Goal: Information Seeking & Learning: Compare options

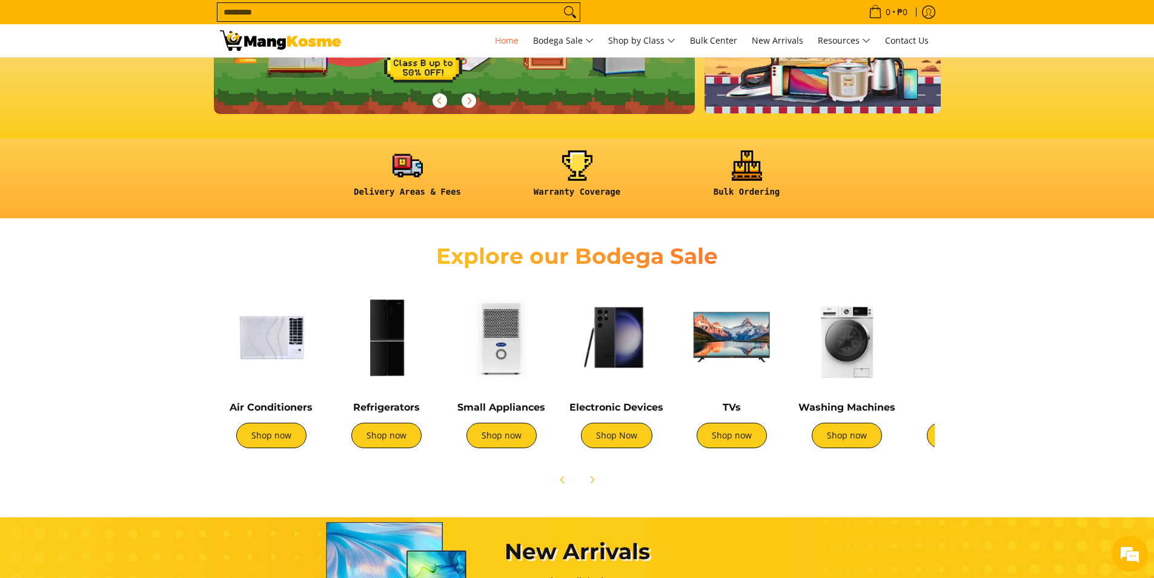
scroll to position [241, 0]
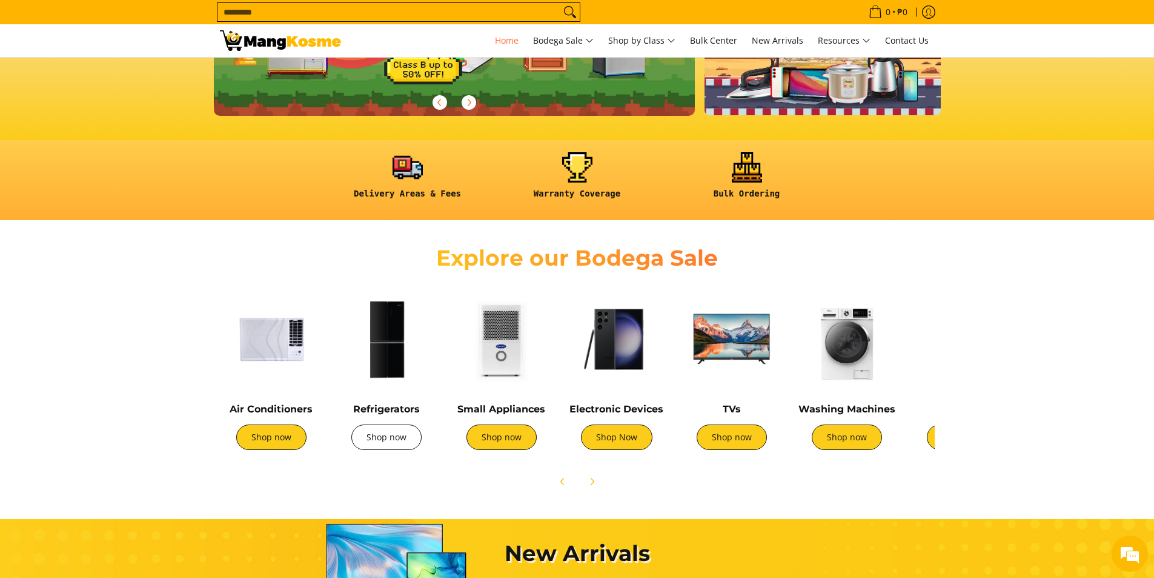
click at [371, 443] on link "Shop now" at bounding box center [386, 436] width 70 height 25
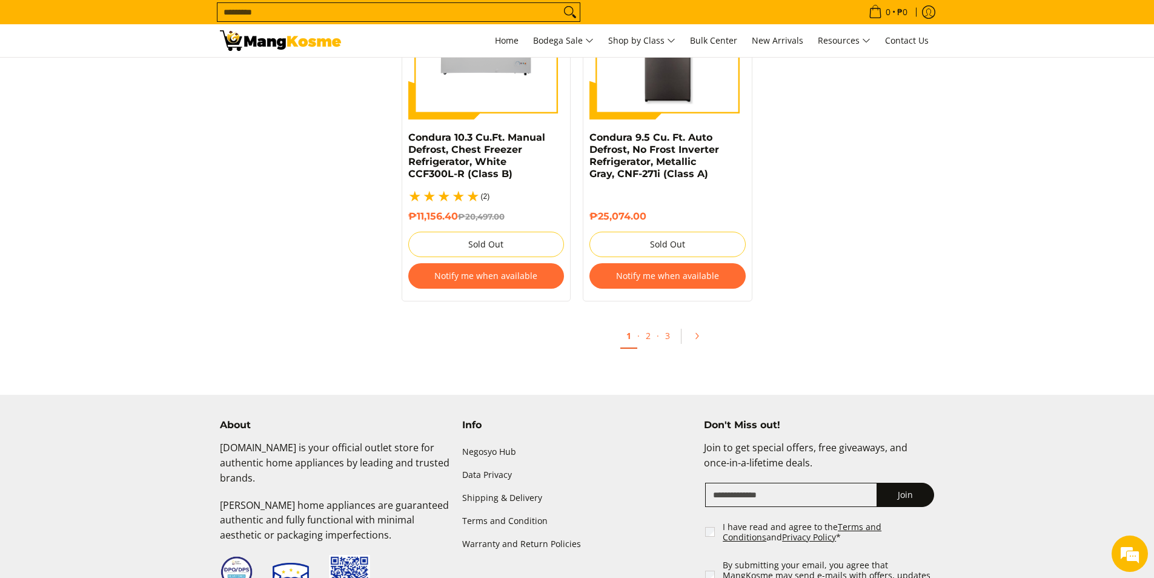
scroll to position [2667, 0]
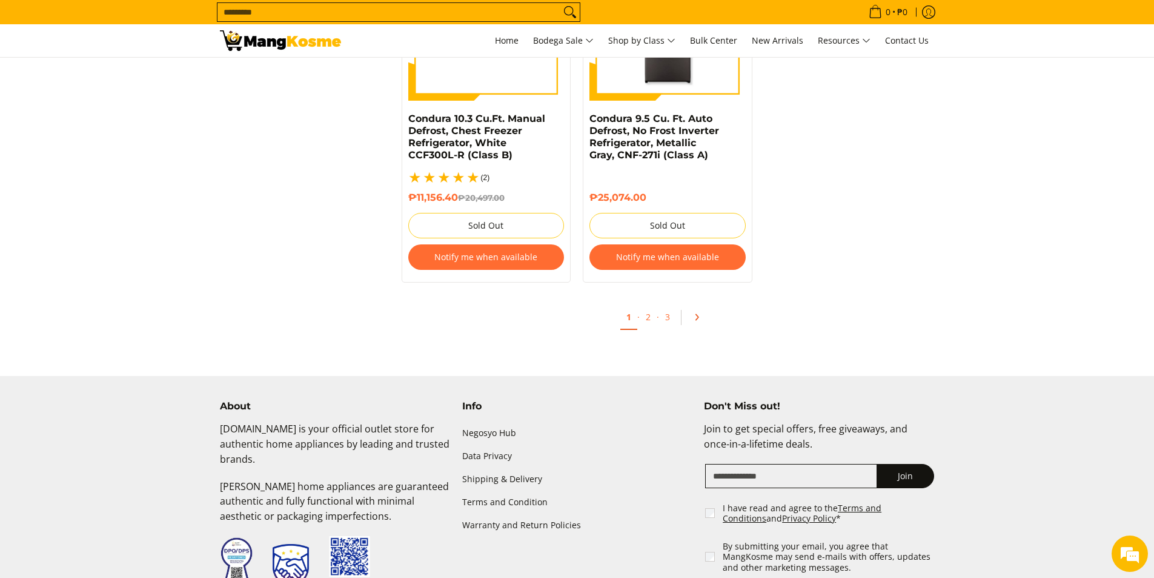
click at [690, 307] on link "Pagination" at bounding box center [701, 317] width 29 height 21
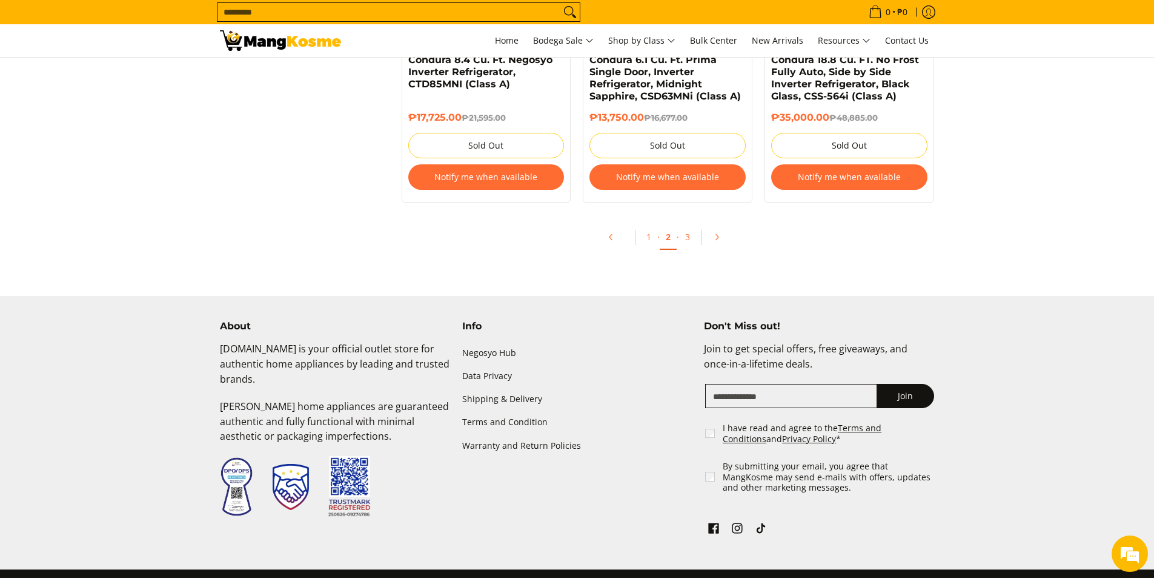
scroll to position [2727, 0]
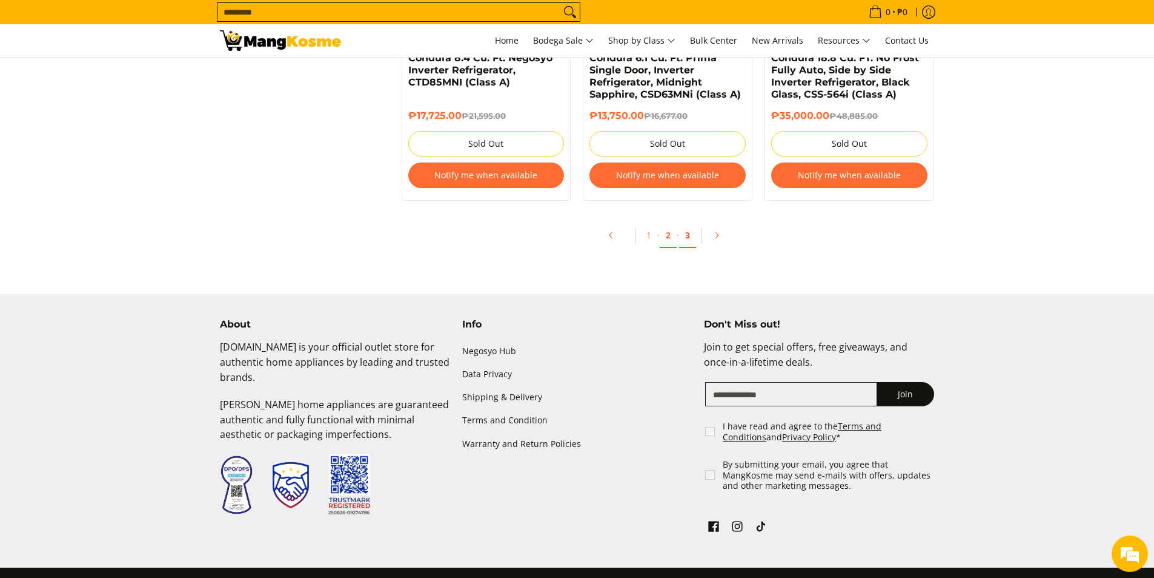
click at [682, 237] on link "3" at bounding box center [687, 235] width 17 height 25
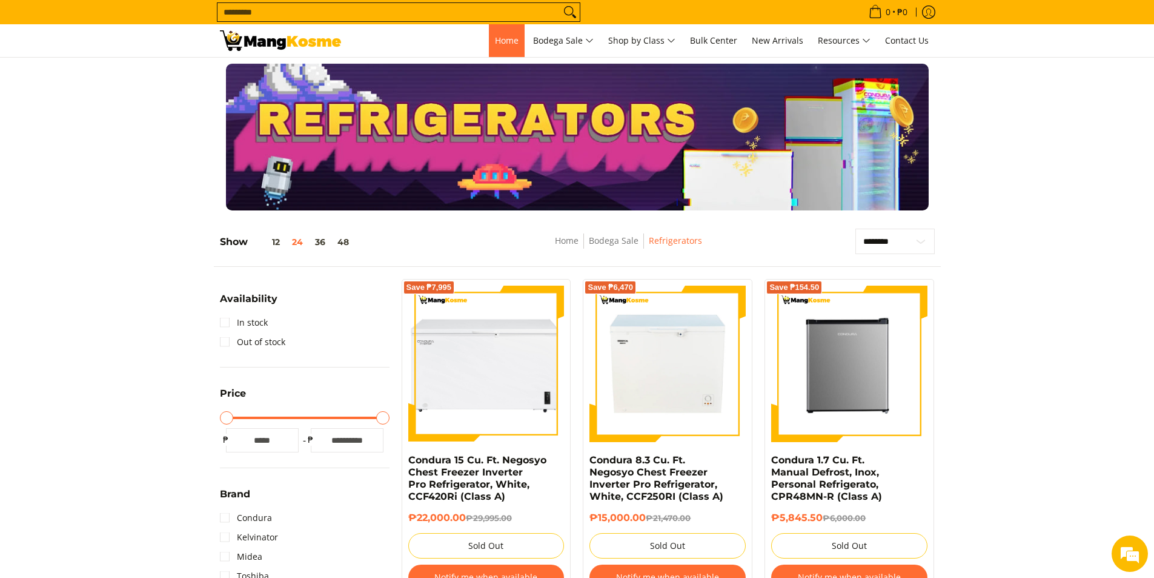
click at [498, 38] on span "Home" at bounding box center [507, 41] width 24 height 12
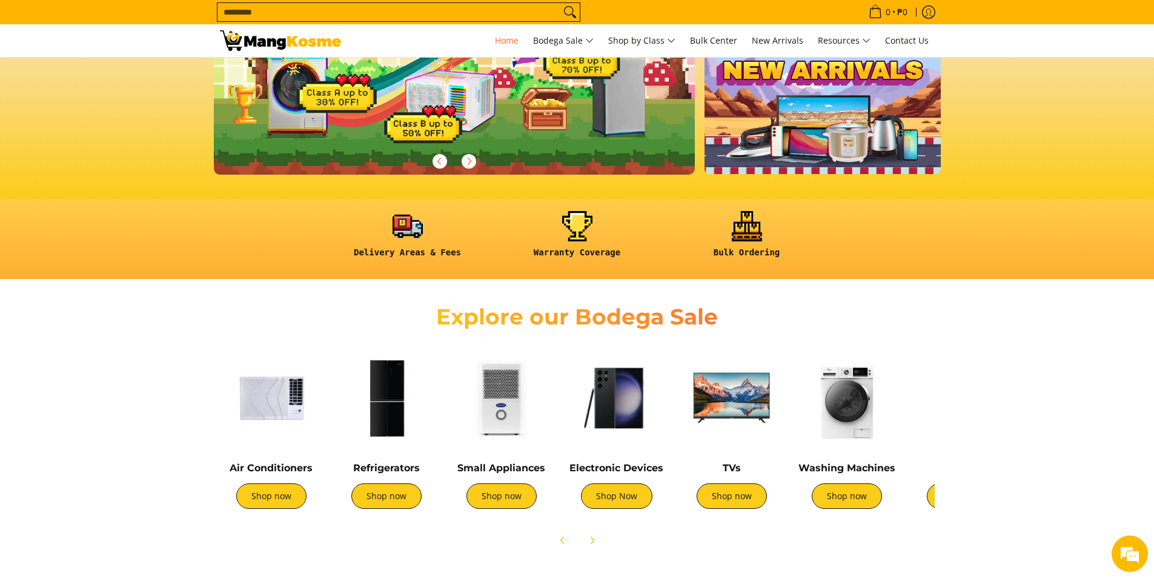
scroll to position [182, 0]
click at [261, 490] on link "Shop now" at bounding box center [271, 495] width 70 height 25
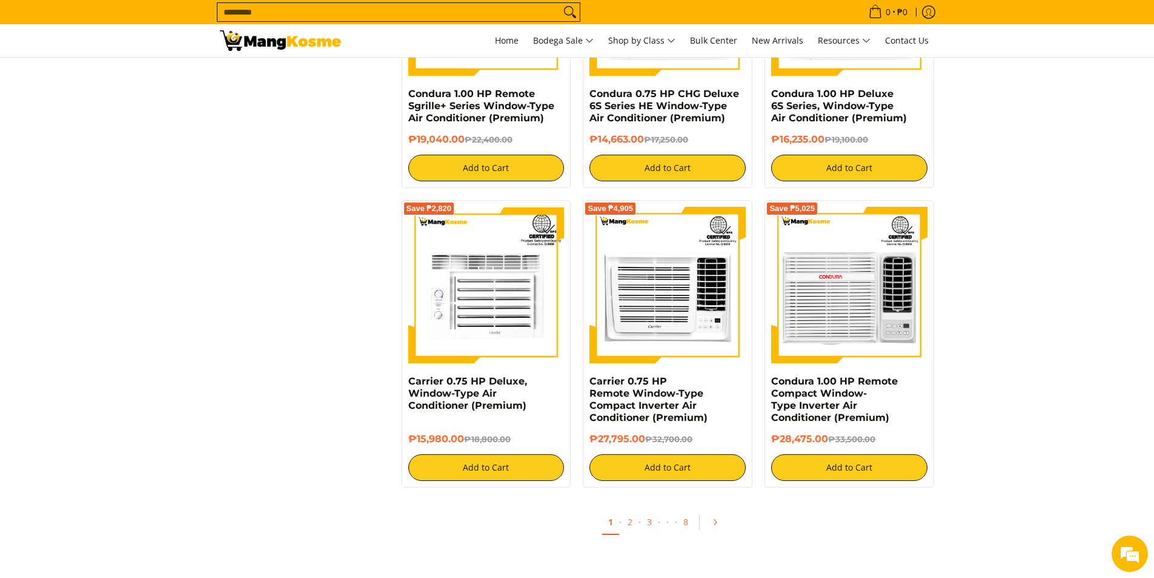
scroll to position [2121, 0]
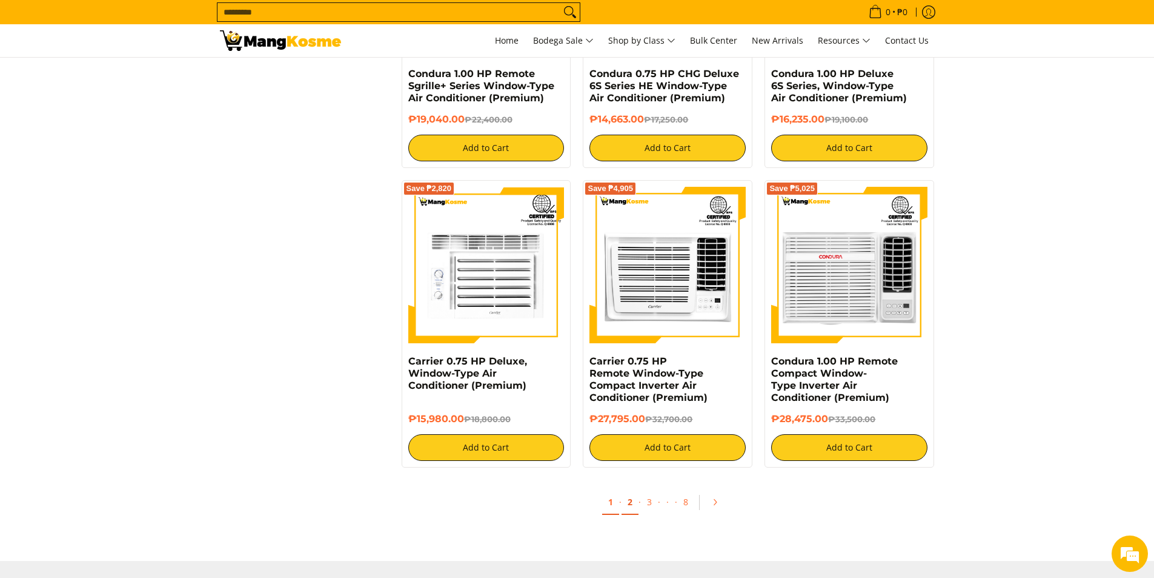
click at [624, 501] on link "2" at bounding box center [630, 502] width 17 height 25
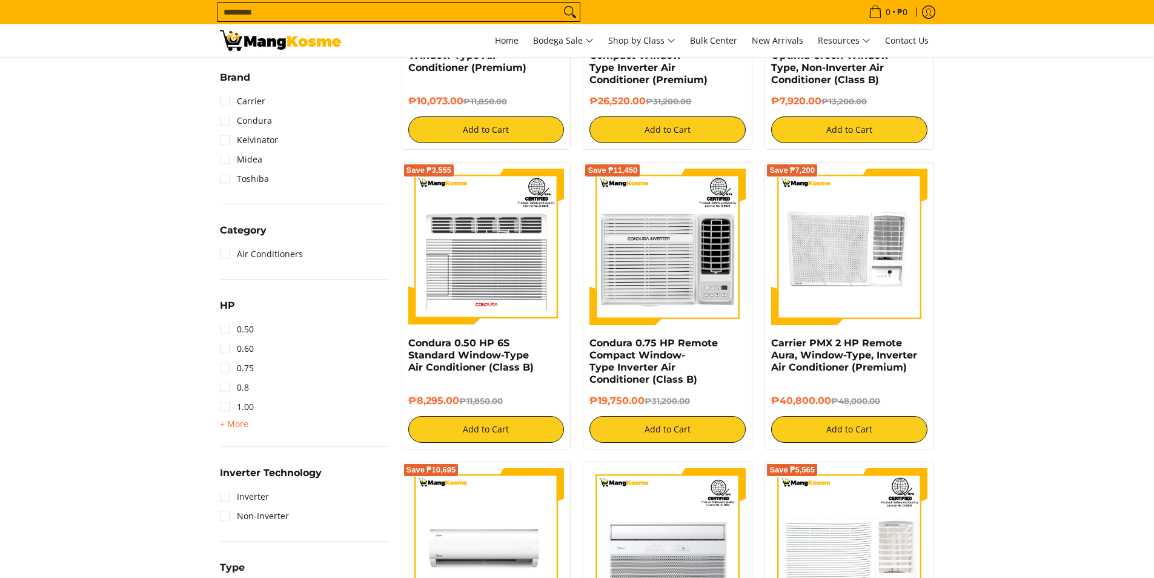
scroll to position [424, 0]
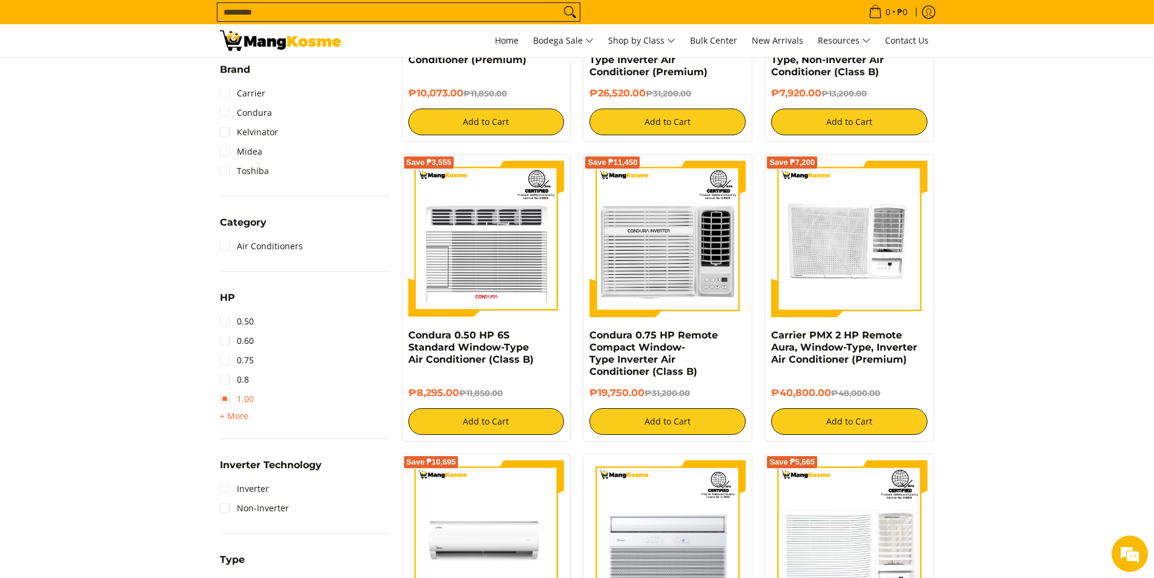
click at [224, 399] on link "1.00" at bounding box center [237, 398] width 34 height 19
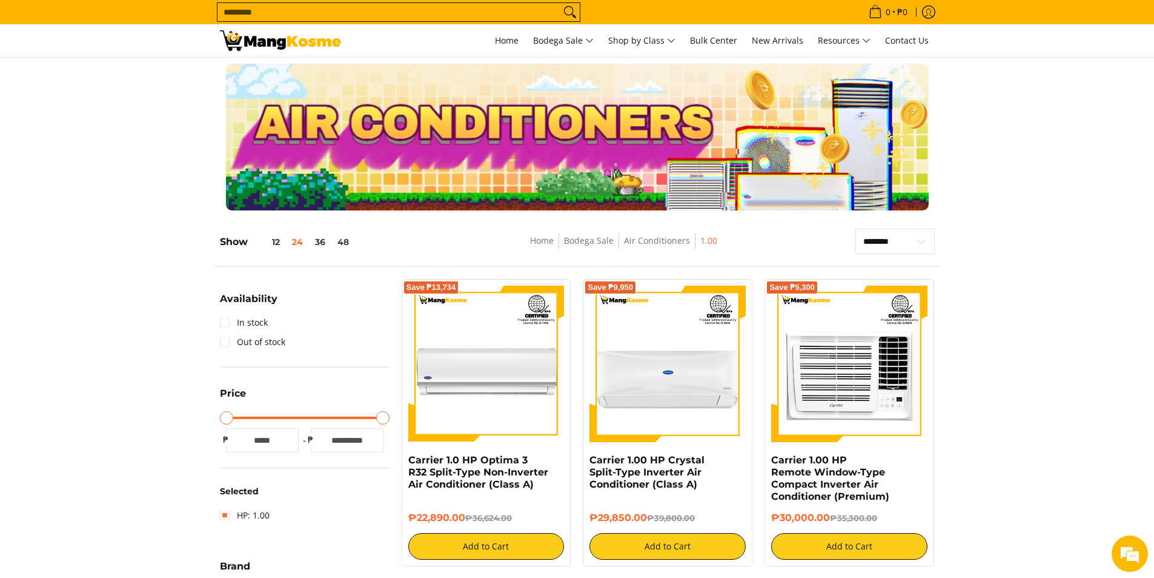
click at [359, 16] on input "Search..." at bounding box center [389, 12] width 343 height 18
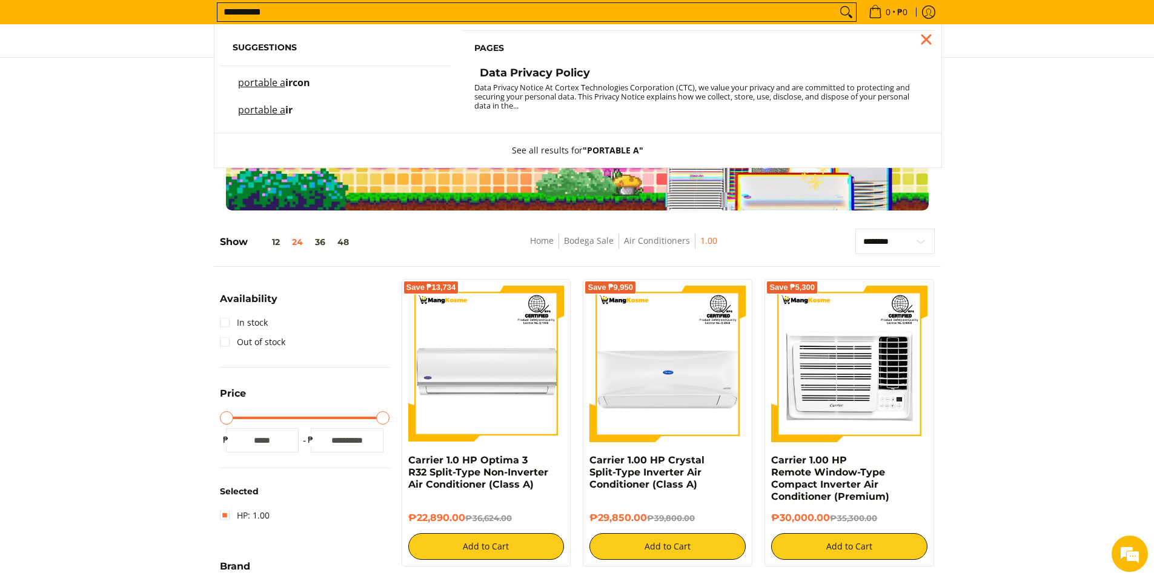
type input "**********"
click at [319, 87] on link "portable a ircon" at bounding box center [336, 88] width 206 height 21
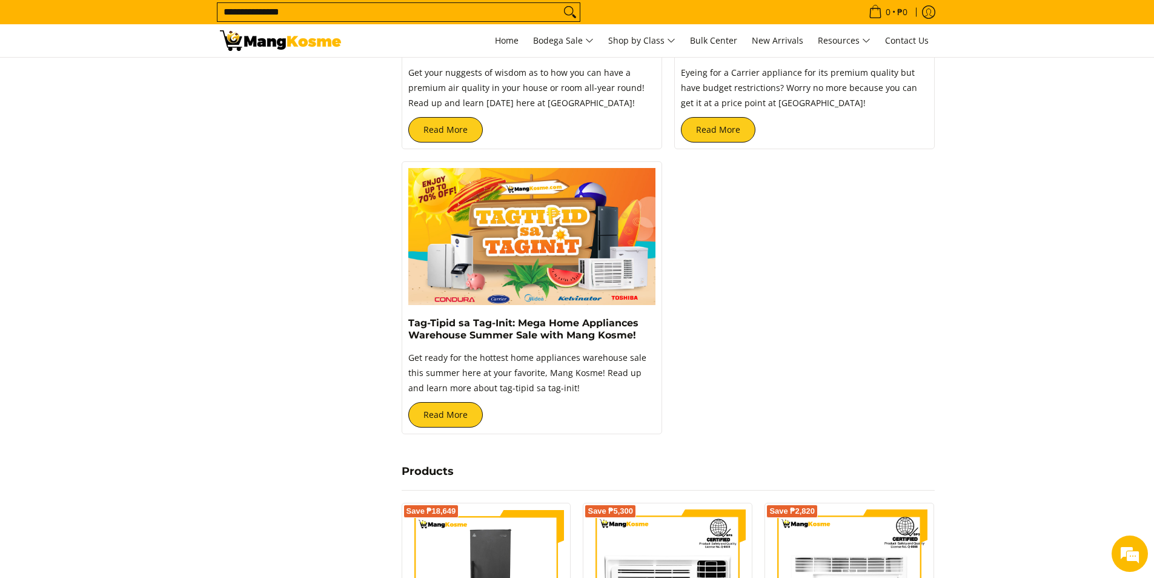
scroll to position [362, 0]
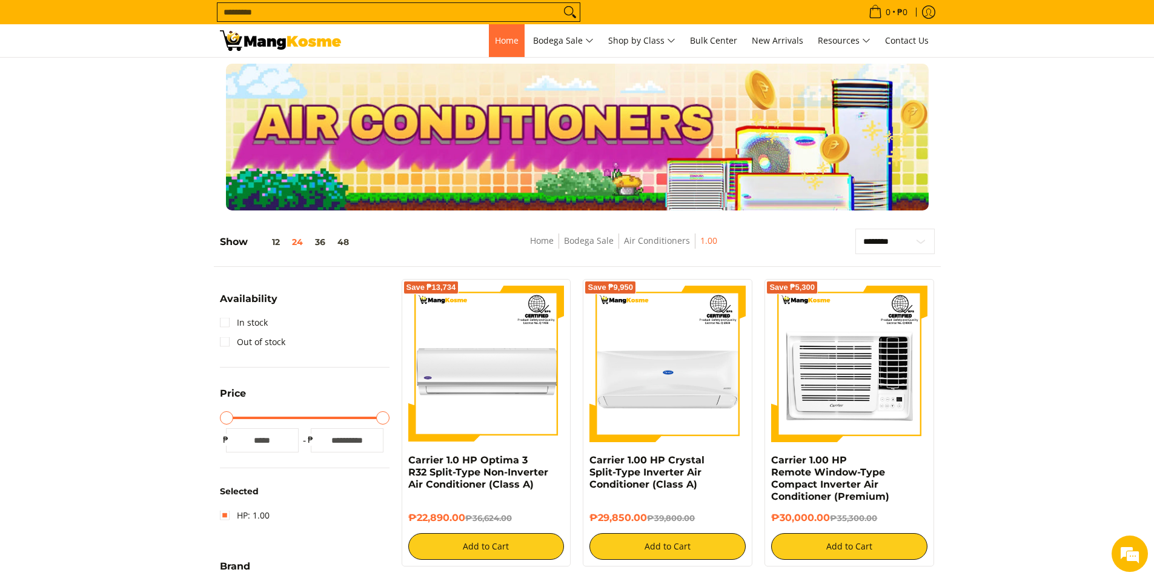
click at [508, 36] on span "Home" at bounding box center [507, 41] width 24 height 12
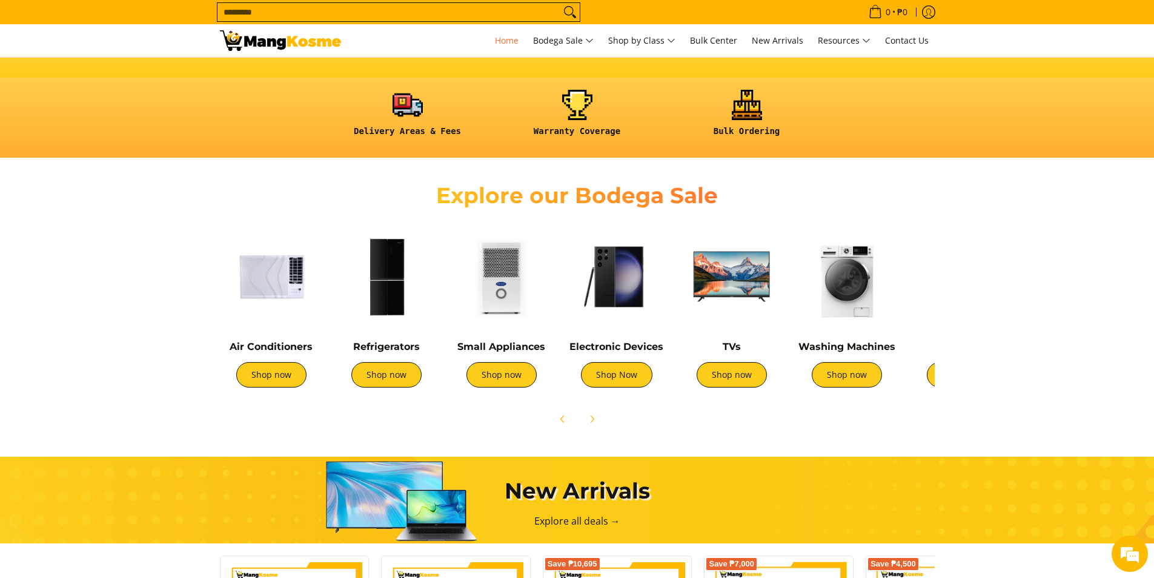
scroll to position [303, 0]
click at [509, 385] on link "Shop now" at bounding box center [502, 374] width 70 height 25
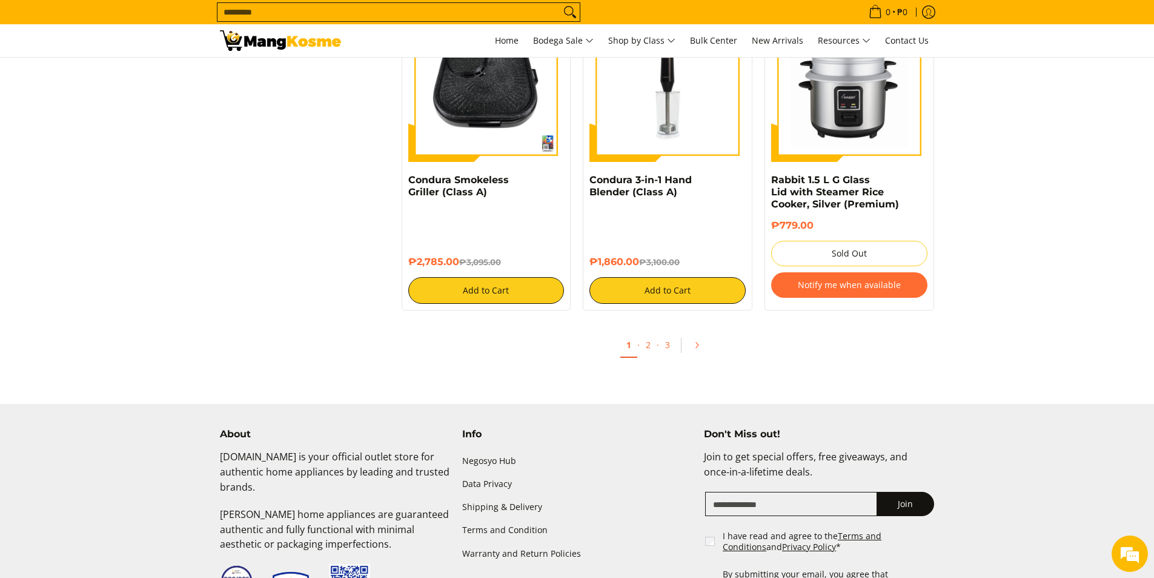
scroll to position [2242, 0]
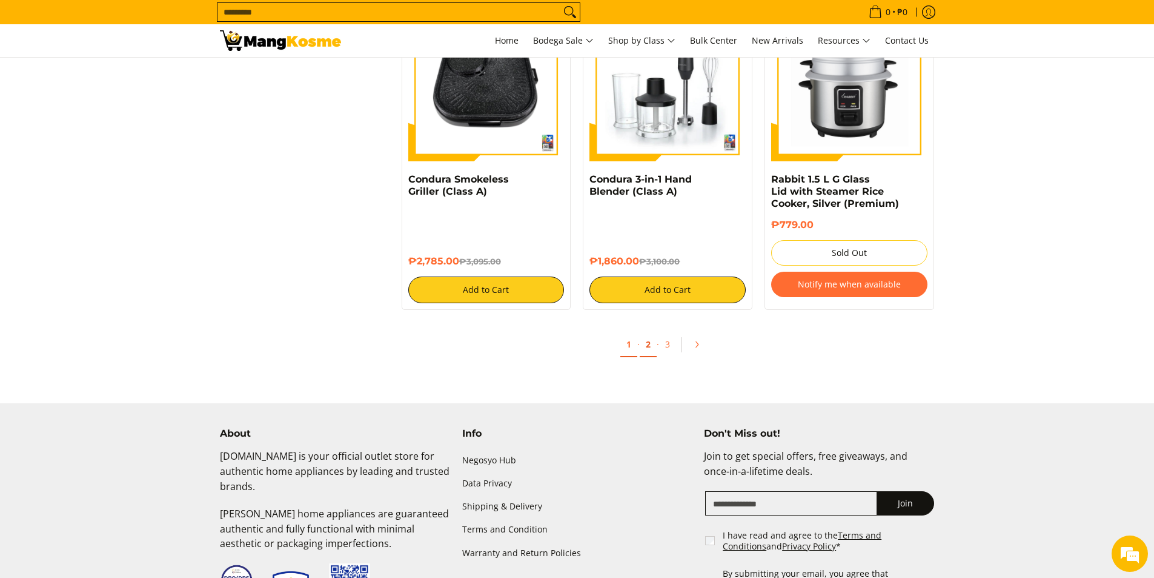
click at [647, 333] on link "2" at bounding box center [648, 344] width 17 height 25
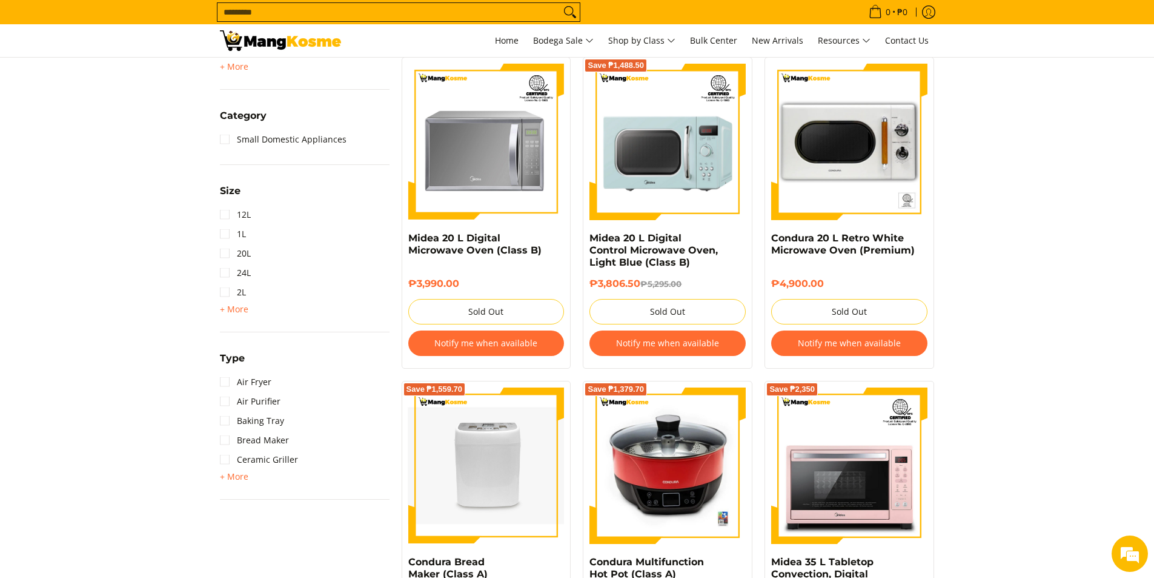
scroll to position [121, 0]
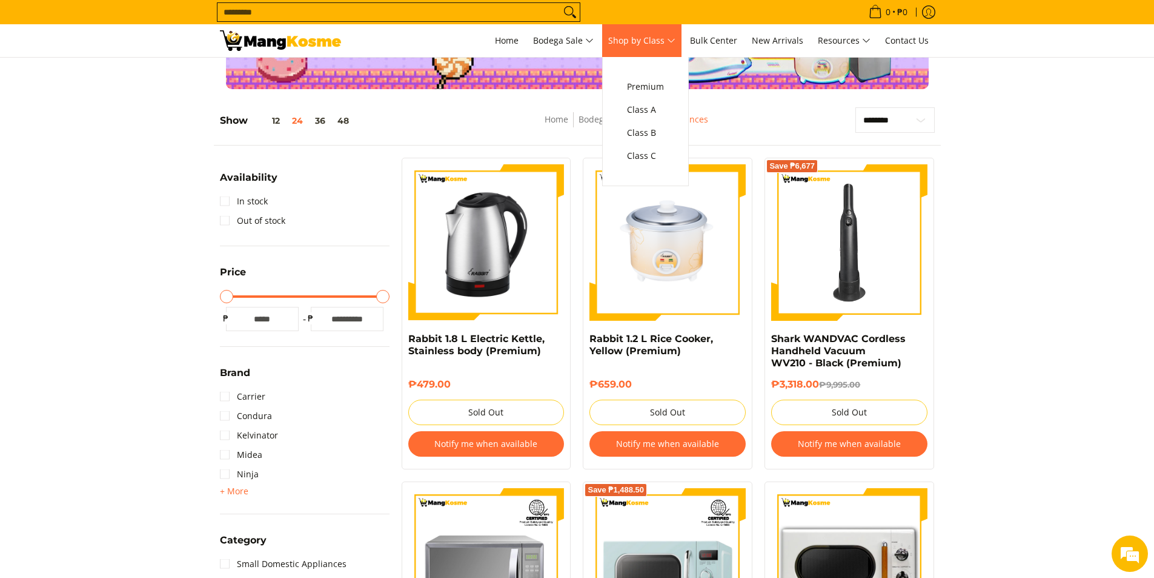
click at [644, 33] on span "Shop by Class" at bounding box center [641, 40] width 67 height 15
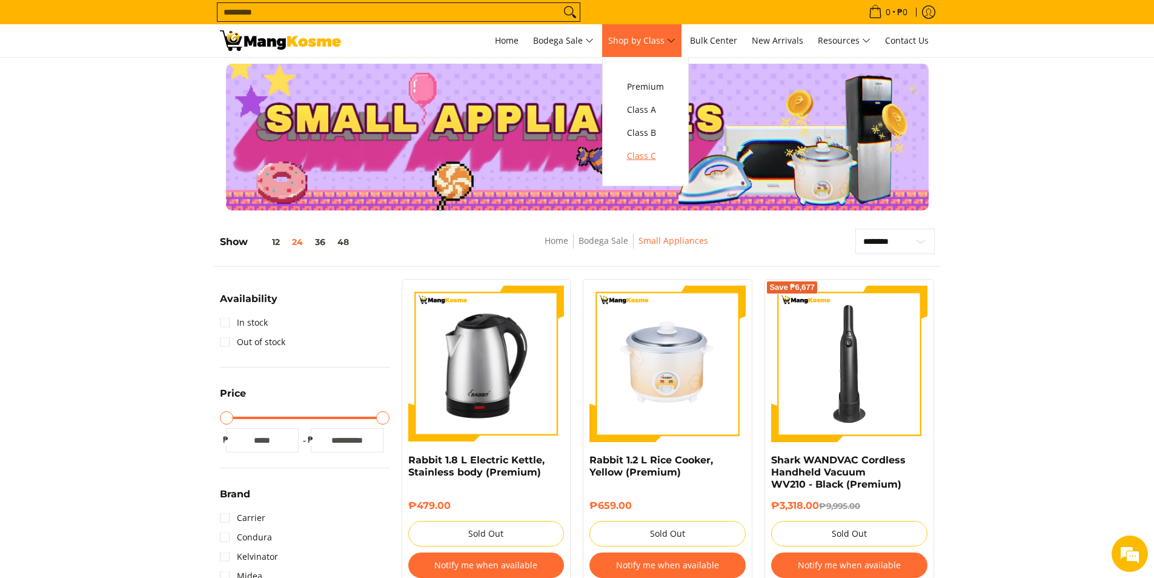
click at [660, 153] on span "Class C" at bounding box center [645, 155] width 37 height 15
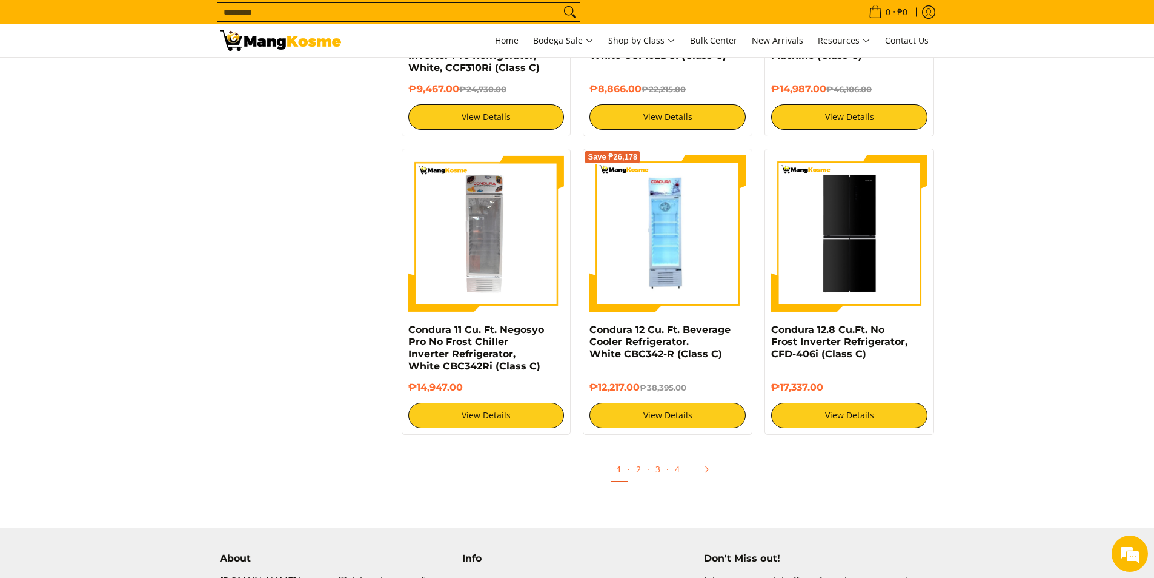
scroll to position [2242, 0]
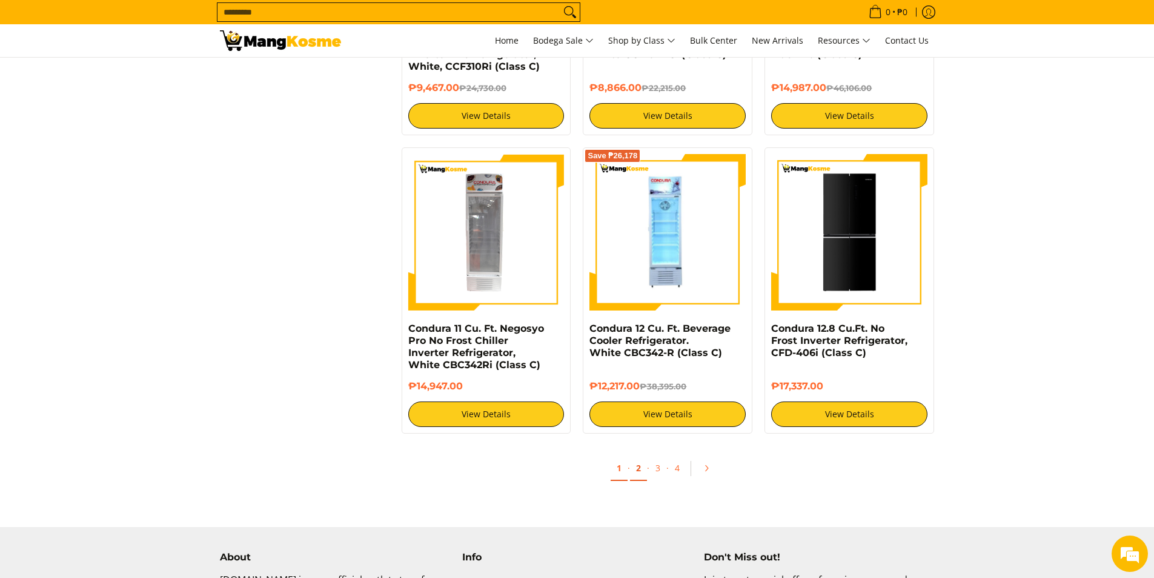
click at [641, 468] on link "2" at bounding box center [638, 468] width 17 height 25
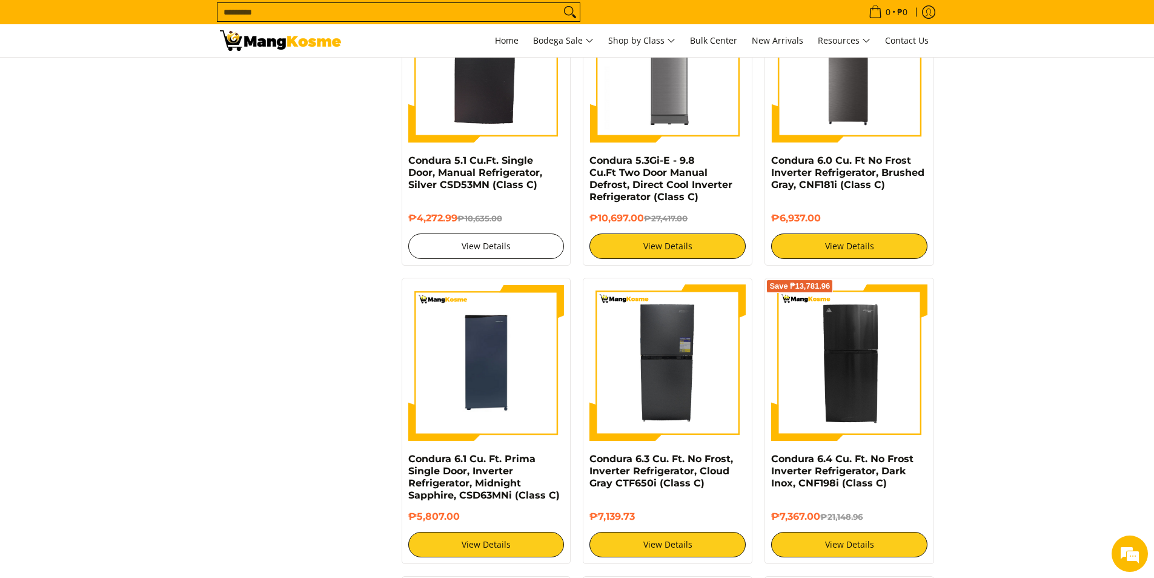
scroll to position [1818, 0]
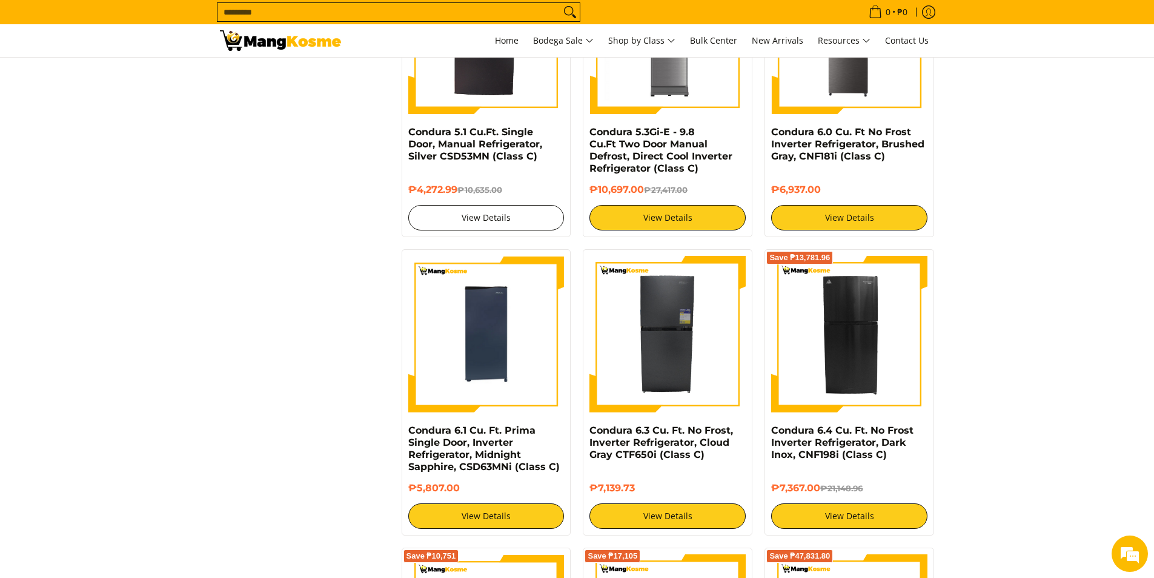
click at [504, 224] on link "View Details" at bounding box center [486, 217] width 156 height 25
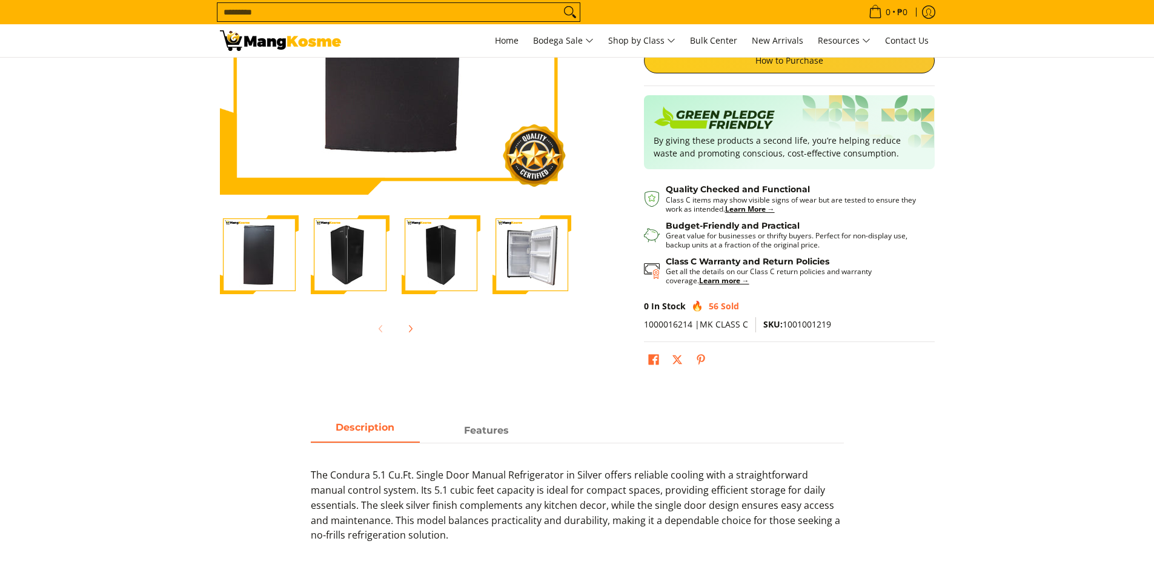
scroll to position [242, 0]
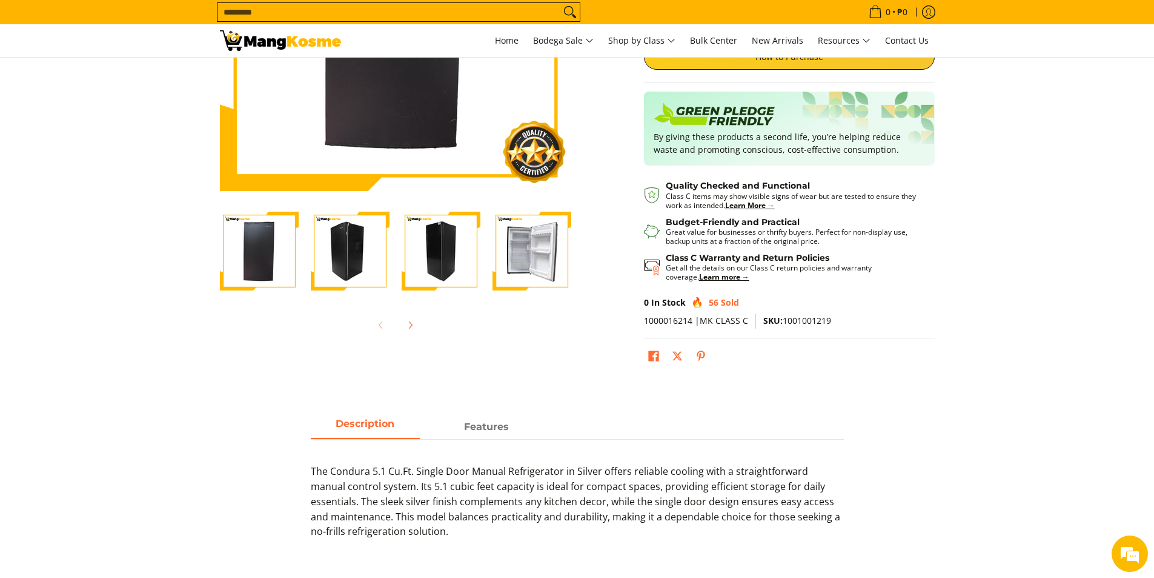
click at [515, 262] on img "Condura 5.1 Cu.Ft. Single Door, Manual Refrigerator, Silver CSD53MN (Class C)-4" at bounding box center [532, 251] width 79 height 79
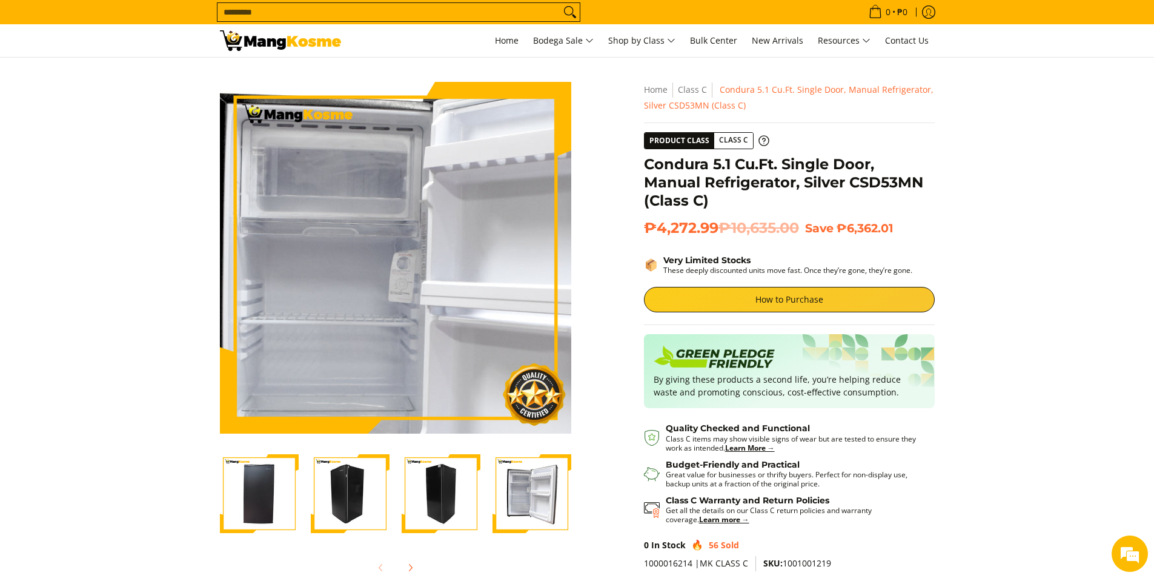
scroll to position [0, 0]
drag, startPoint x: 376, startPoint y: 230, endPoint x: 428, endPoint y: 238, distance: 52.6
click at [378, 231] on img at bounding box center [395, 257] width 351 height 351
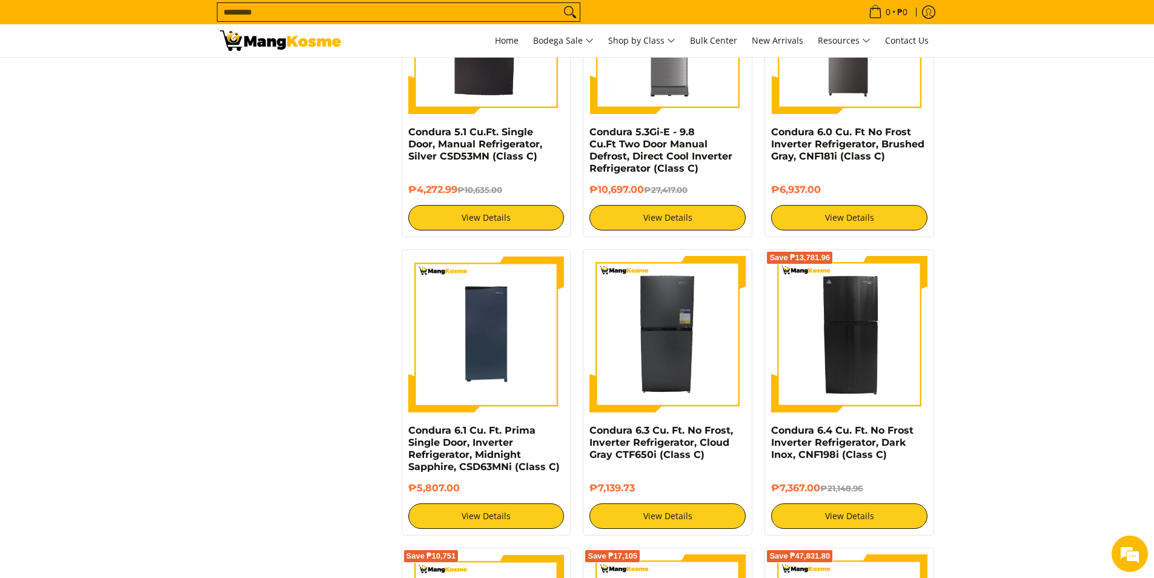
scroll to position [2182, 0]
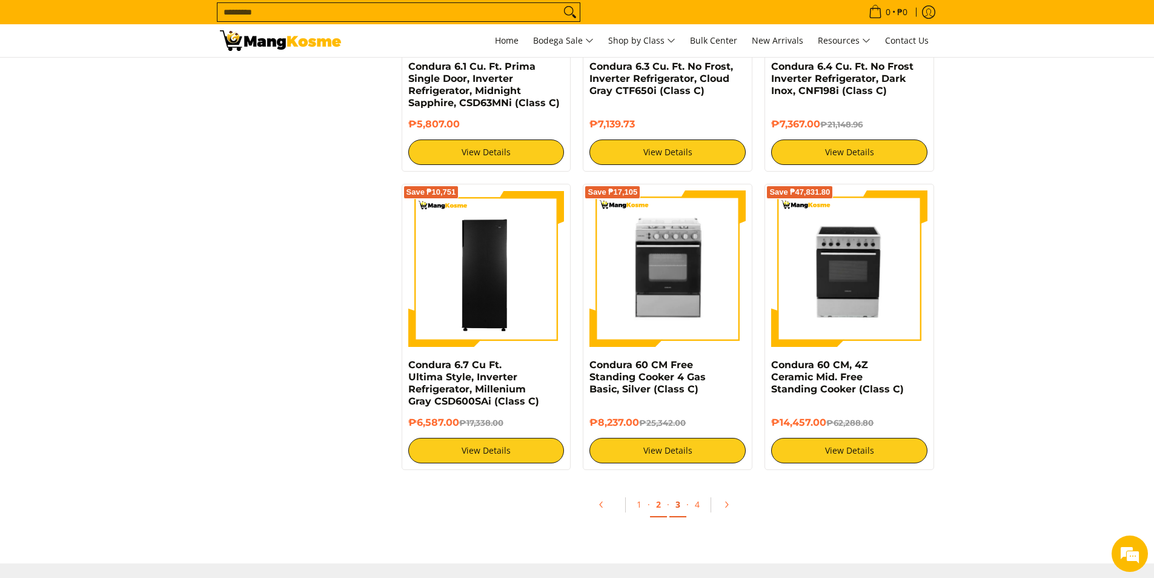
click at [674, 507] on link "3" at bounding box center [678, 504] width 17 height 25
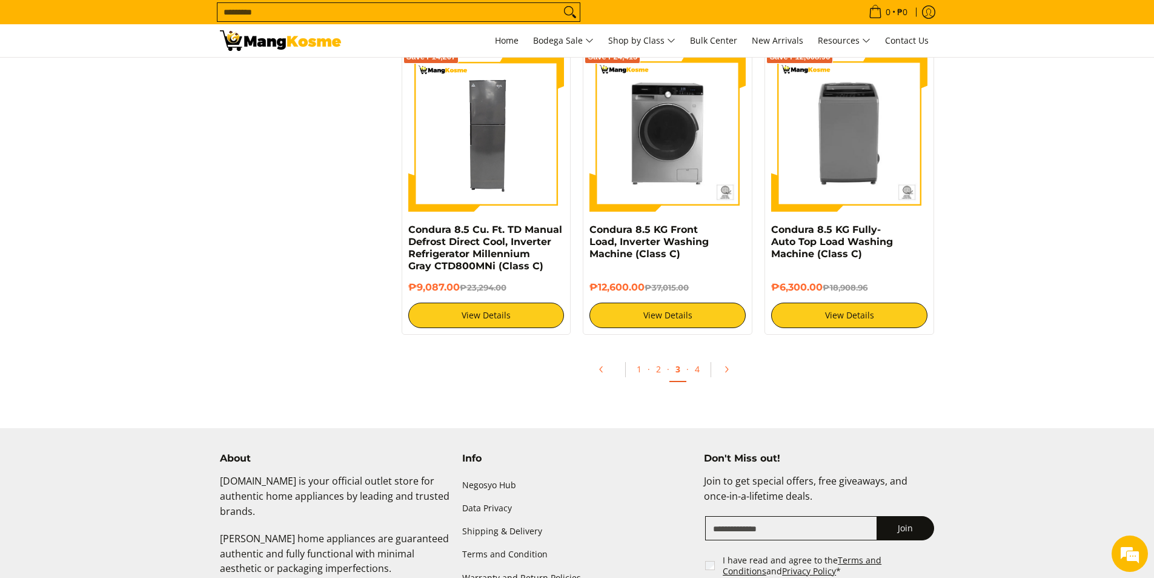
scroll to position [2363, 0]
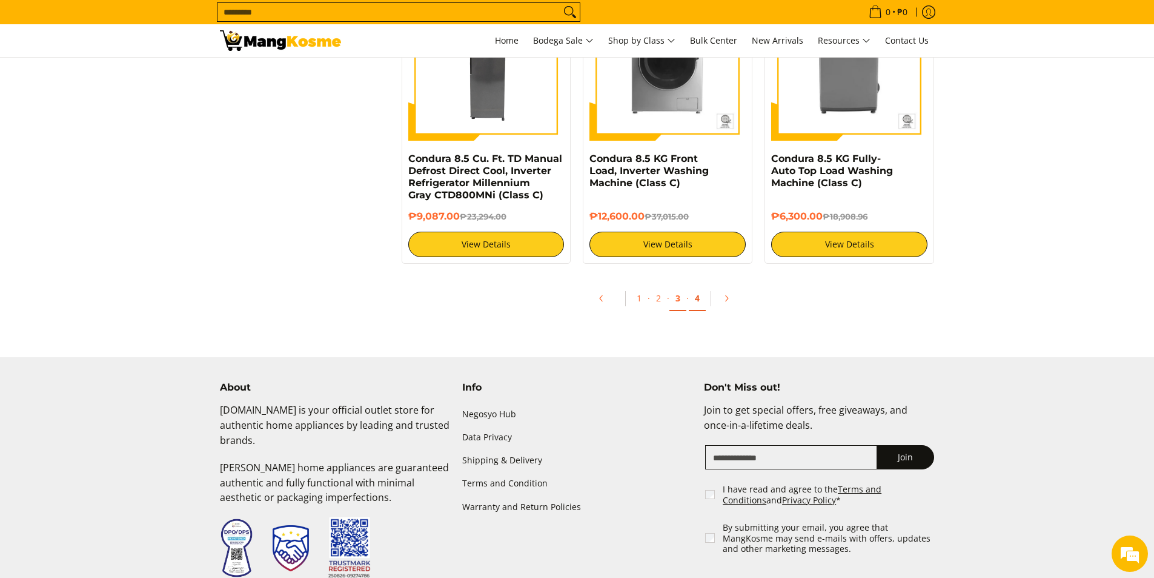
click at [700, 302] on link "4" at bounding box center [697, 298] width 17 height 25
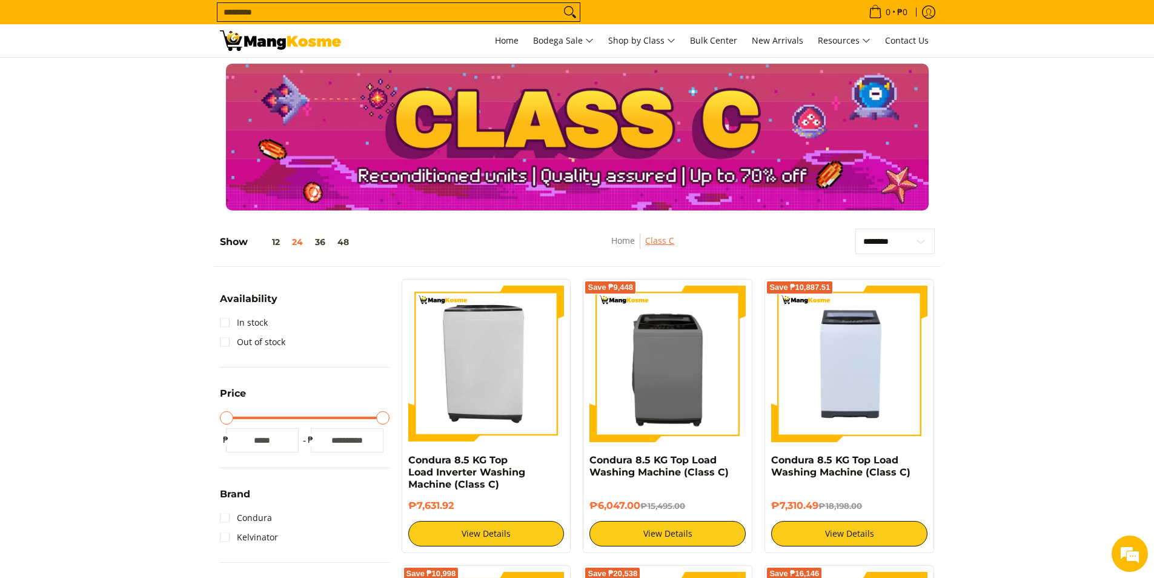
click at [656, 244] on link "Class C" at bounding box center [659, 241] width 29 height 12
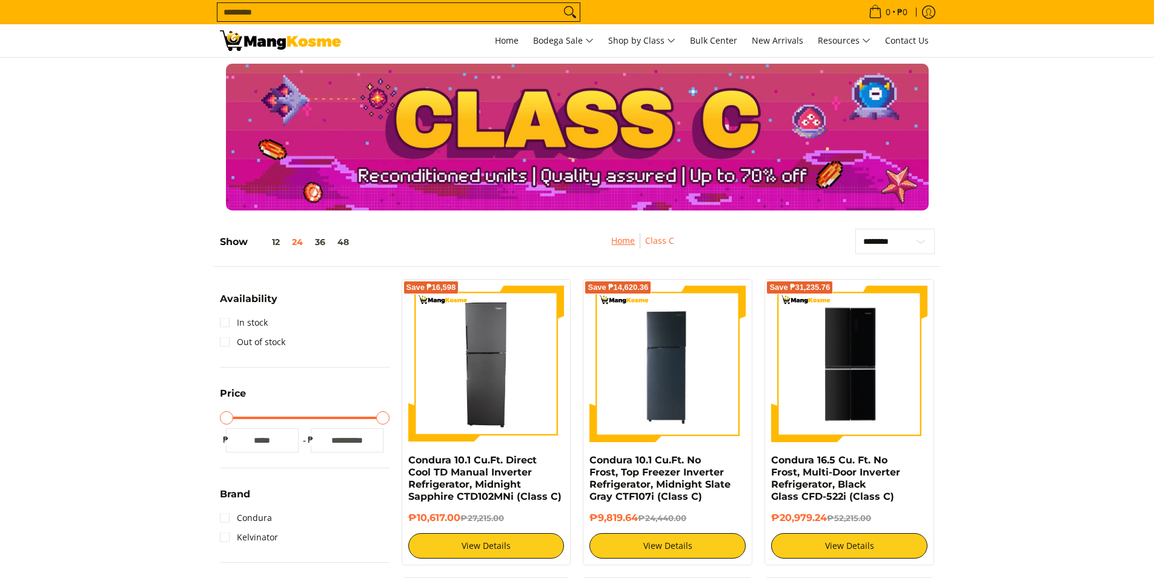
click at [624, 238] on link "Home" at bounding box center [623, 241] width 24 height 12
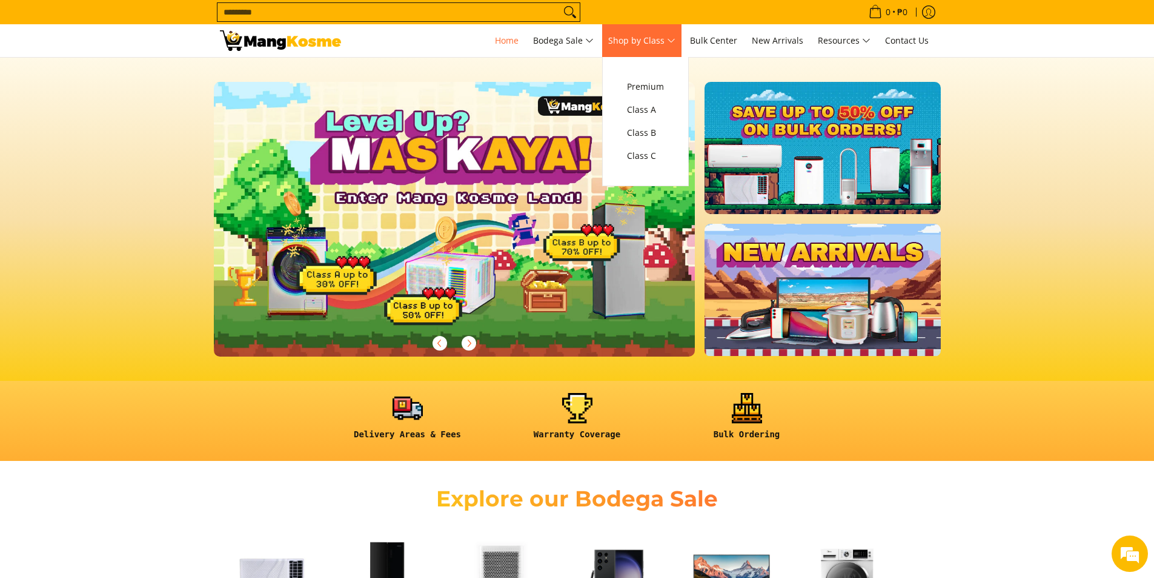
click at [666, 42] on span "Shop by Class" at bounding box center [641, 40] width 67 height 15
click at [661, 131] on span "Class B" at bounding box center [645, 132] width 37 height 15
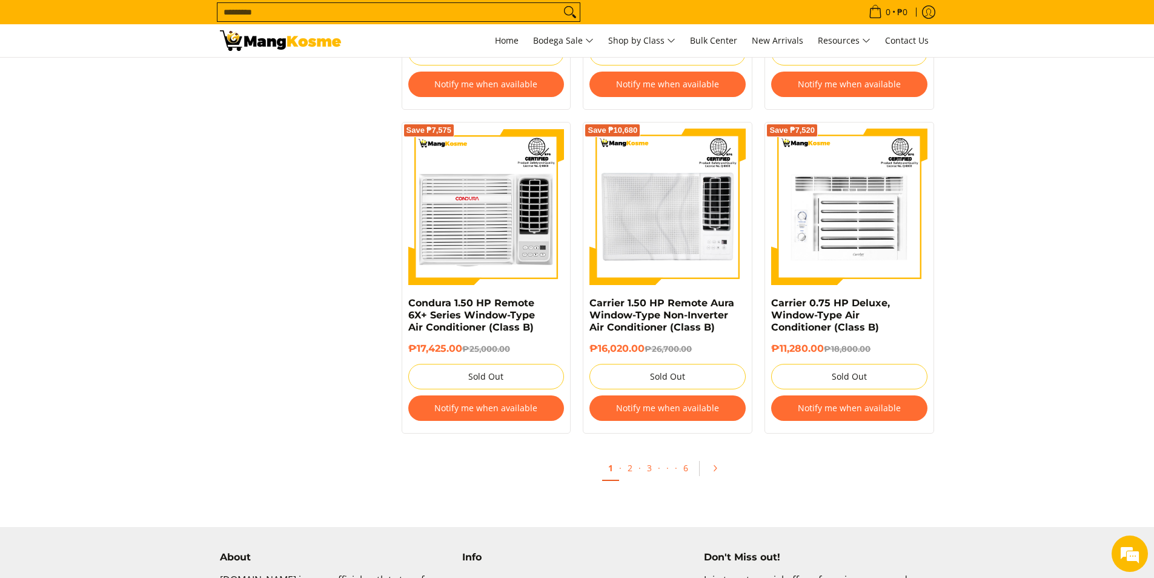
scroll to position [2485, 0]
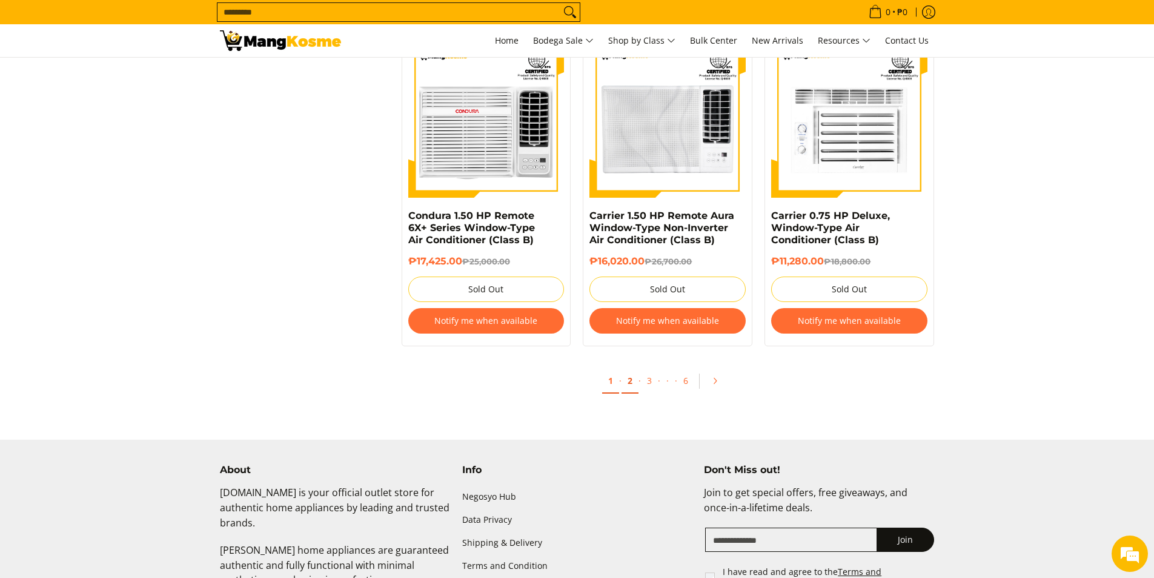
click at [627, 382] on link "2" at bounding box center [630, 380] width 17 height 25
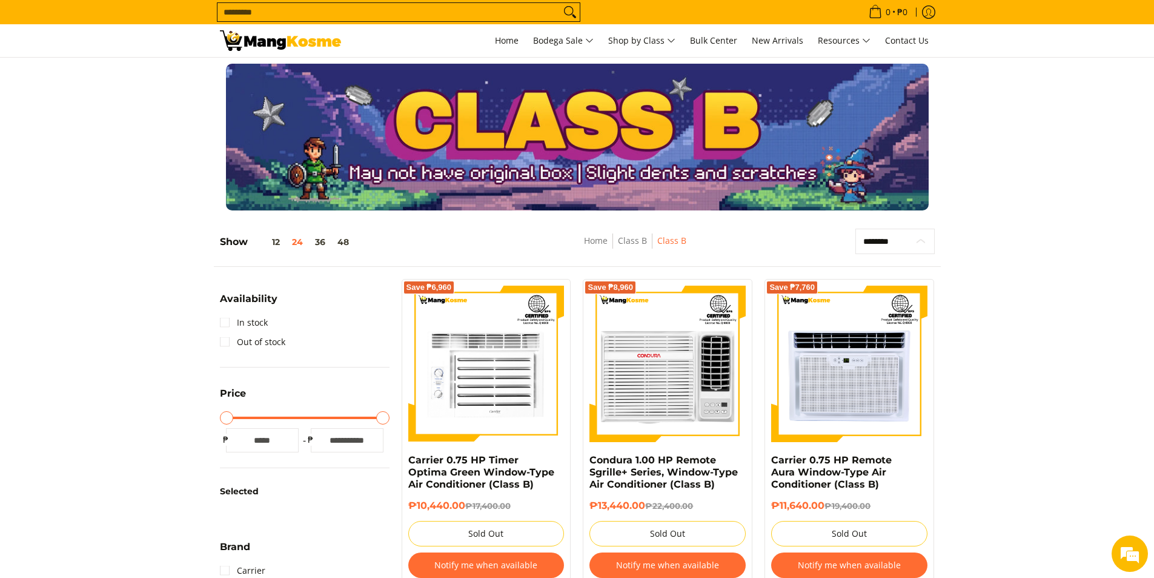
click at [886, 236] on select "**********" at bounding box center [895, 240] width 79 height 25
click at [809, 228] on div "**********" at bounding box center [577, 247] width 727 height 38
click at [674, 242] on span "Class B" at bounding box center [672, 240] width 29 height 15
click at [639, 241] on link "Class B" at bounding box center [632, 241] width 29 height 12
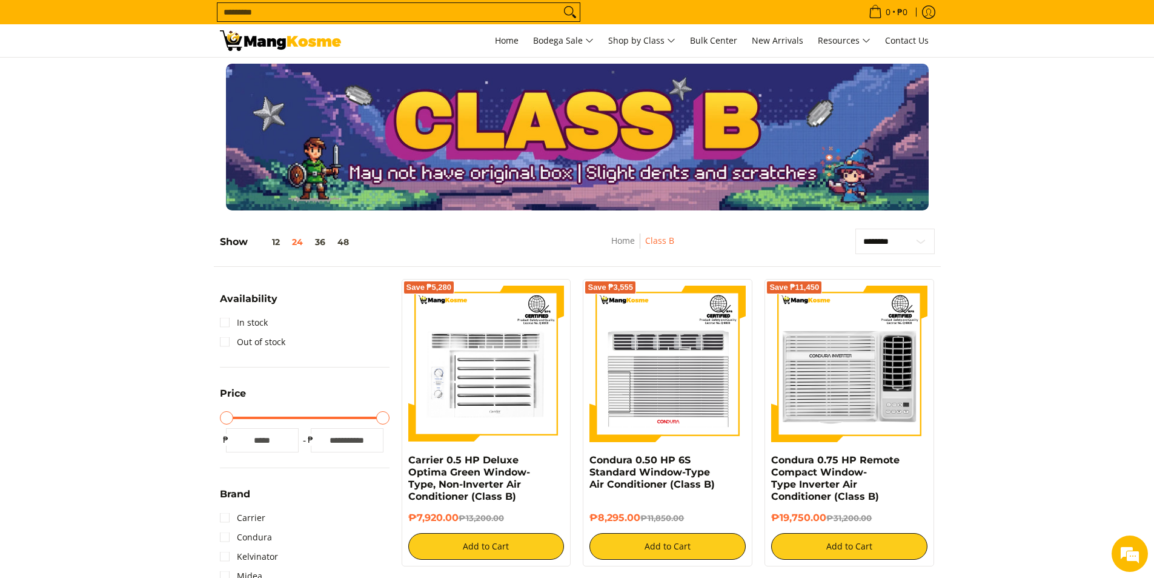
click at [679, 239] on nav "Home Class B" at bounding box center [643, 246] width 207 height 27
click at [673, 237] on link "Class B" at bounding box center [659, 241] width 29 height 12
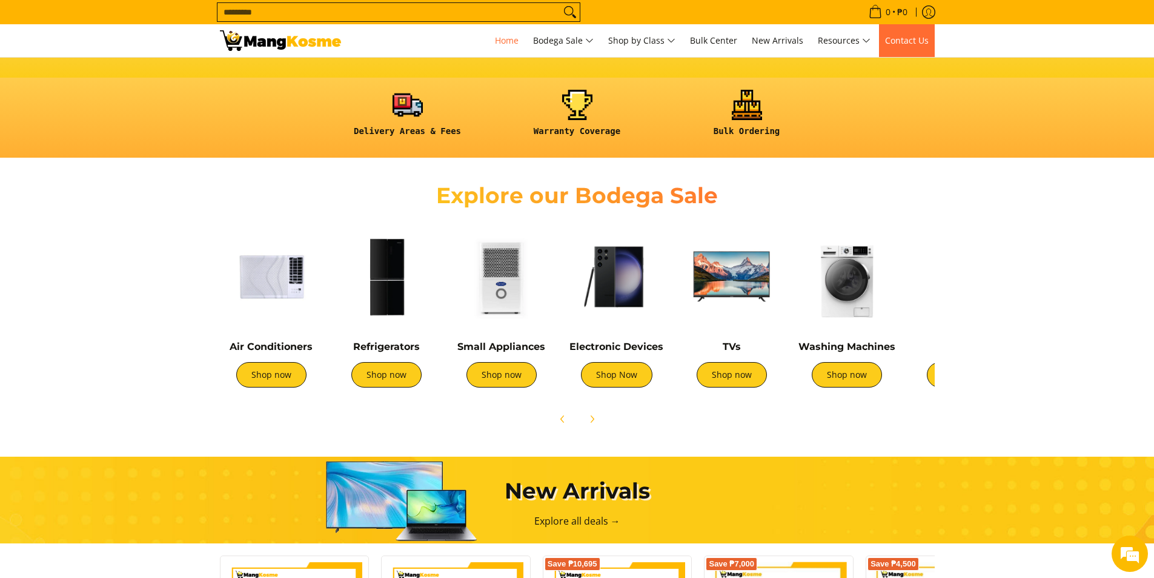
scroll to position [0, 482]
click at [393, 385] on link "Shop now" at bounding box center [386, 374] width 70 height 25
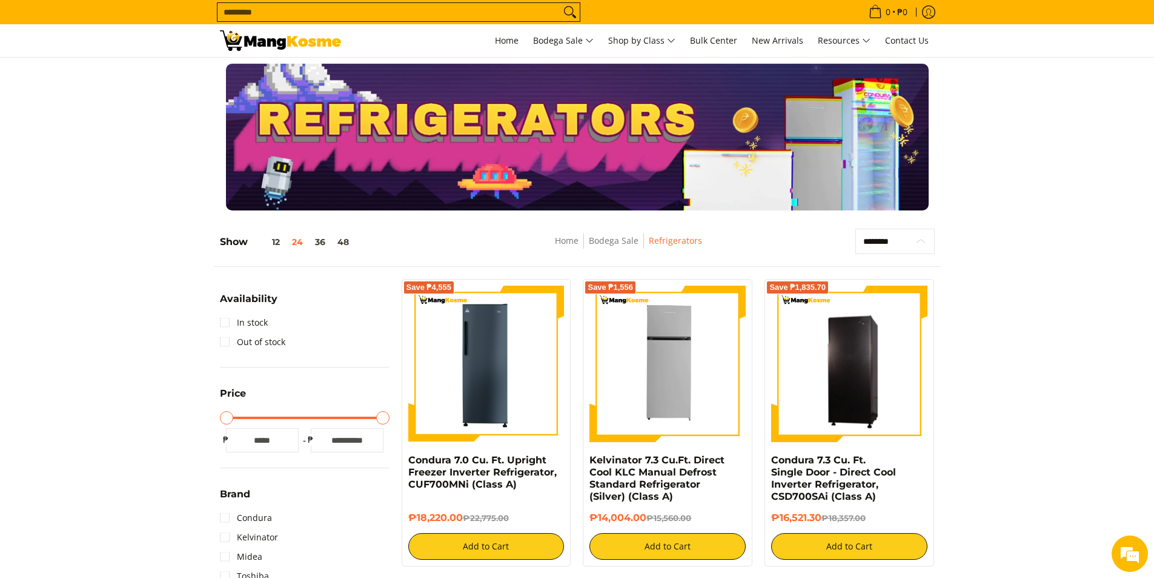
click at [898, 241] on select "**********" at bounding box center [895, 240] width 79 height 25
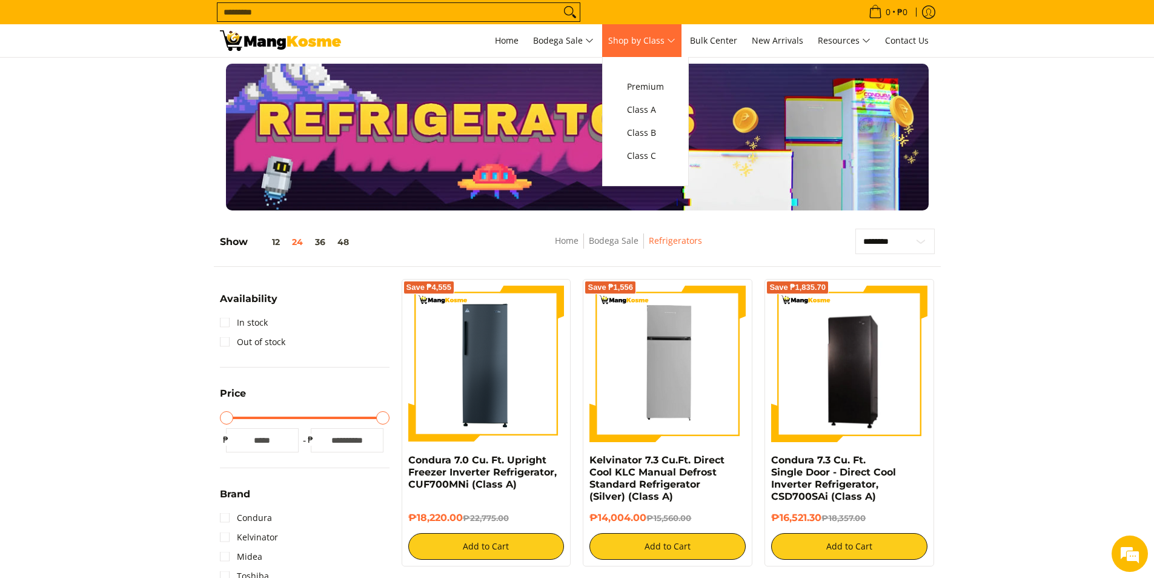
click at [648, 45] on span "Shop by Class" at bounding box center [641, 40] width 67 height 15
click at [663, 159] on span "Class C" at bounding box center [645, 155] width 37 height 15
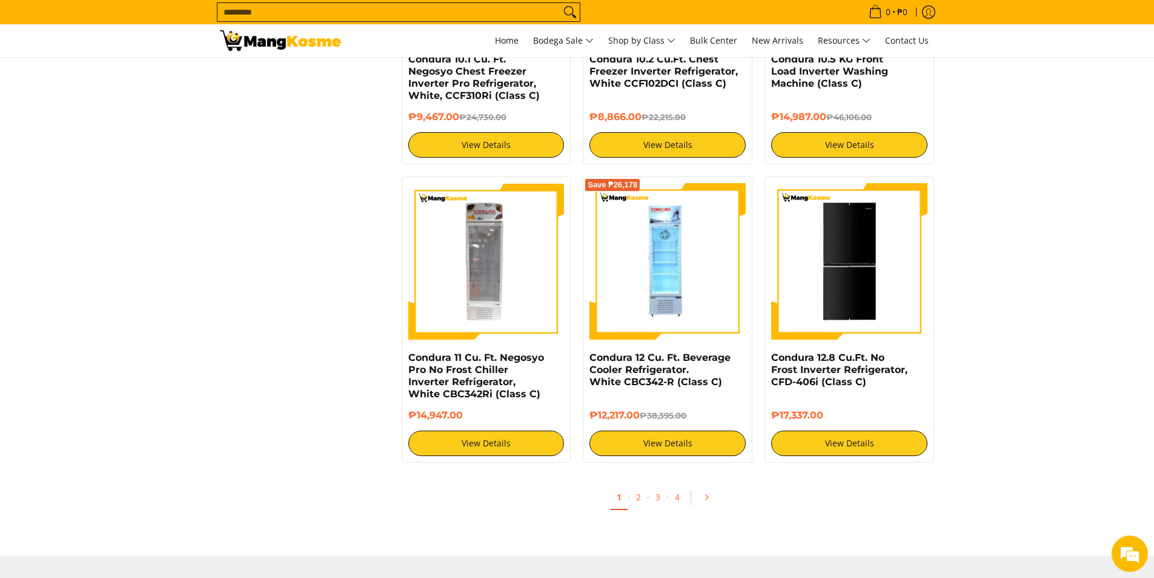
scroll to position [2242, 0]
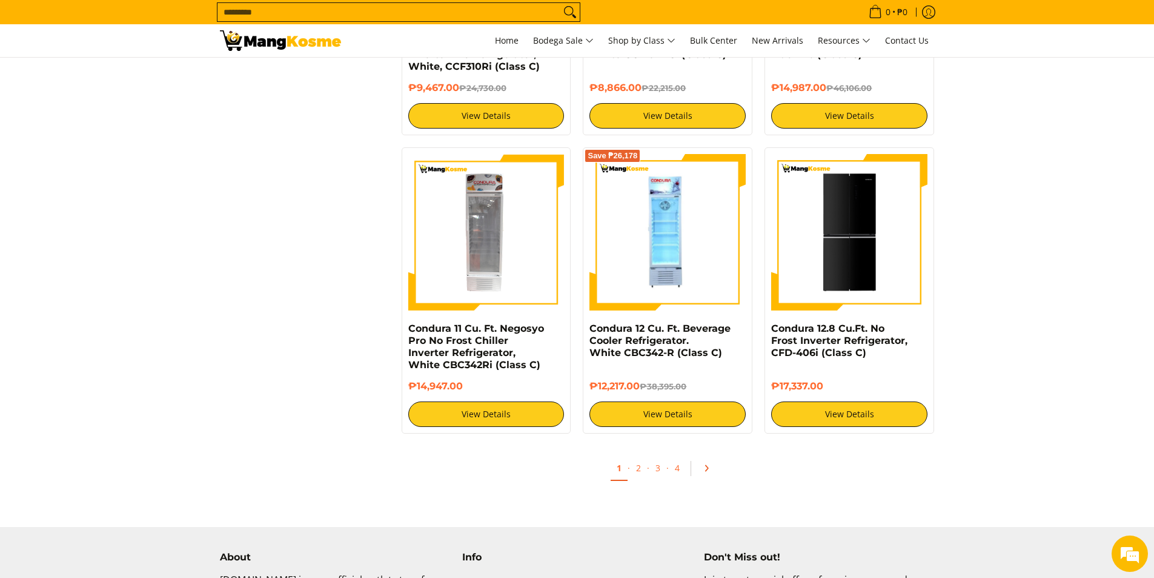
click at [702, 471] on icon "Pagination" at bounding box center [706, 468] width 8 height 8
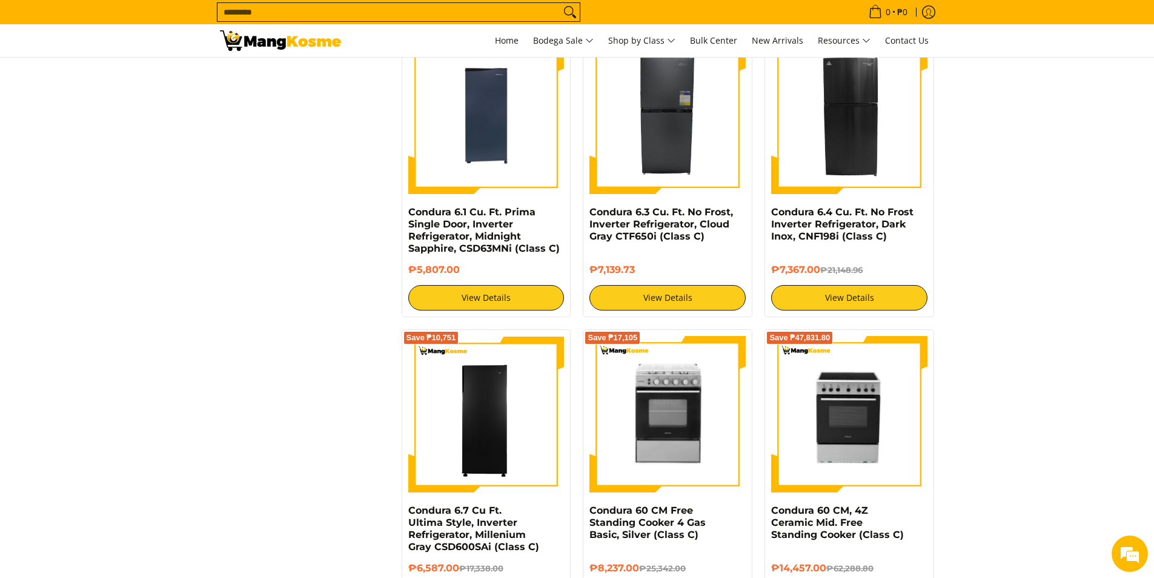
scroll to position [2000, 0]
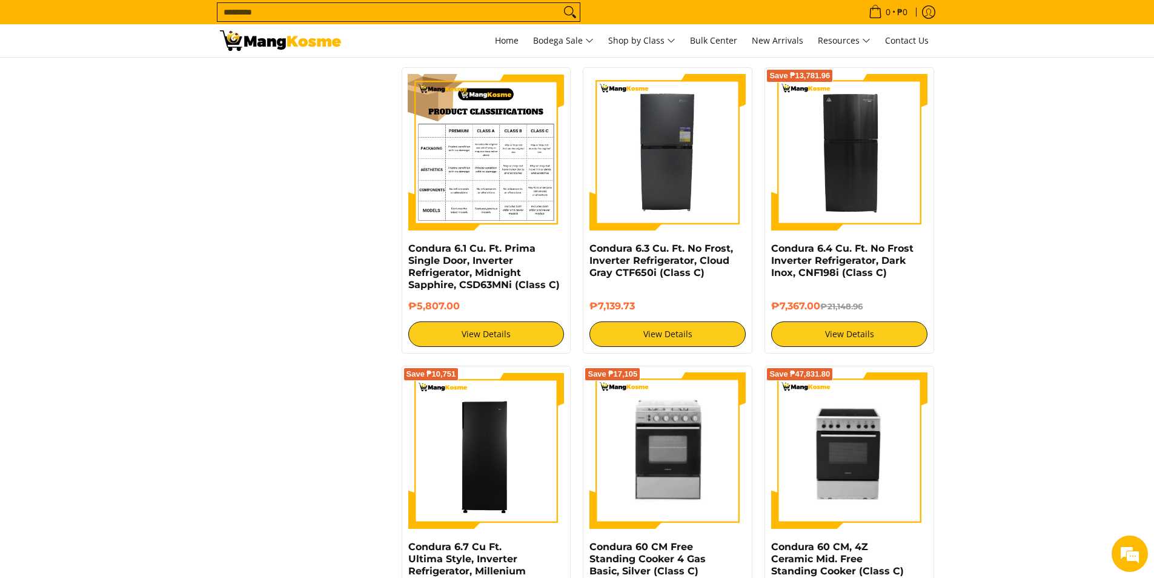
click at [501, 179] on img at bounding box center [486, 152] width 156 height 156
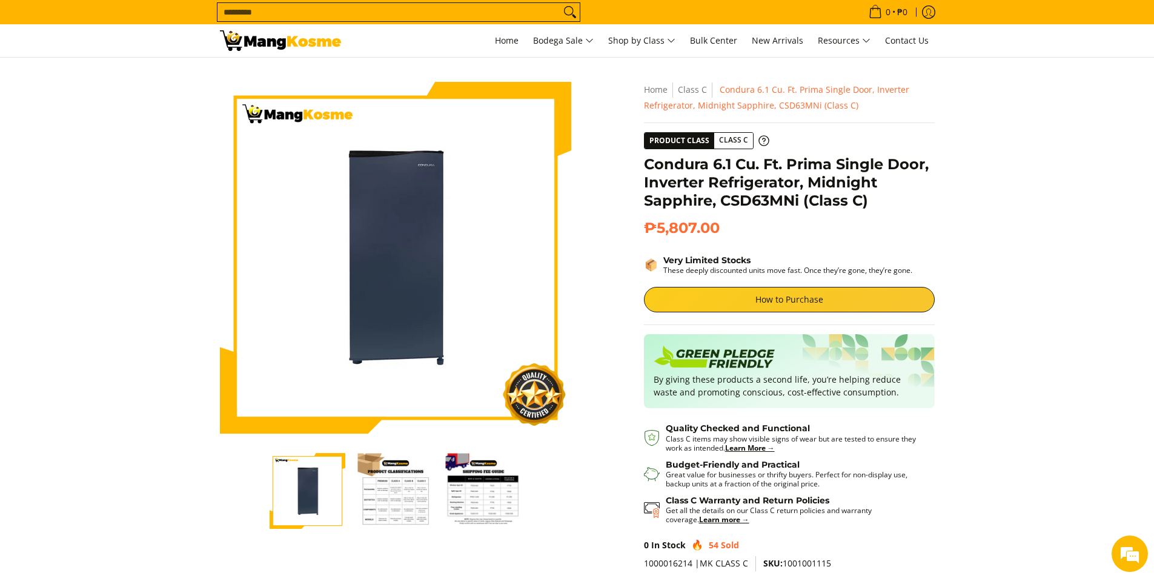
click at [385, 505] on img "Condura 6.1 Cu. Ft. Prima Single Door, Inverter Refrigerator, Midnight Sapphire…" at bounding box center [396, 491] width 76 height 76
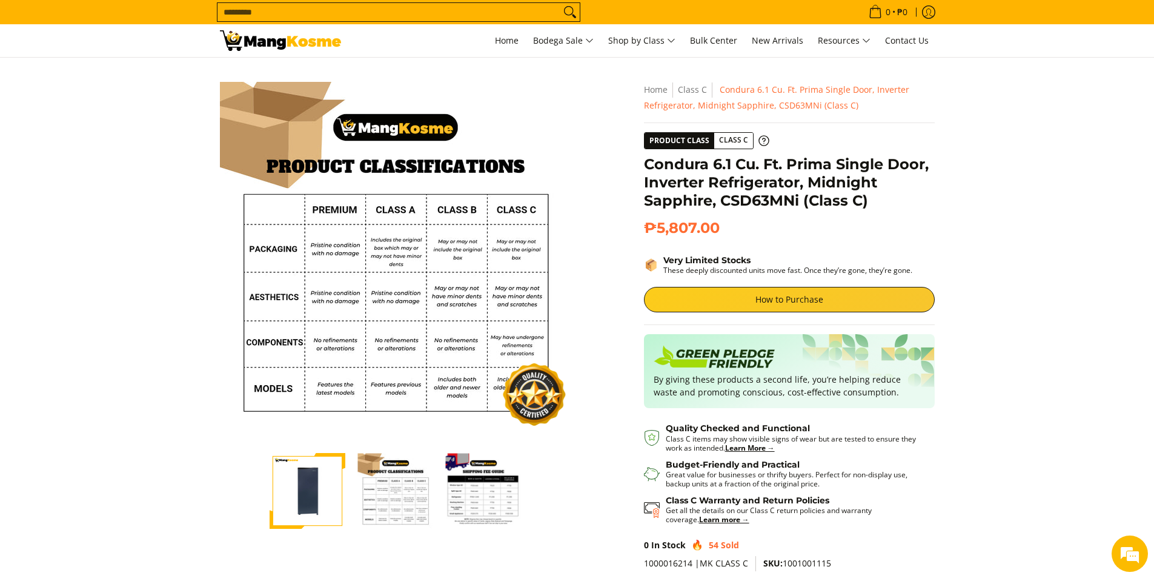
click at [465, 505] on img "mang-kosme-shipping-fee-guide-infographic" at bounding box center [483, 491] width 76 height 76
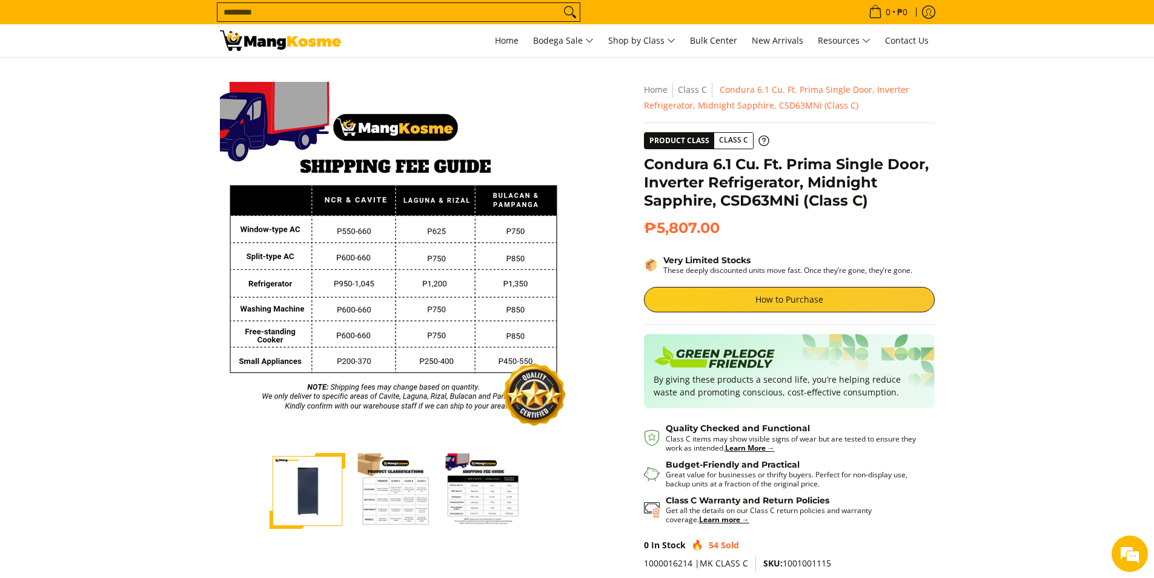
click at [319, 495] on img "condura-6.3-cubic-feet-prima-single-door-inverter-refrigerator-full-view-mang-k…" at bounding box center [308, 491] width 76 height 76
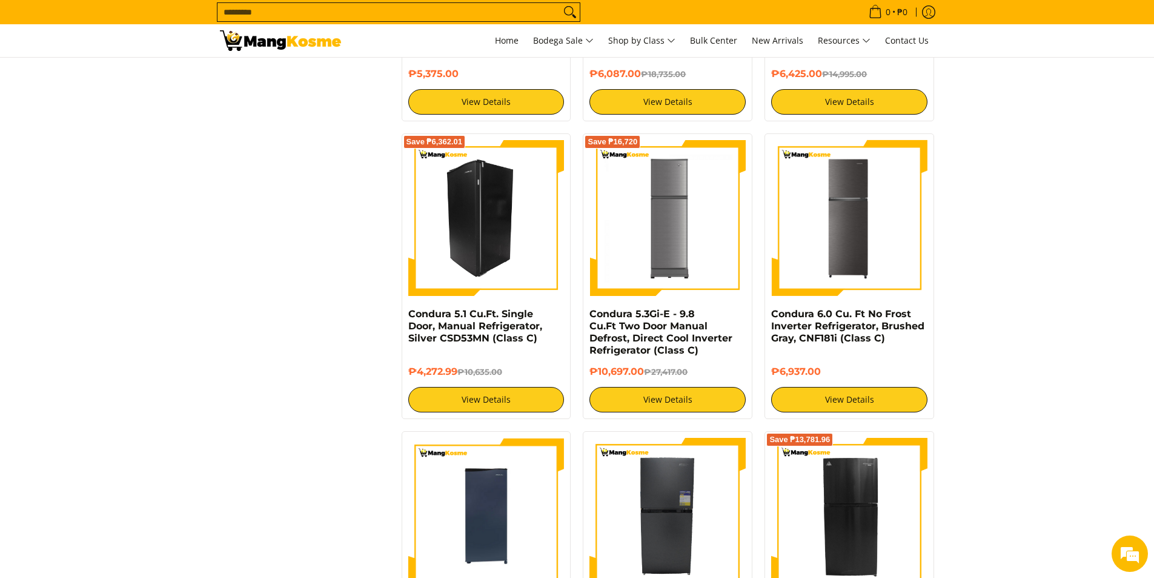
click at [481, 245] on img at bounding box center [486, 218] width 156 height 156
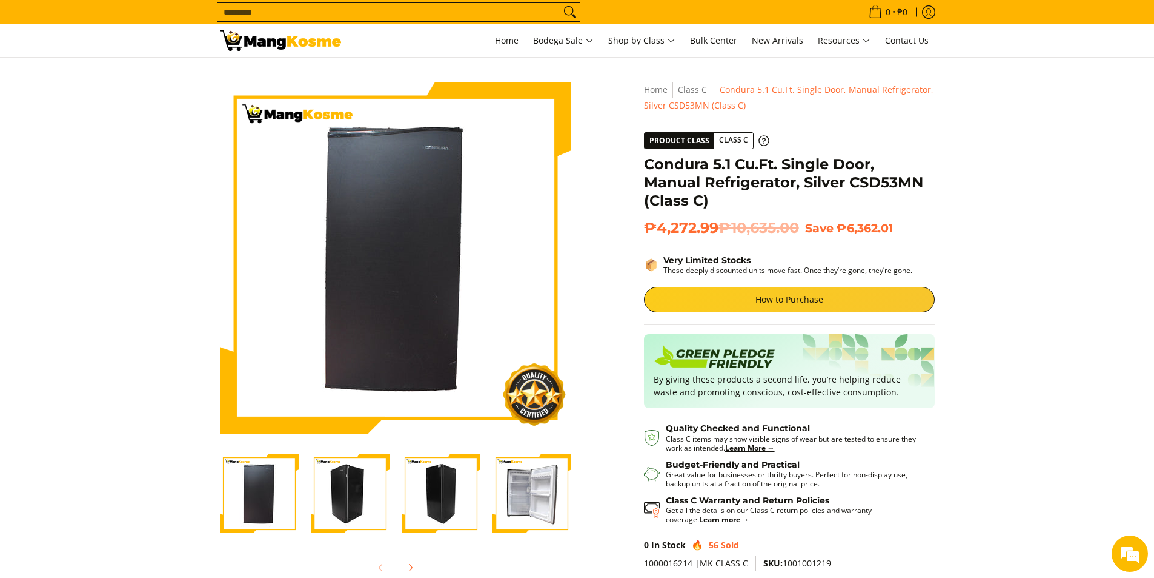
click at [522, 501] on img "Condura 5.1 Cu.Ft. Single Door, Manual Refrigerator, Silver CSD53MN (Class C)-4" at bounding box center [532, 493] width 79 height 79
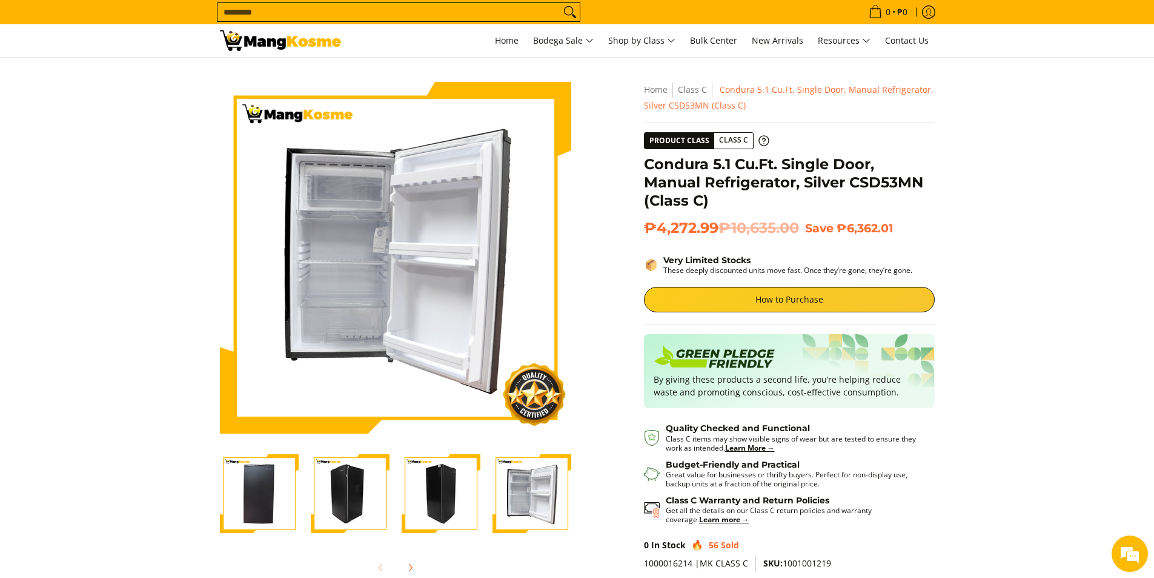
click at [526, 496] on img "Condura 5.1 Cu.Ft. Single Door, Manual Refrigerator, Silver CSD53MN (Class C)-4" at bounding box center [532, 493] width 79 height 79
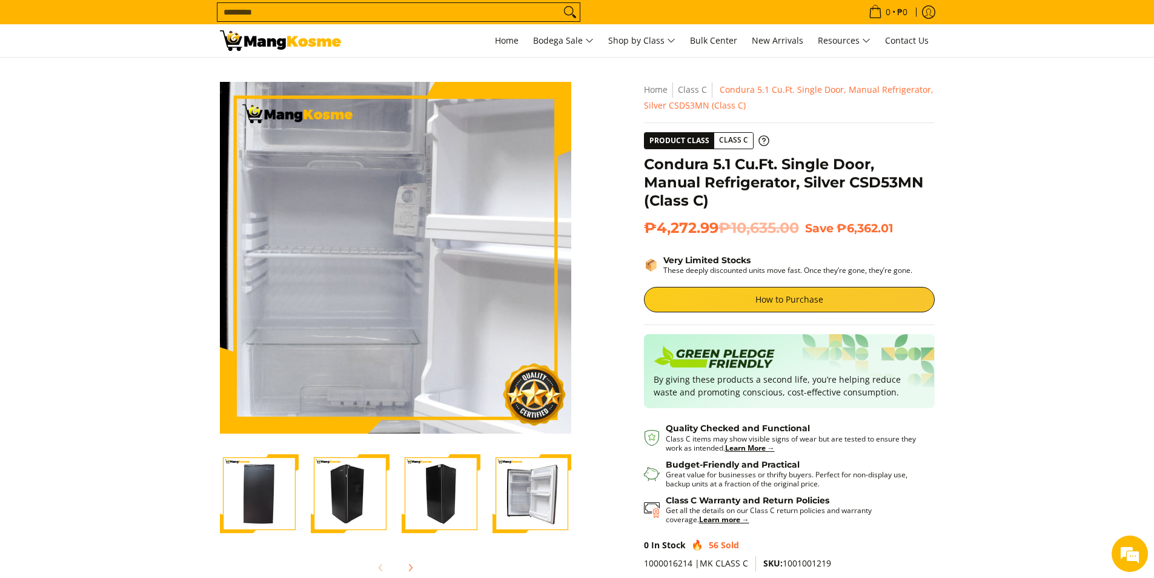
click at [374, 262] on img at bounding box center [395, 257] width 351 height 351
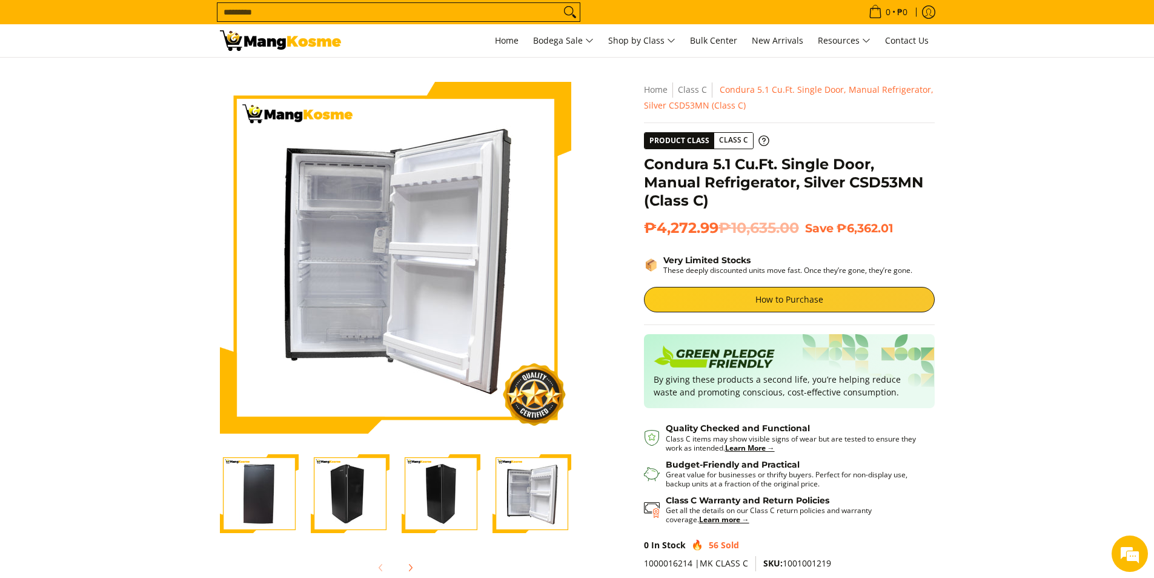
click at [515, 497] on img "Condura 5.1 Cu.Ft. Single Door, Manual Refrigerator, Silver CSD53MN (Class C)-4" at bounding box center [532, 493] width 79 height 79
click at [173, 112] on section "Skip to Main Content Enable zoom Disable zoom Enable zoom Disable zoom Enable z…" at bounding box center [577, 349] width 1154 height 582
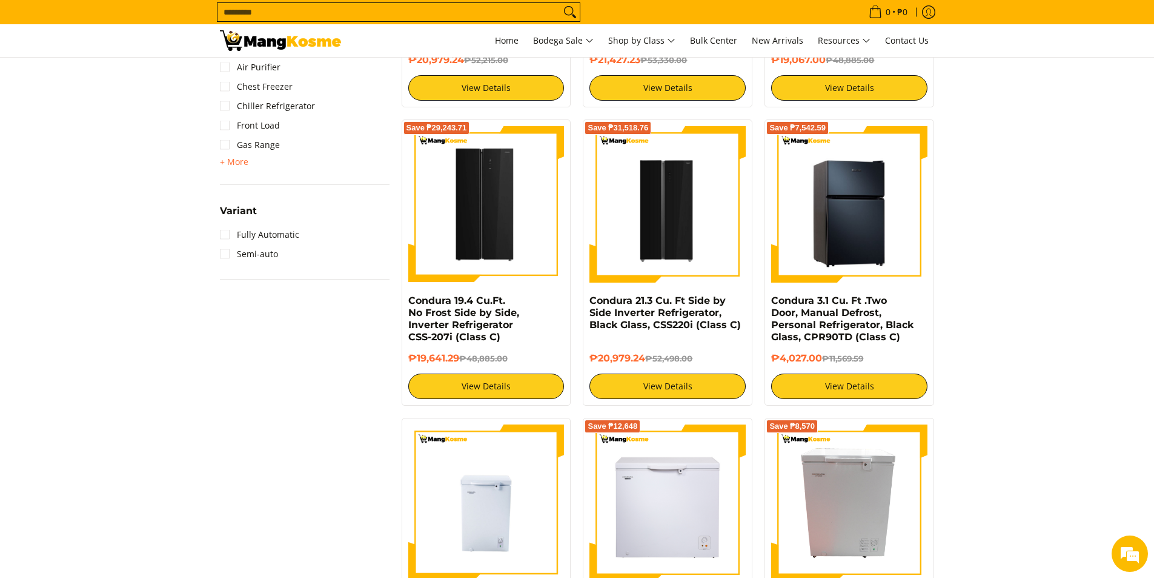
click at [830, 215] on img at bounding box center [849, 204] width 156 height 156
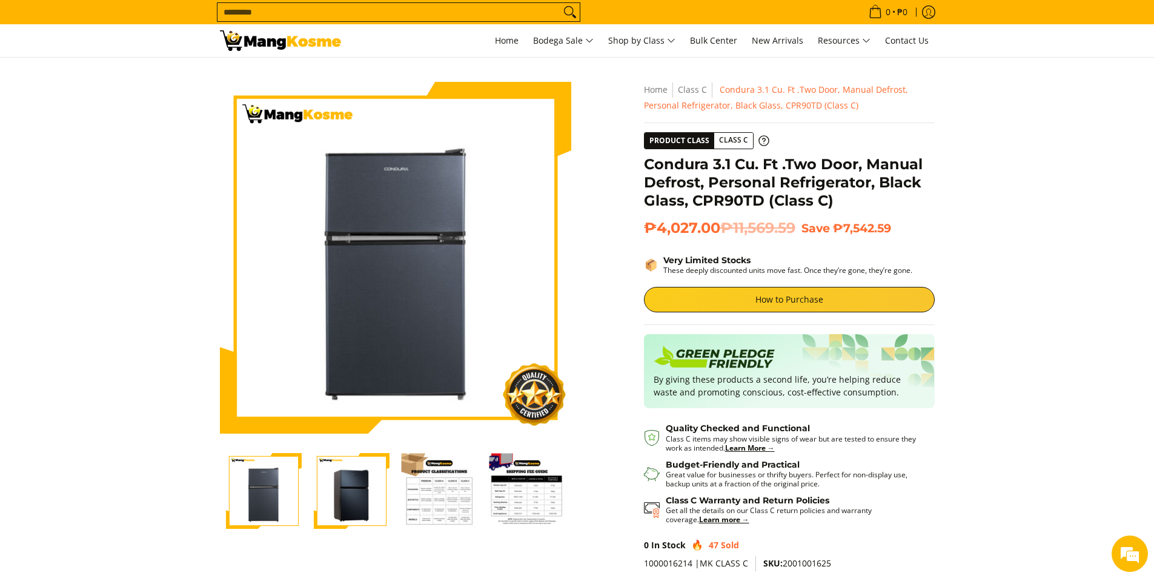
click at [359, 493] on img "Condura 3.1 Cu. Ft .Two Door, Manual Defrost, Personal Refrigerator, Black Glas…" at bounding box center [352, 491] width 76 height 76
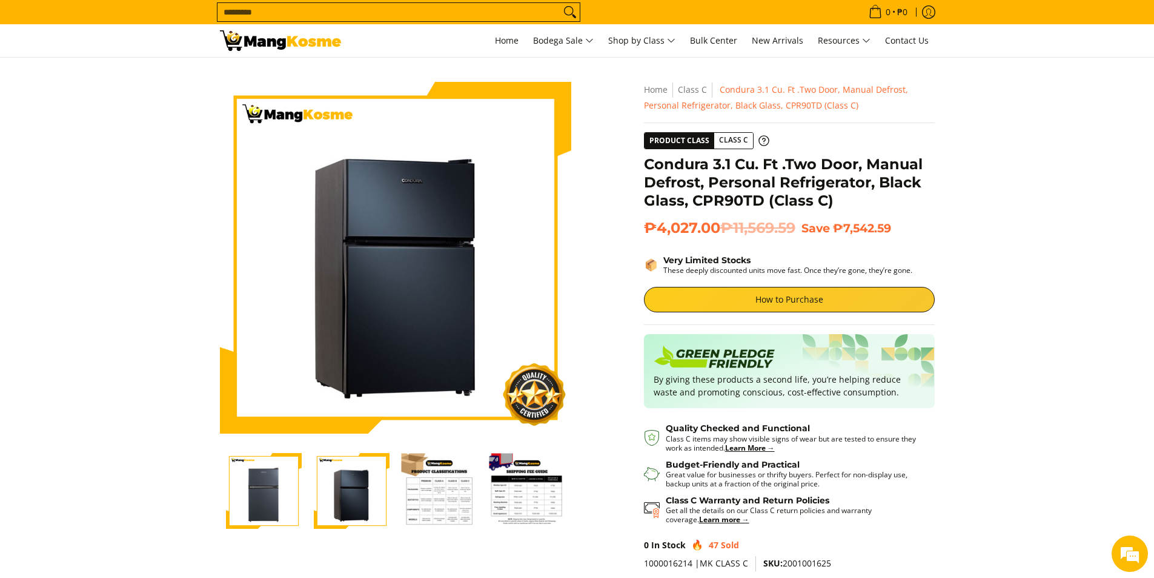
click at [249, 493] on img "Condura 3.1 Cu. Ft .Two Door, Manual Defrost, Personal Refrigerator, Black Glas…" at bounding box center [264, 491] width 76 height 76
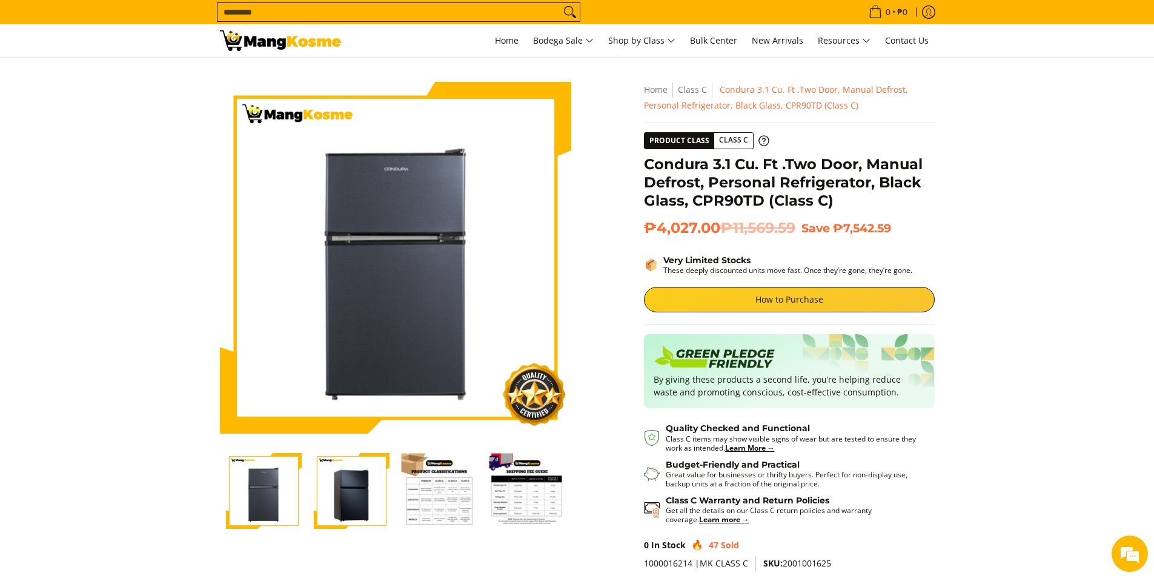
click at [552, 504] on img "Condura 3.1 Cu. Ft .Two Door, Manual Defrost, Personal Refrigerator, Black Glas…" at bounding box center [528, 491] width 76 height 76
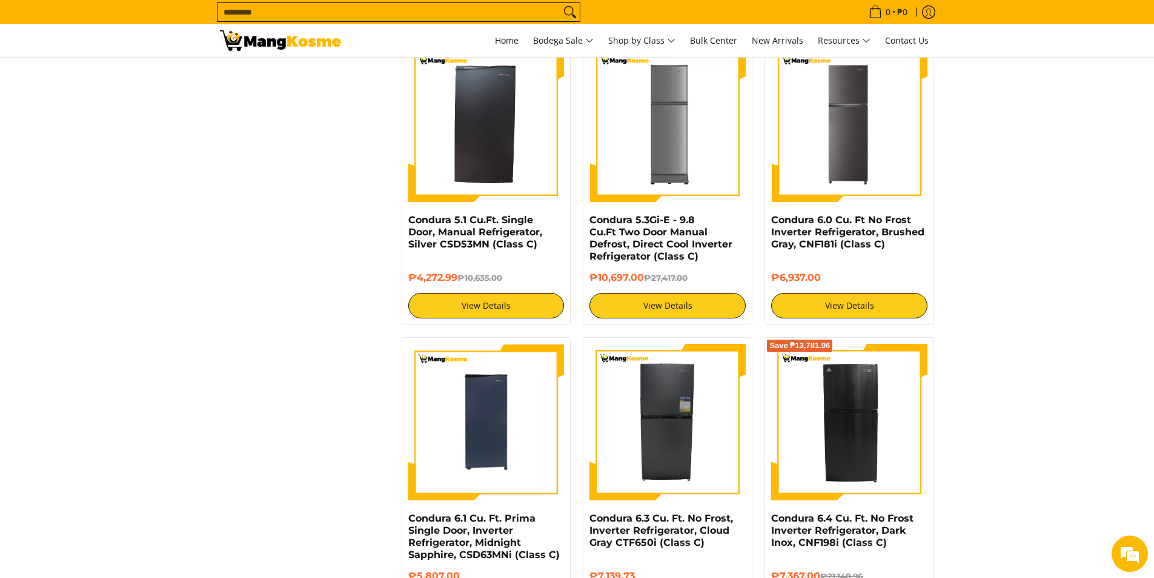
scroll to position [1660, 0]
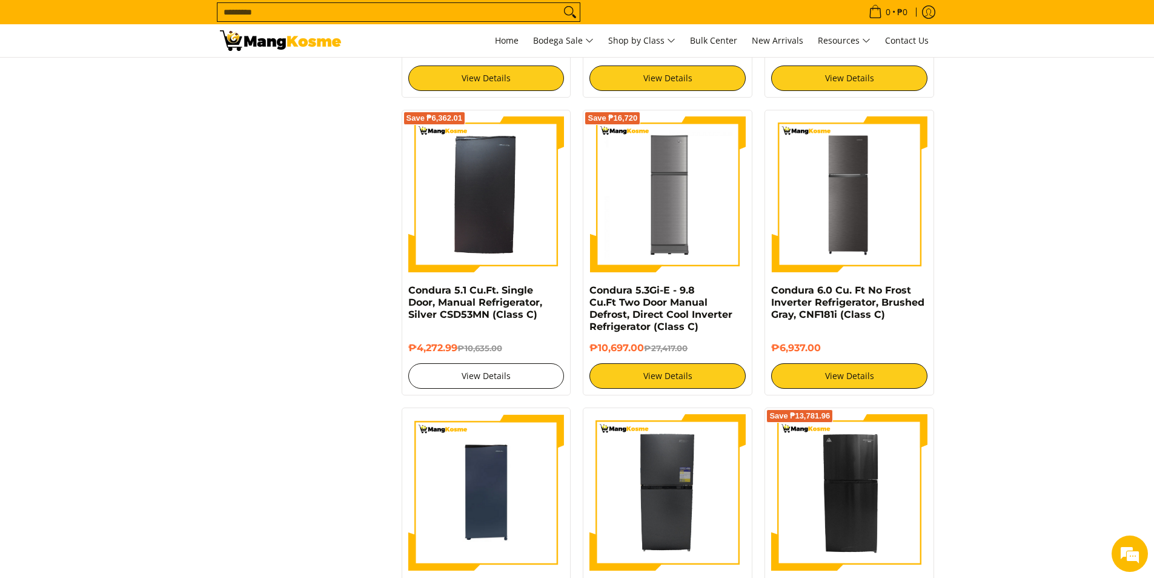
click at [495, 371] on link "View Details" at bounding box center [486, 375] width 156 height 25
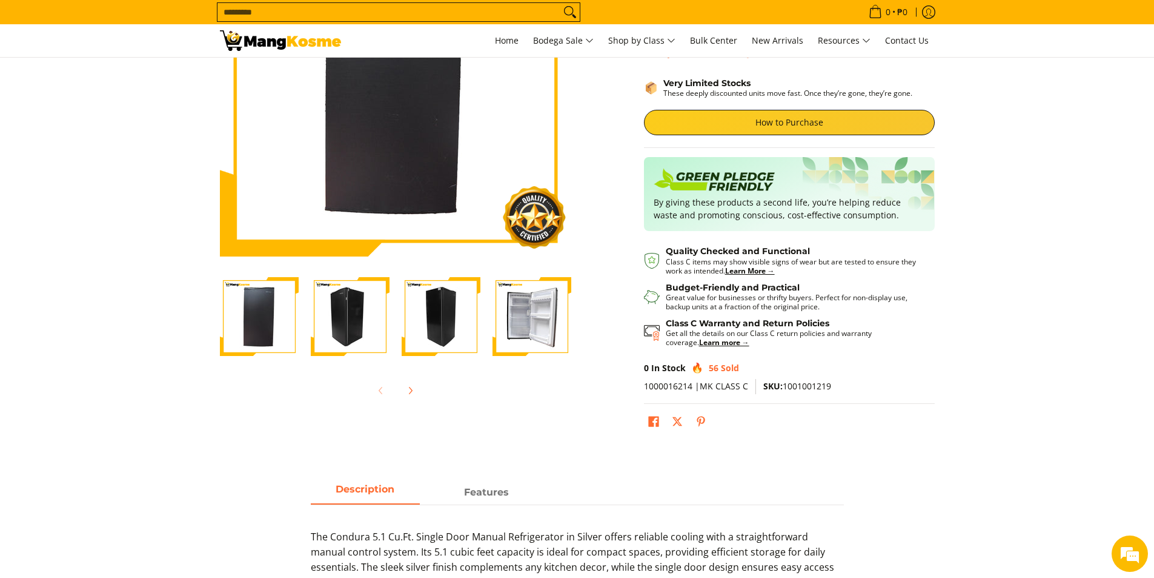
scroll to position [182, 0]
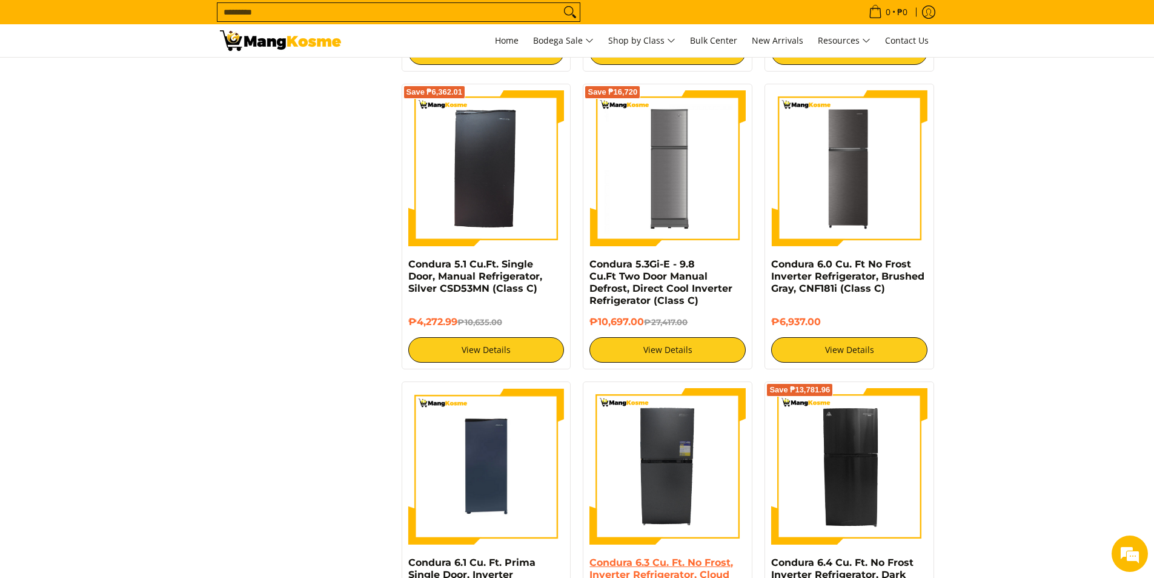
scroll to position [1660, 0]
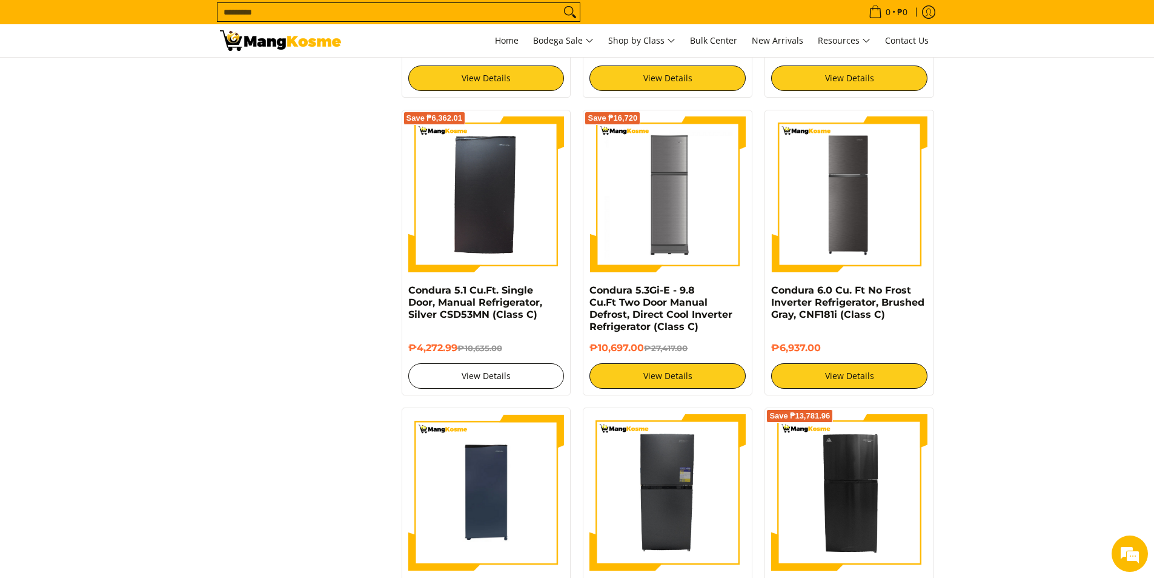
click at [482, 373] on link "View Details" at bounding box center [486, 375] width 156 height 25
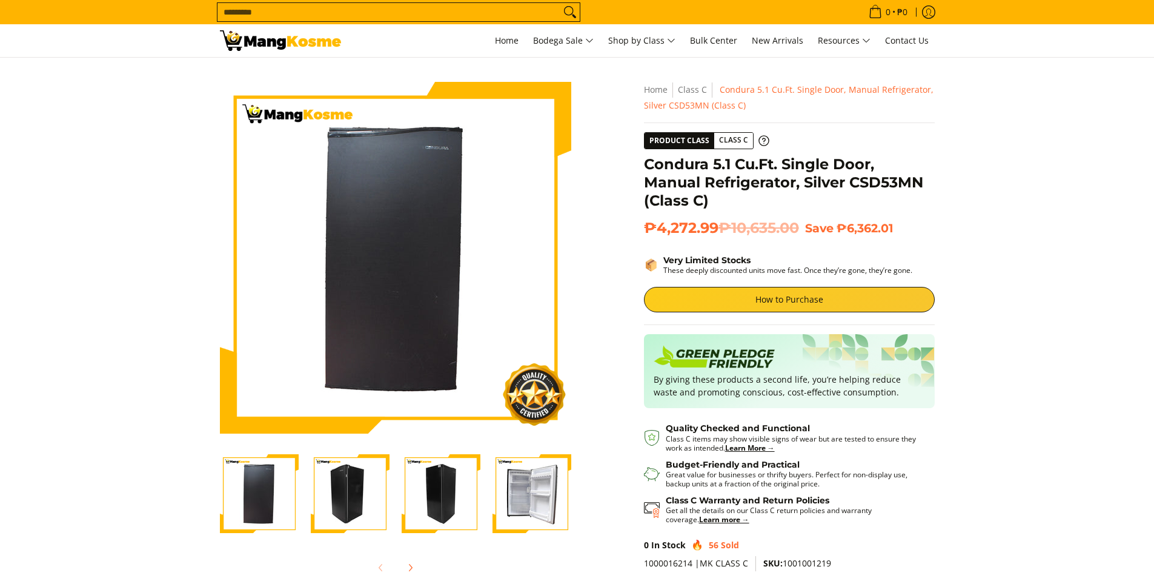
click at [782, 300] on link "How to Purchase" at bounding box center [789, 299] width 291 height 25
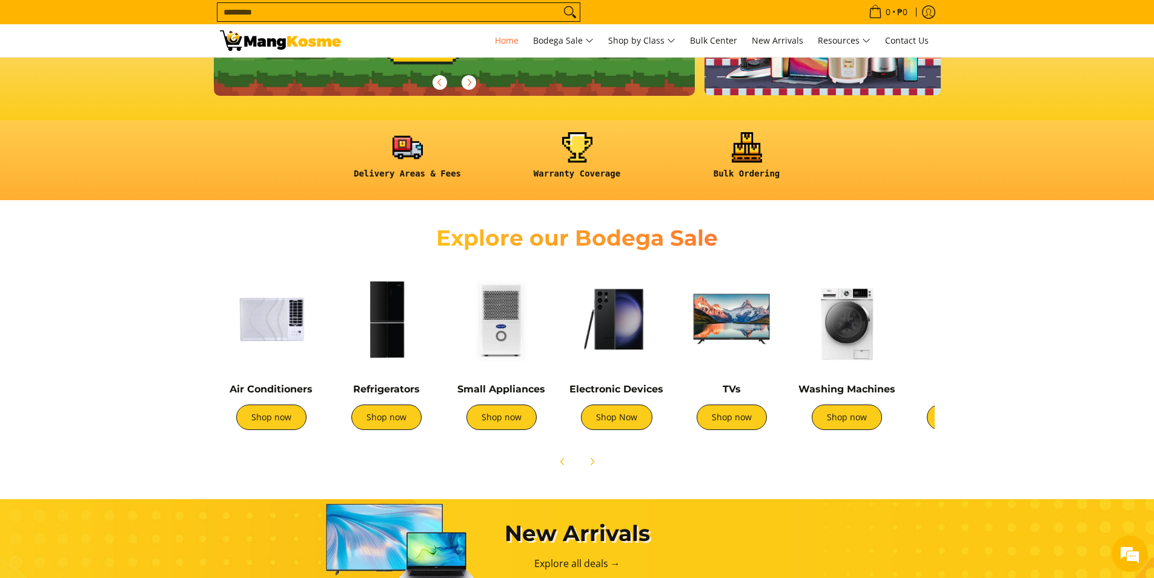
scroll to position [182, 0]
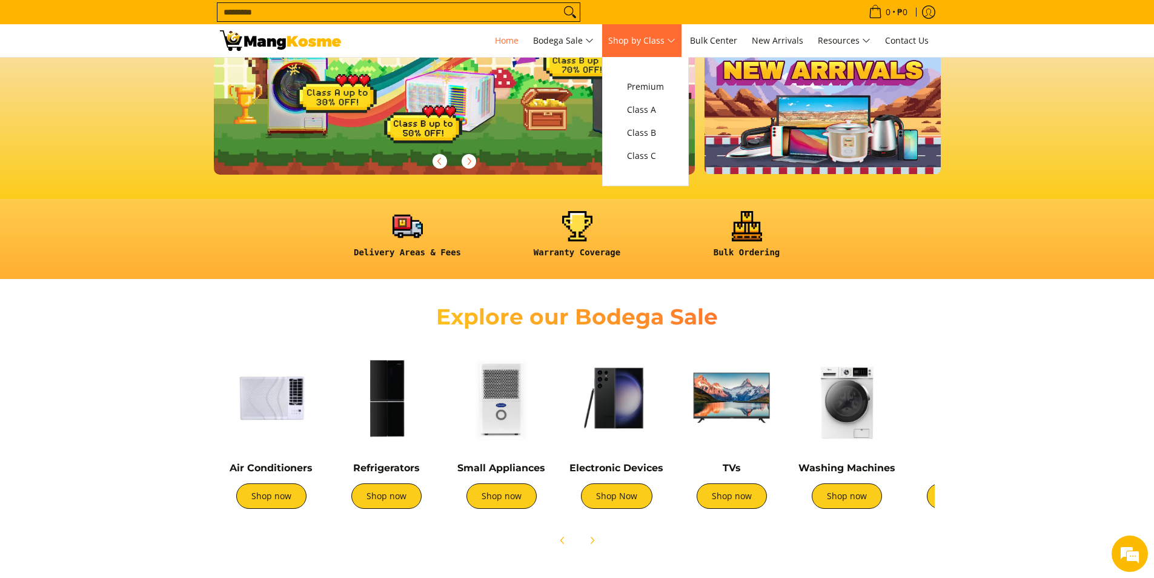
click at [657, 41] on span "Shop by Class" at bounding box center [641, 40] width 67 height 15
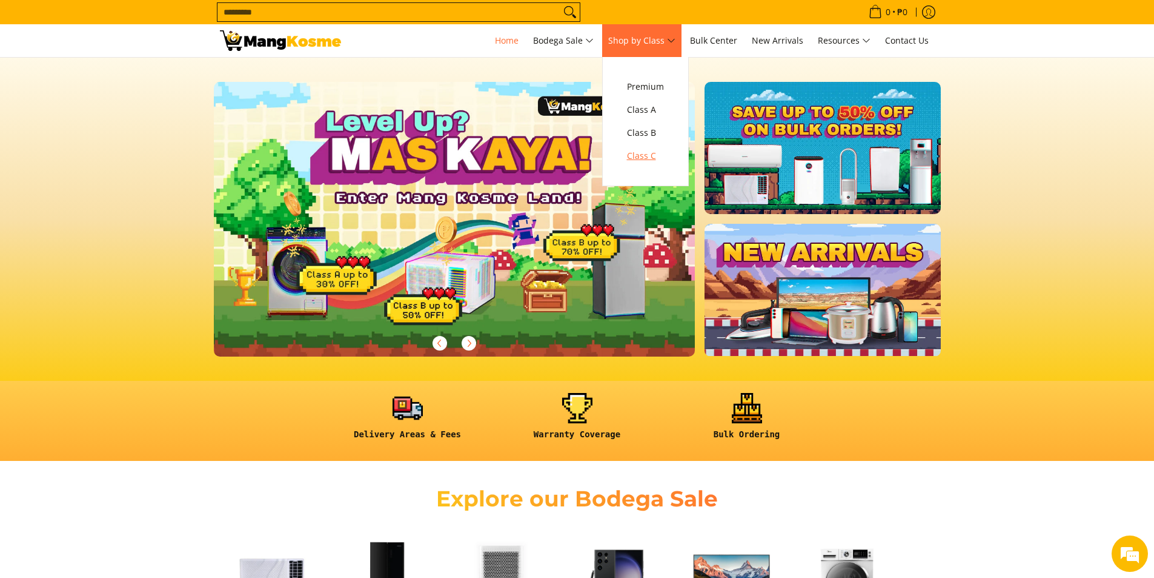
click at [652, 156] on span "Class C" at bounding box center [645, 155] width 37 height 15
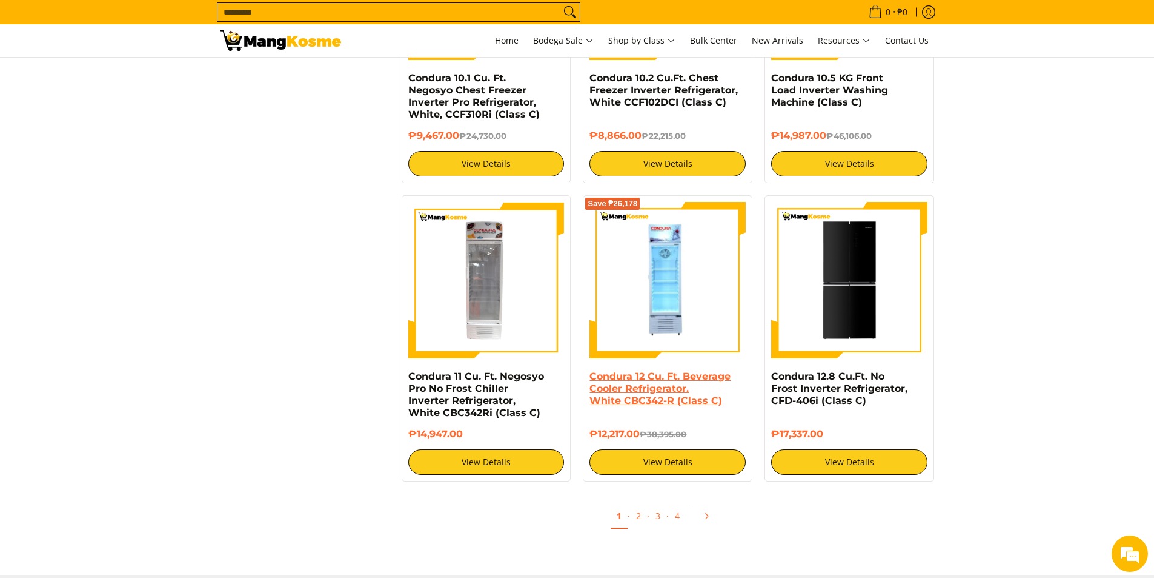
scroll to position [2242, 0]
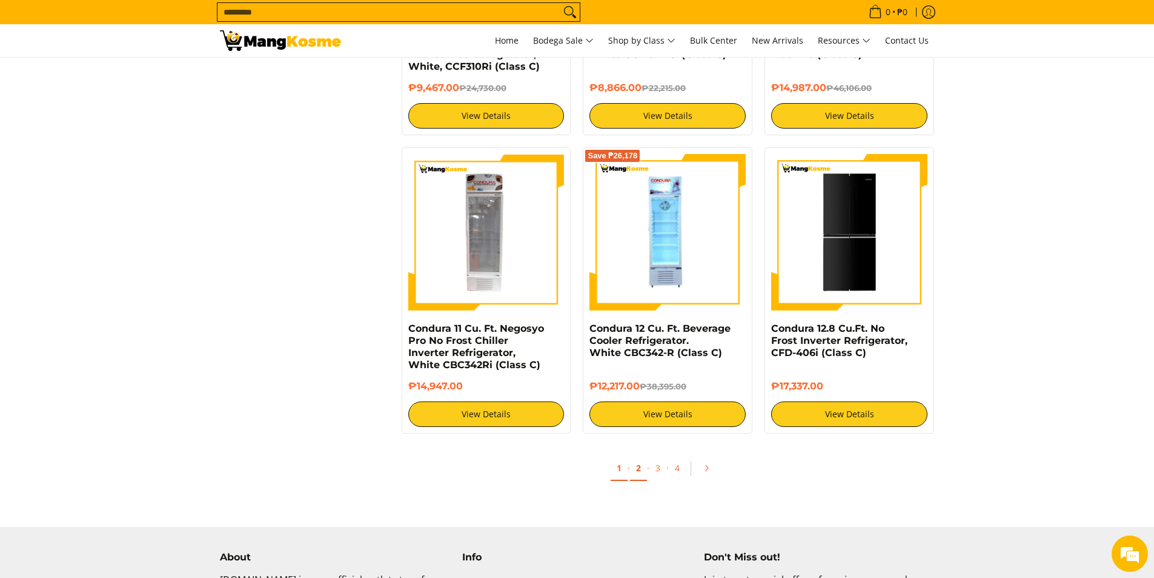
click at [639, 467] on link "2" at bounding box center [638, 468] width 17 height 25
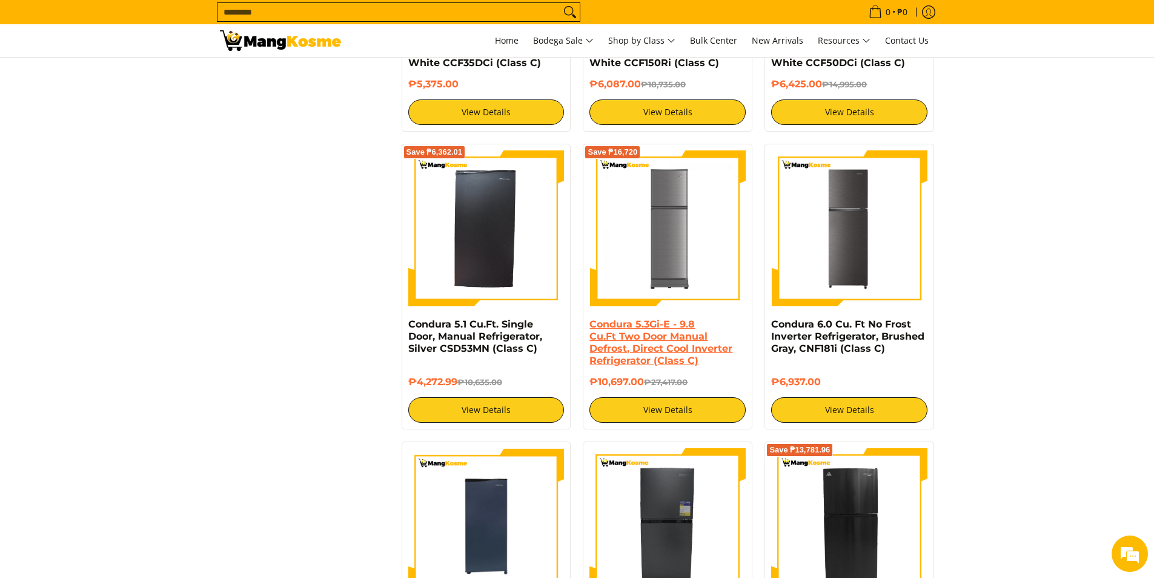
scroll to position [1636, 0]
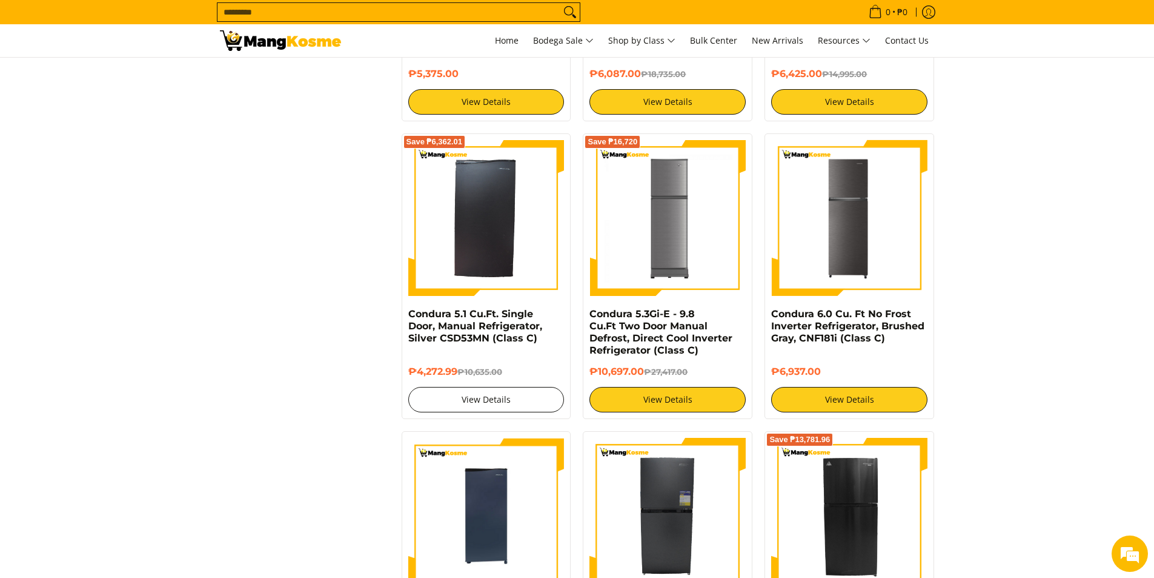
click at [473, 402] on link "View Details" at bounding box center [486, 399] width 156 height 25
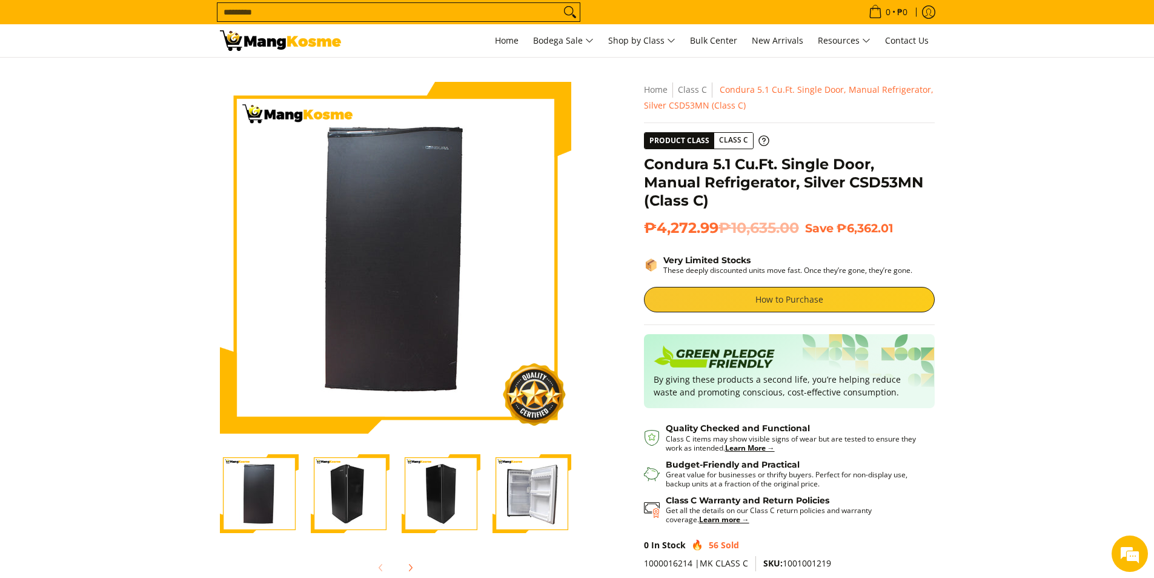
click at [711, 303] on link "How to Purchase" at bounding box center [789, 299] width 291 height 25
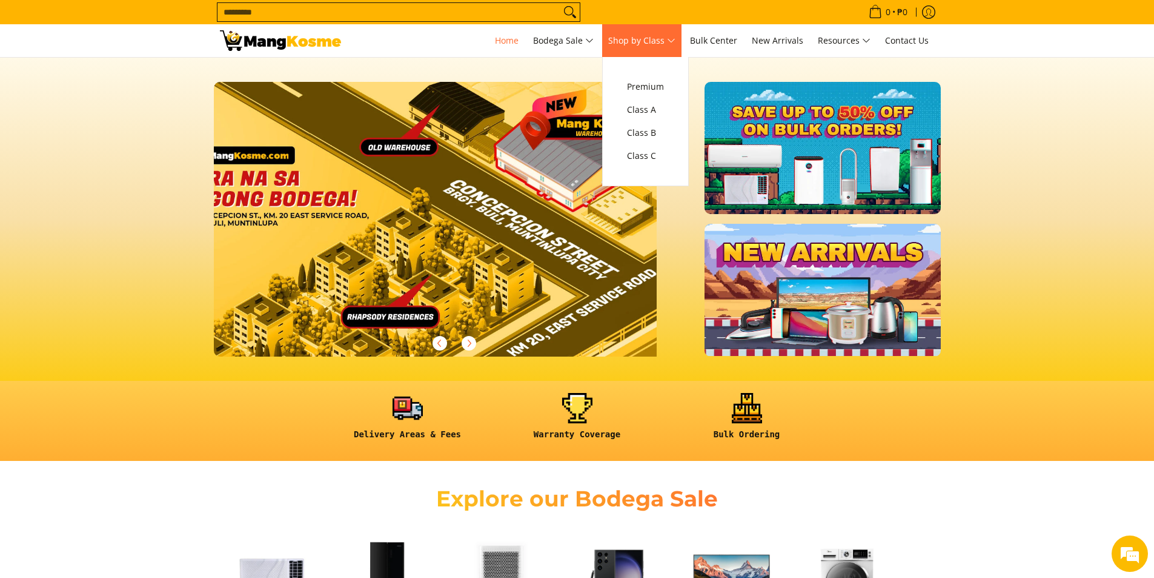
click at [633, 36] on span "Shop by Class" at bounding box center [641, 40] width 67 height 15
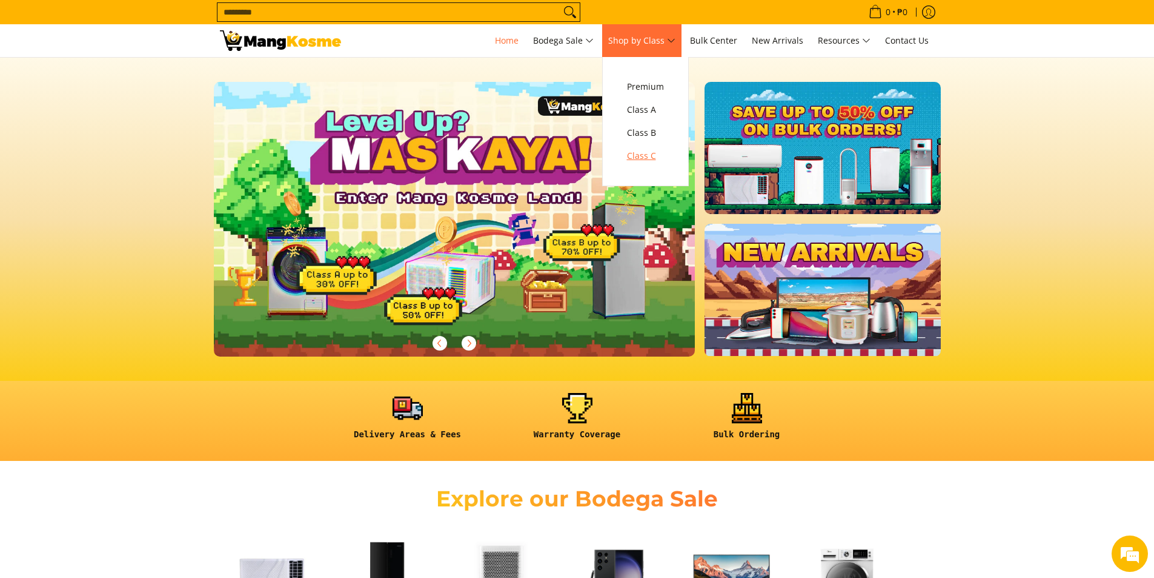
click at [647, 158] on span "Class C" at bounding box center [645, 155] width 37 height 15
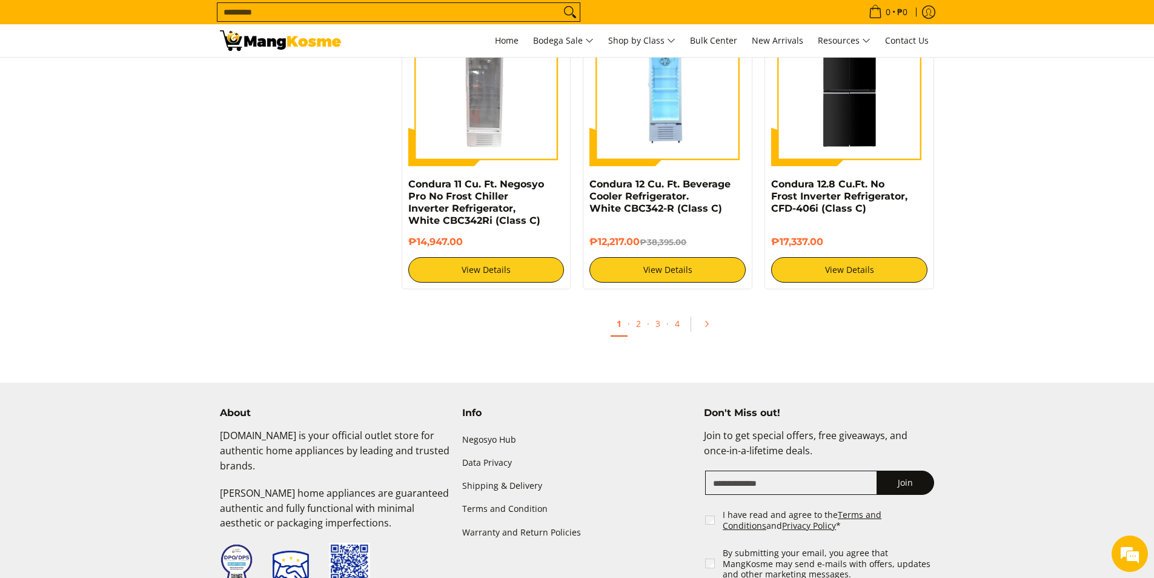
scroll to position [2424, 0]
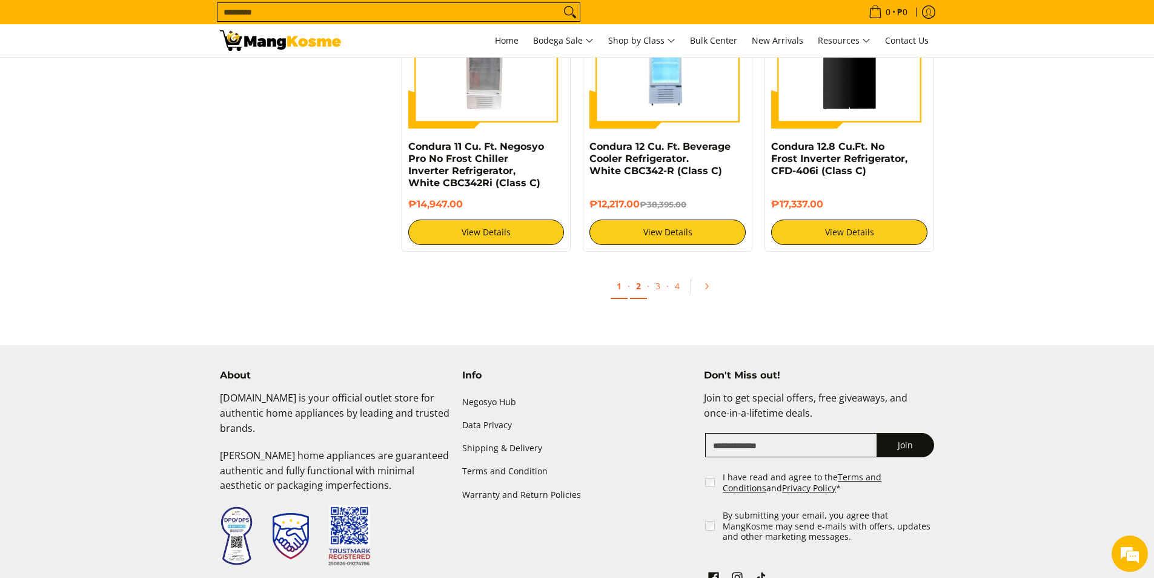
click at [639, 290] on link "2" at bounding box center [638, 286] width 17 height 25
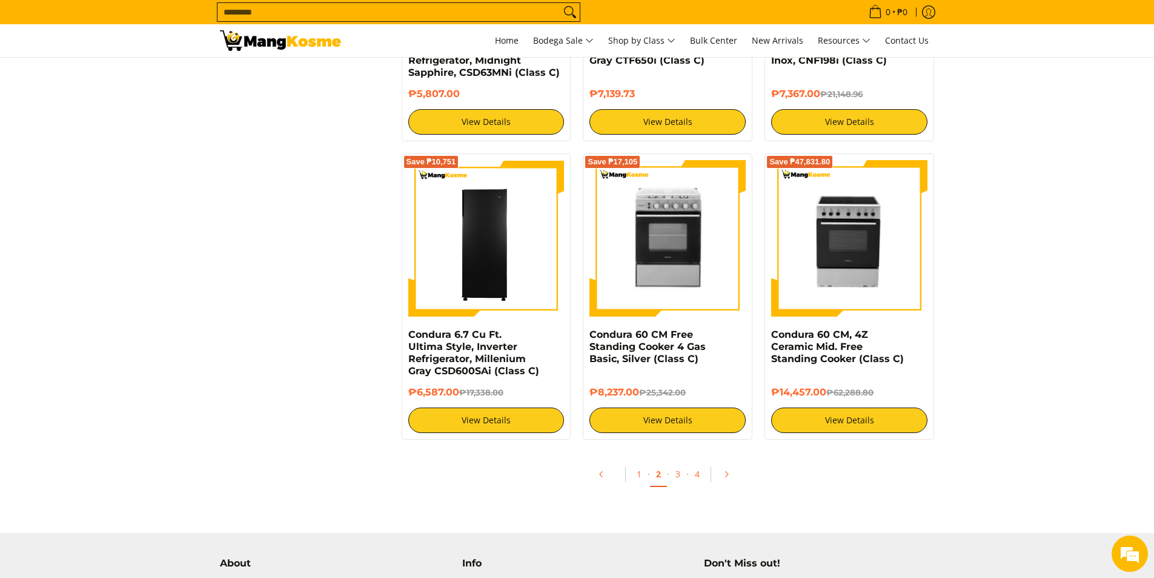
scroll to position [2242, 0]
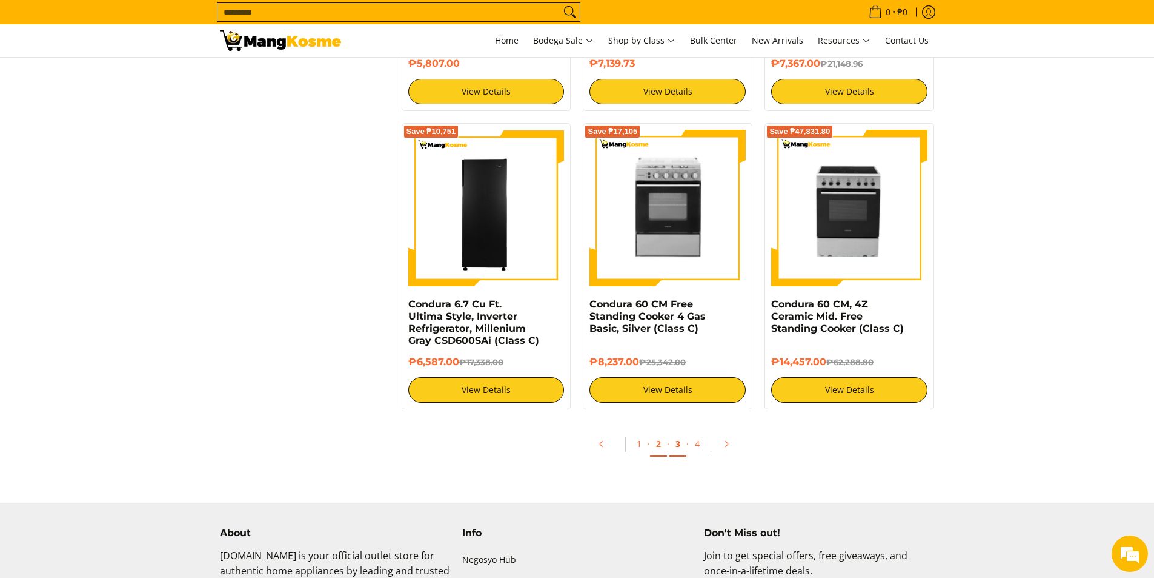
click at [678, 443] on link "3" at bounding box center [678, 443] width 17 height 25
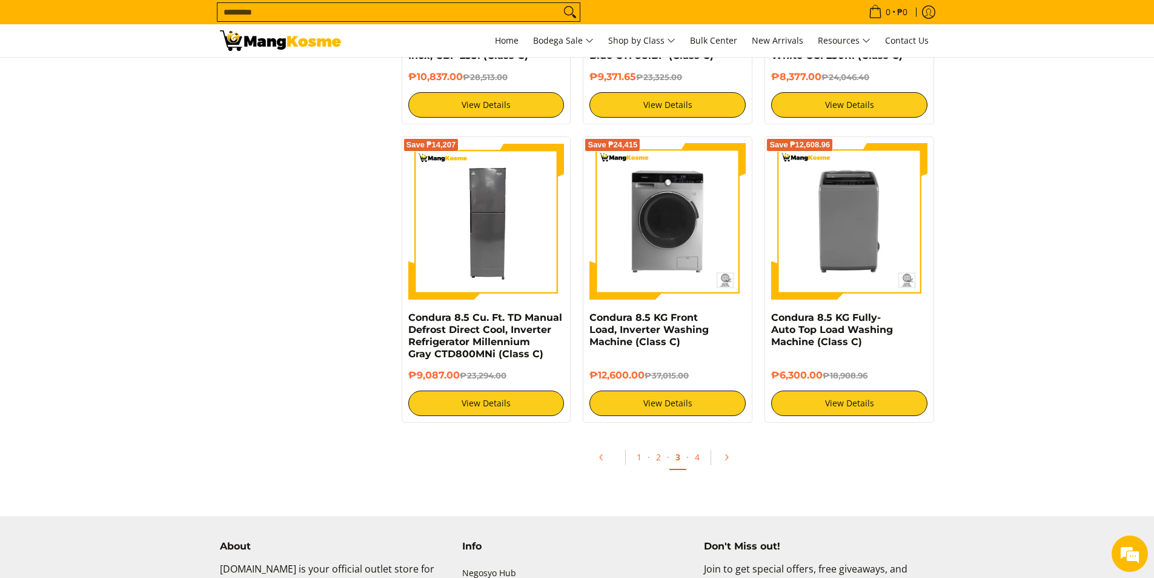
scroll to position [2242, 0]
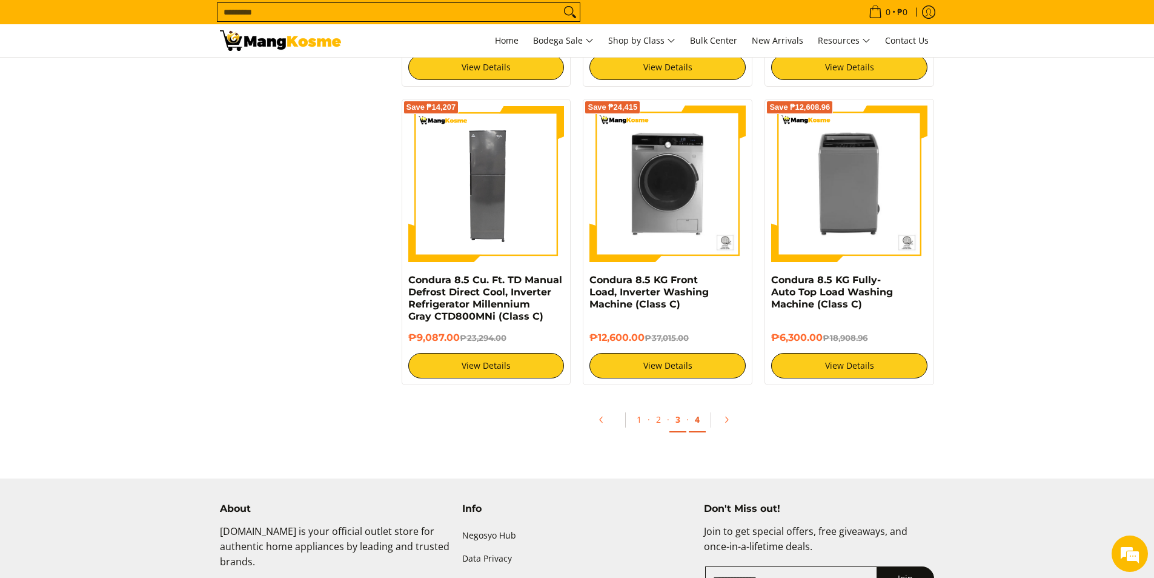
click at [694, 421] on link "4" at bounding box center [697, 419] width 17 height 25
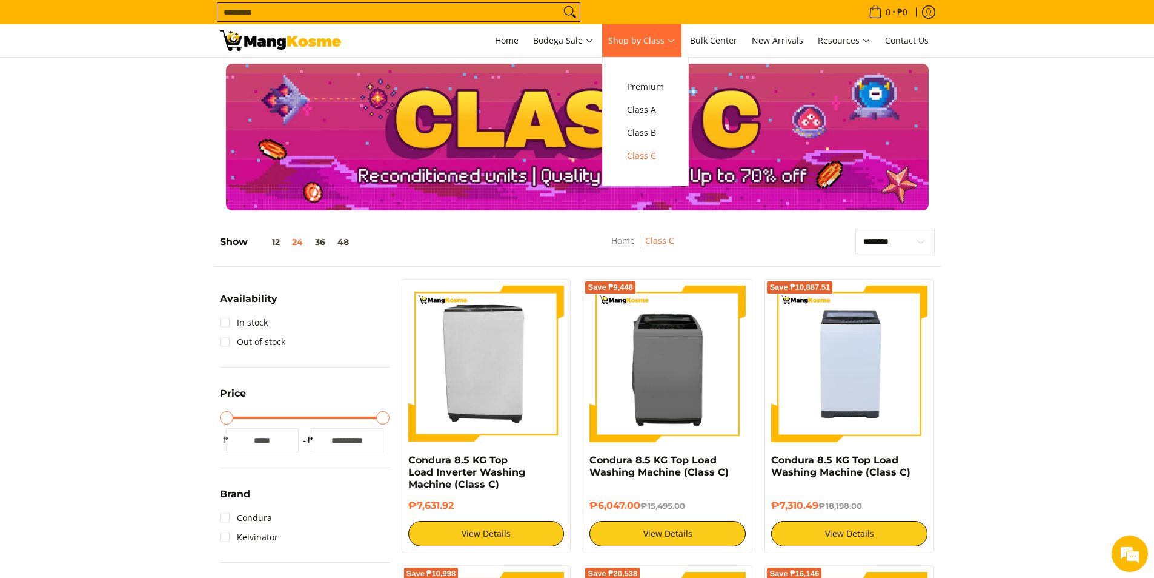
click at [659, 41] on span "Shop by Class" at bounding box center [641, 40] width 67 height 15
click at [664, 133] on span "Class B" at bounding box center [645, 132] width 37 height 15
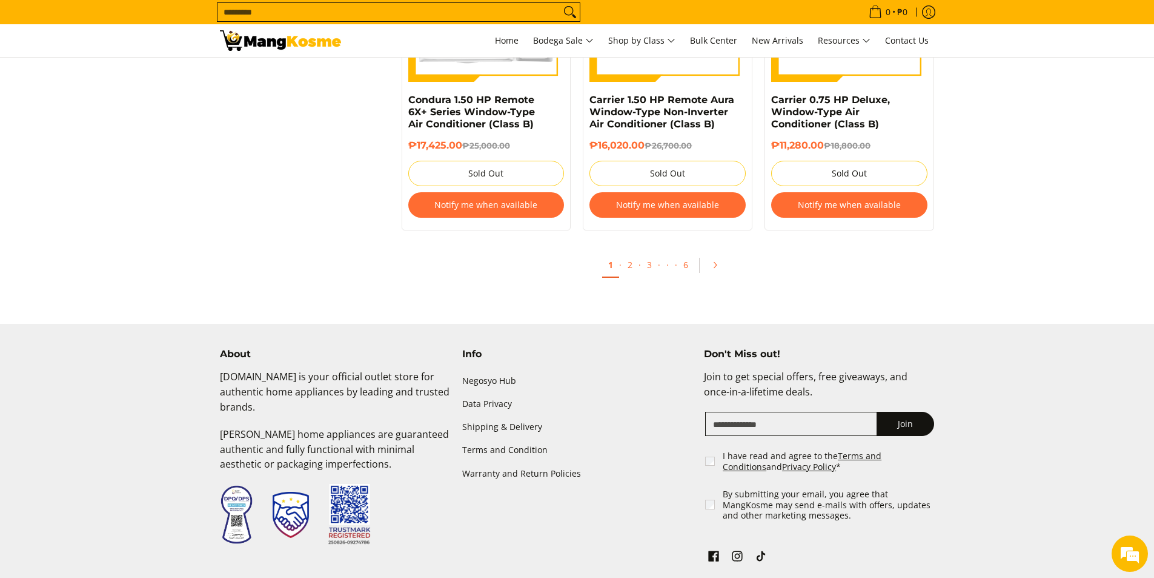
scroll to position [2606, 0]
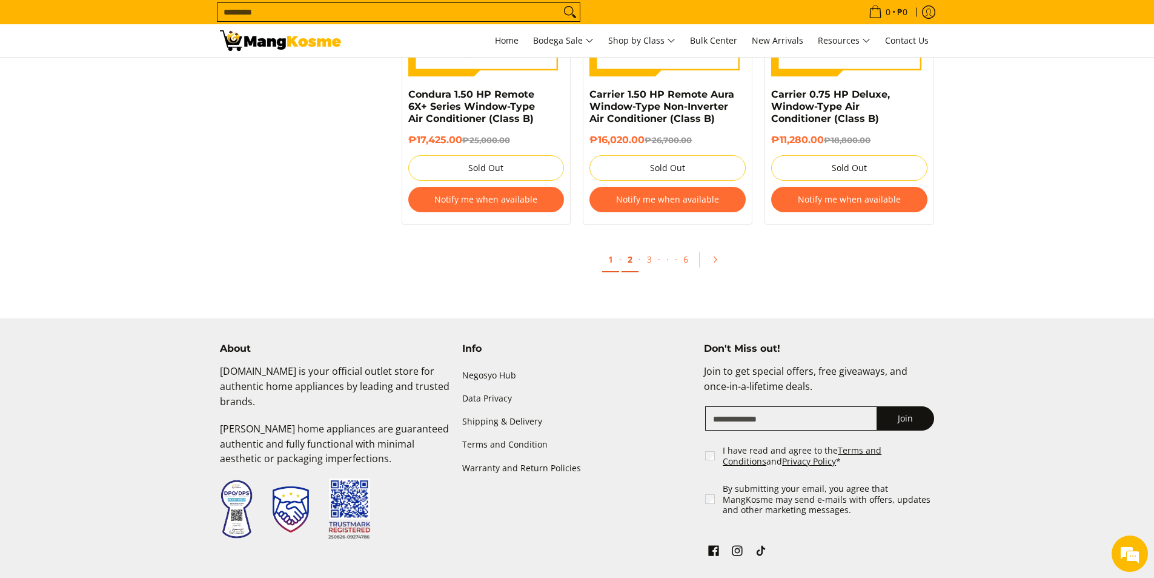
click at [633, 266] on link "2" at bounding box center [630, 259] width 17 height 25
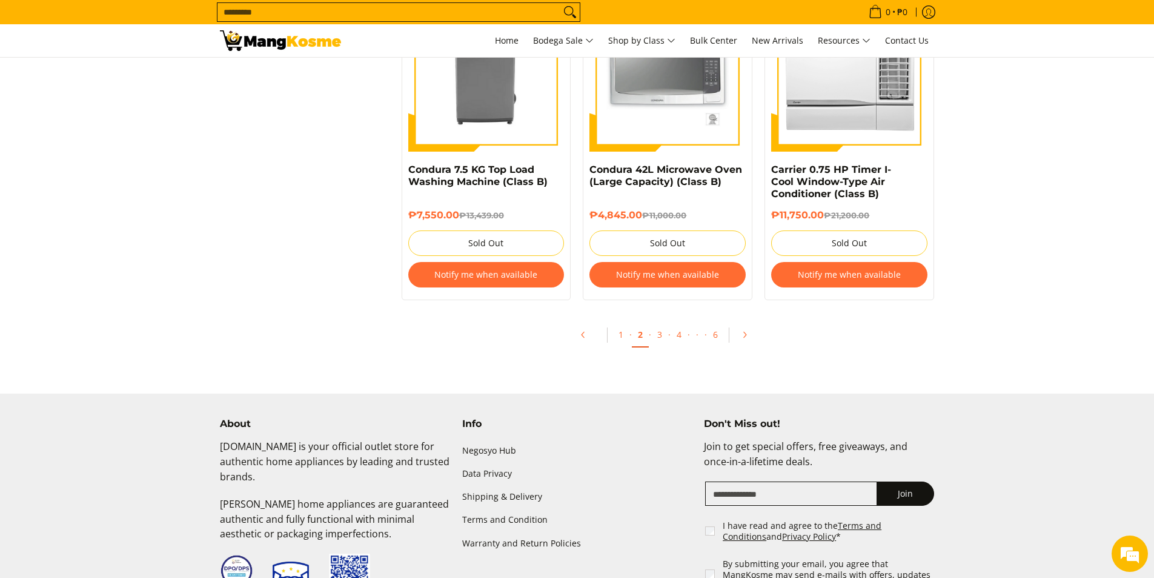
scroll to position [2711, 0]
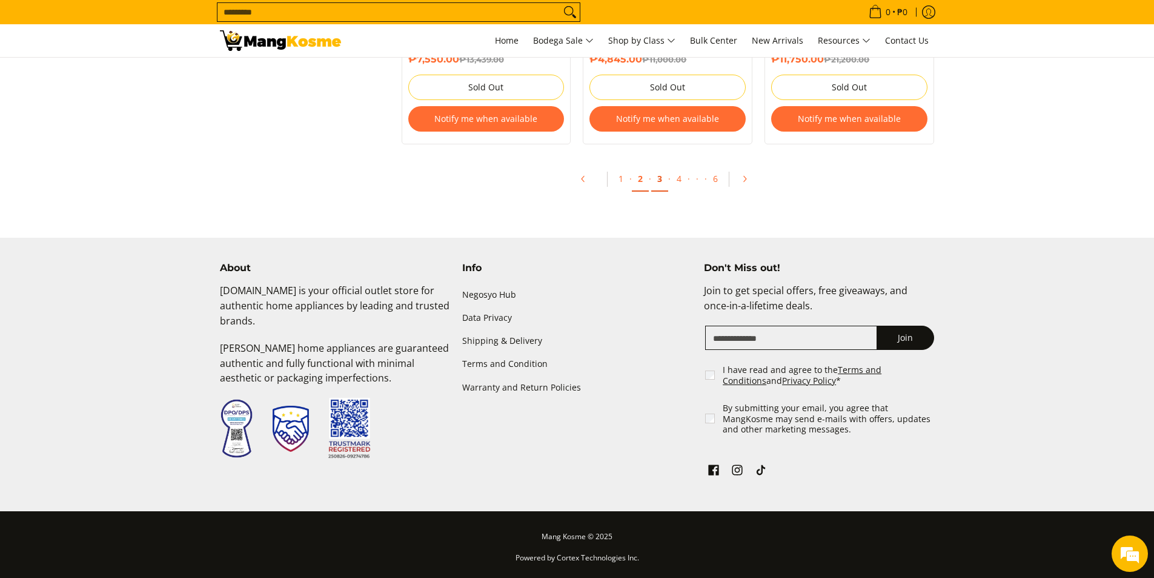
click at [659, 184] on link "3" at bounding box center [659, 179] width 17 height 25
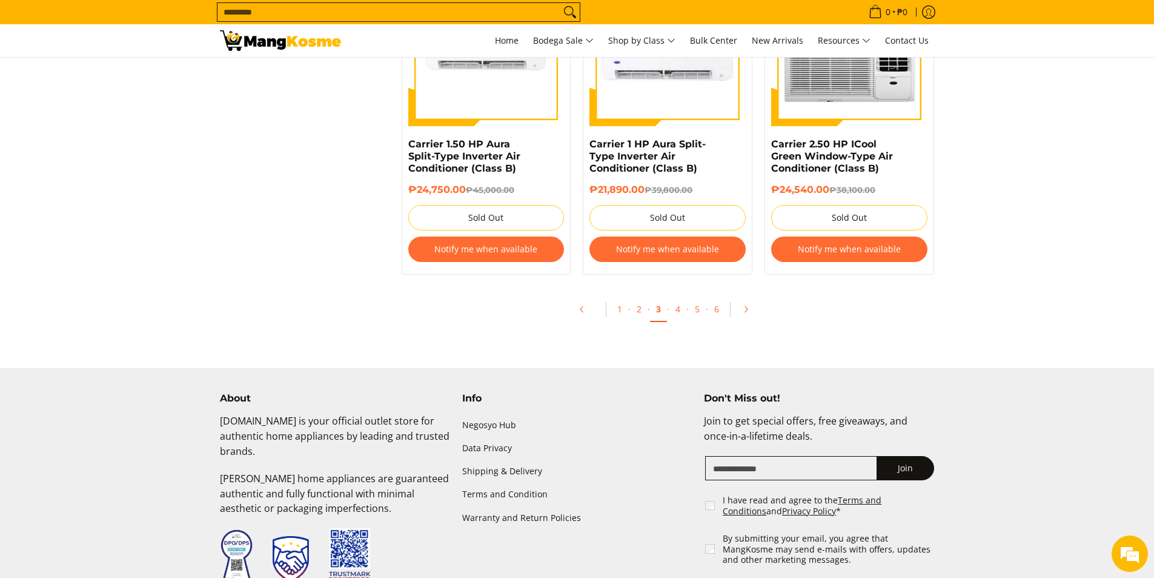
scroll to position [2606, 0]
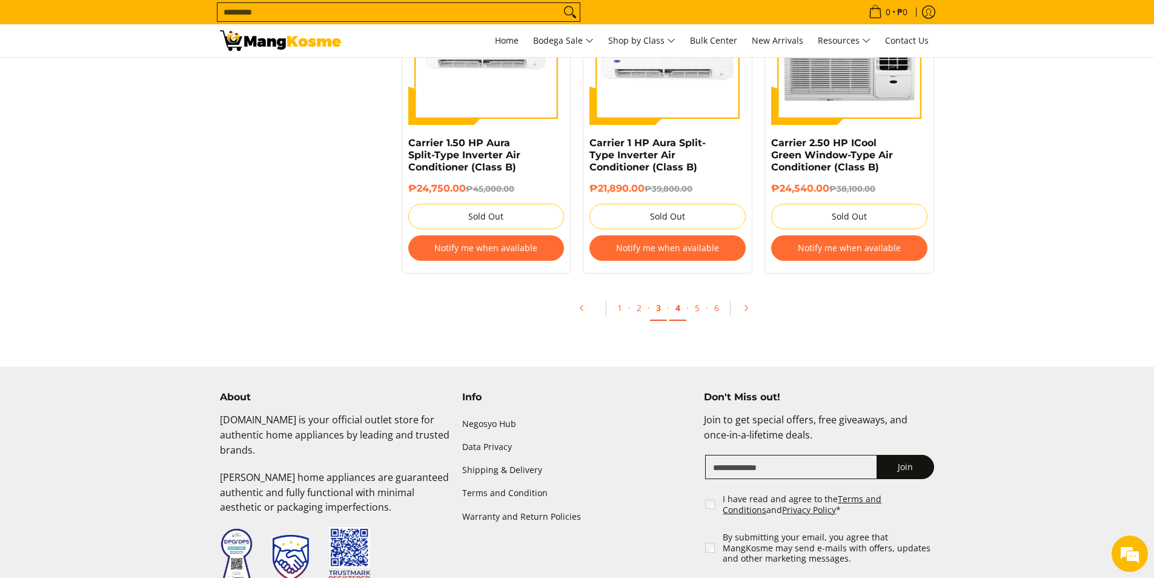
click at [682, 300] on link "4" at bounding box center [678, 308] width 17 height 25
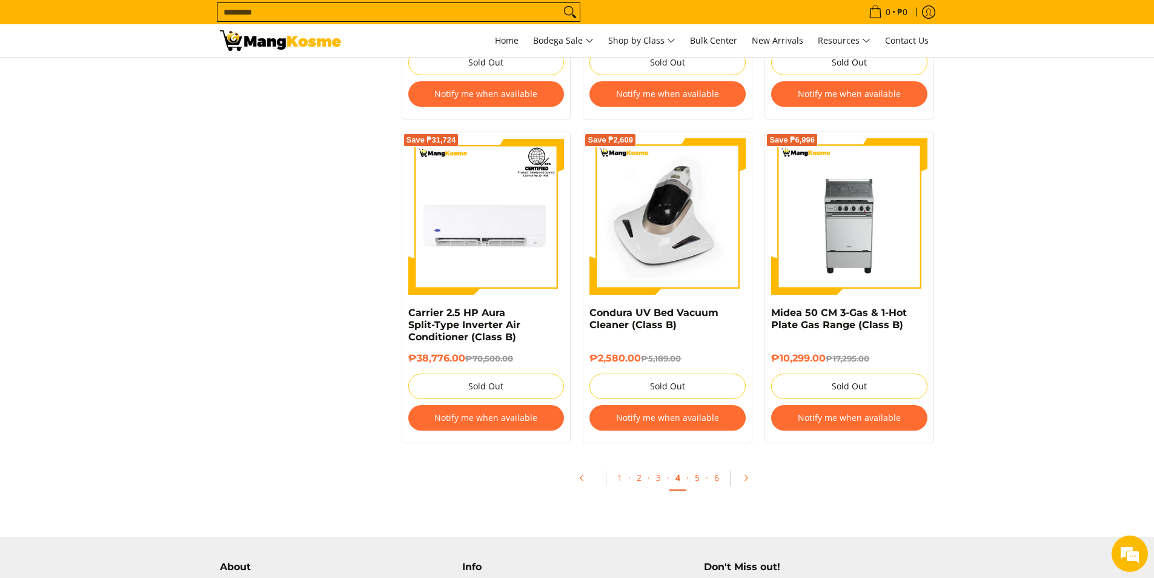
scroll to position [2485, 0]
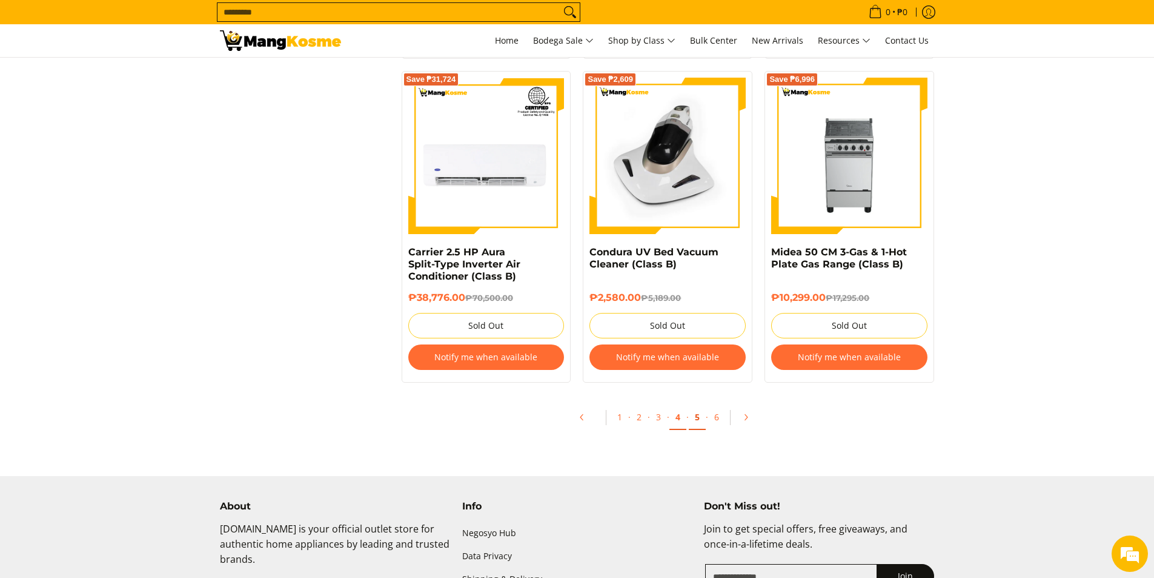
click at [695, 415] on link "5" at bounding box center [697, 417] width 17 height 25
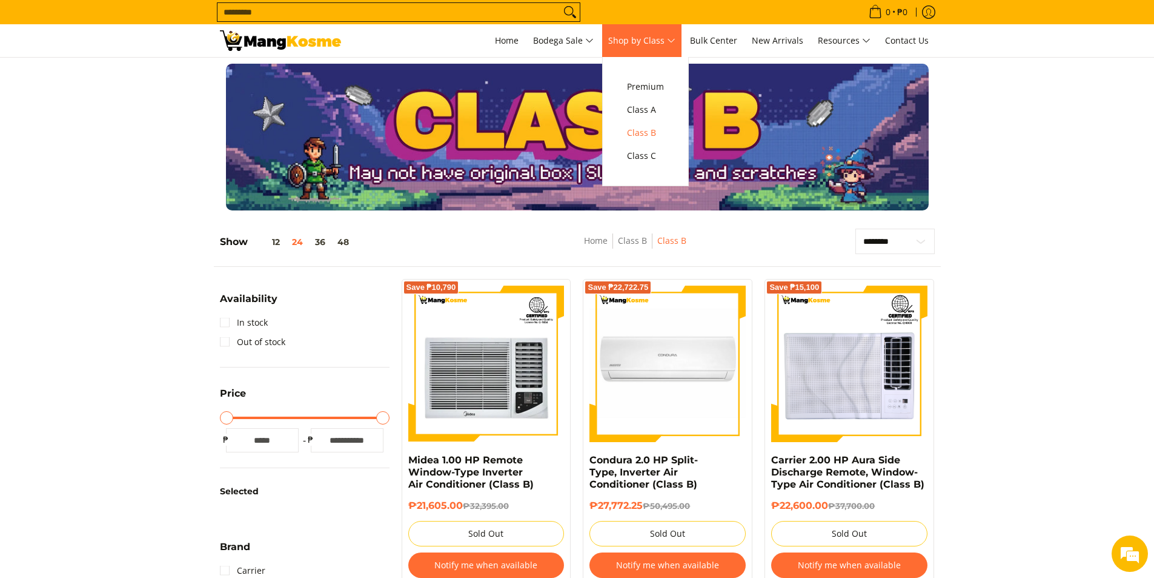
click at [642, 34] on span "Shop by Class" at bounding box center [641, 40] width 67 height 15
click at [658, 105] on span "Class A" at bounding box center [645, 109] width 37 height 15
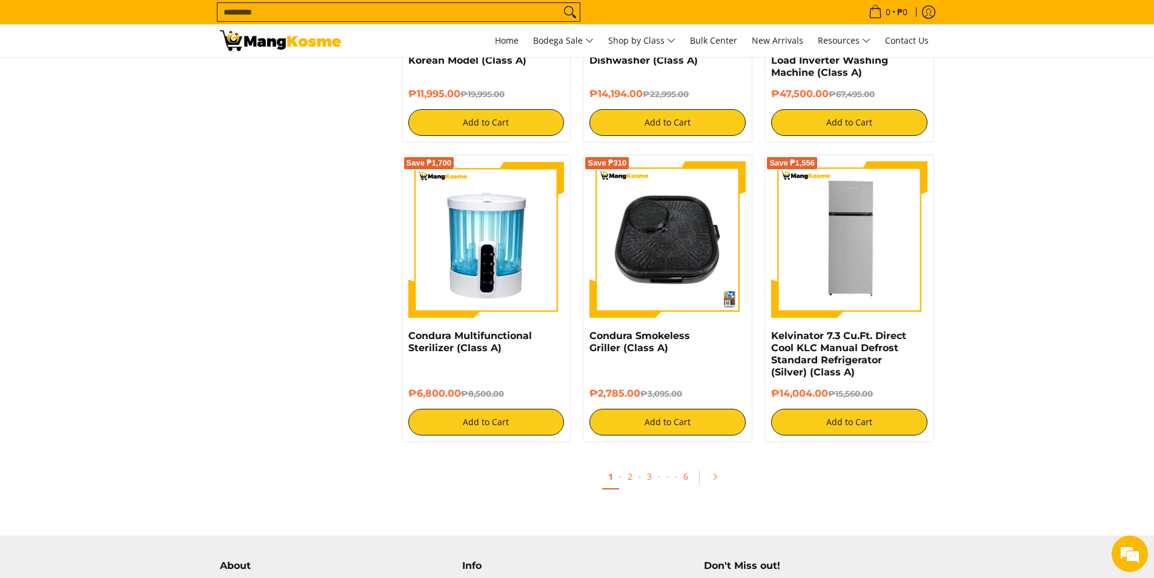
scroll to position [2182, 0]
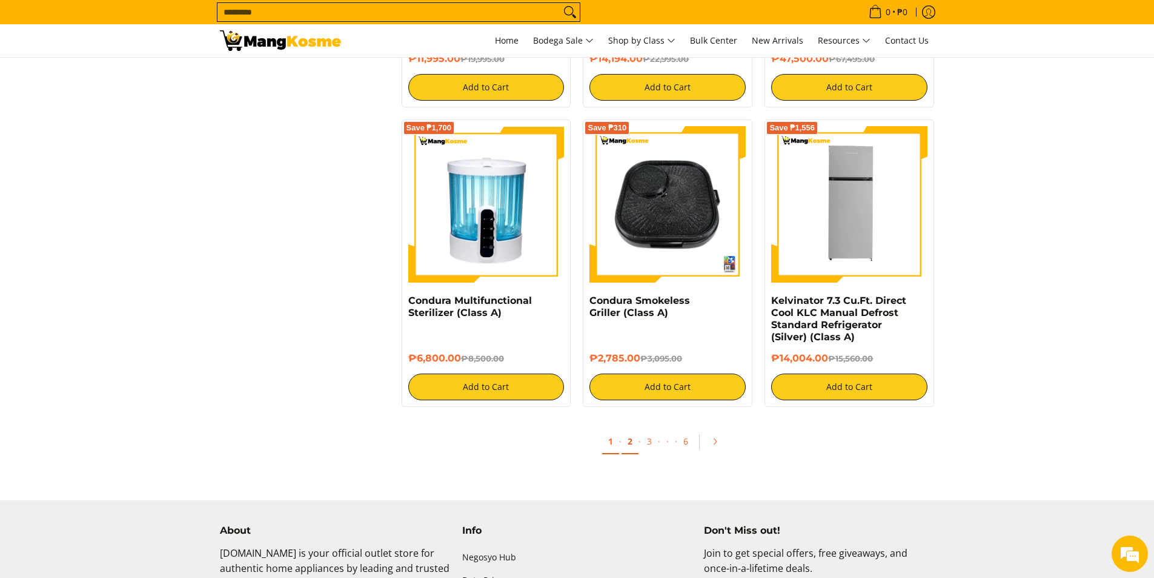
click at [626, 445] on link "2" at bounding box center [630, 441] width 17 height 25
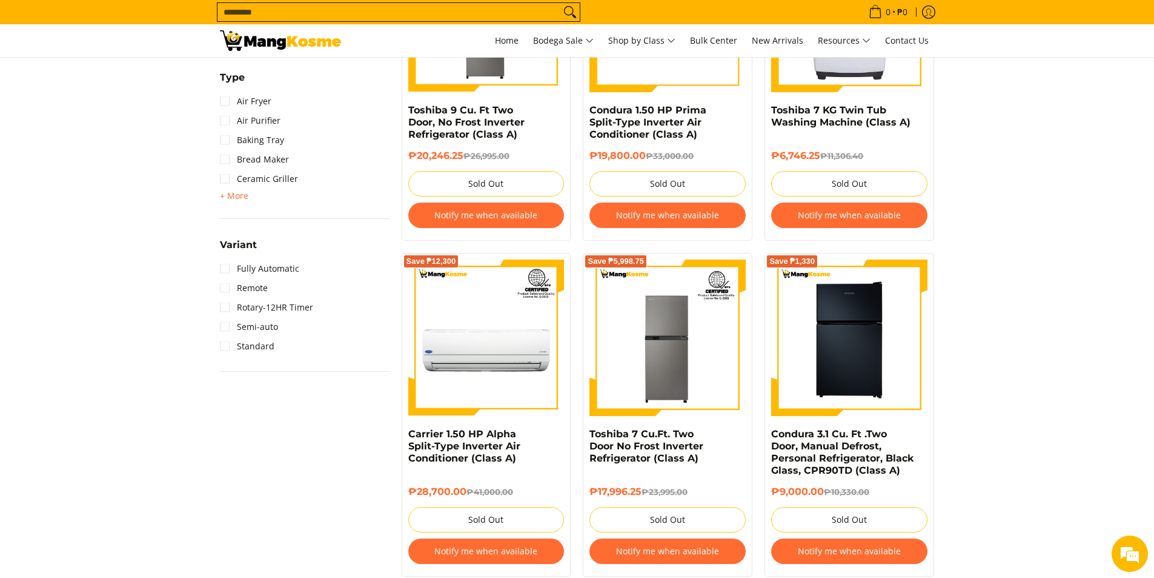
scroll to position [1333, 0]
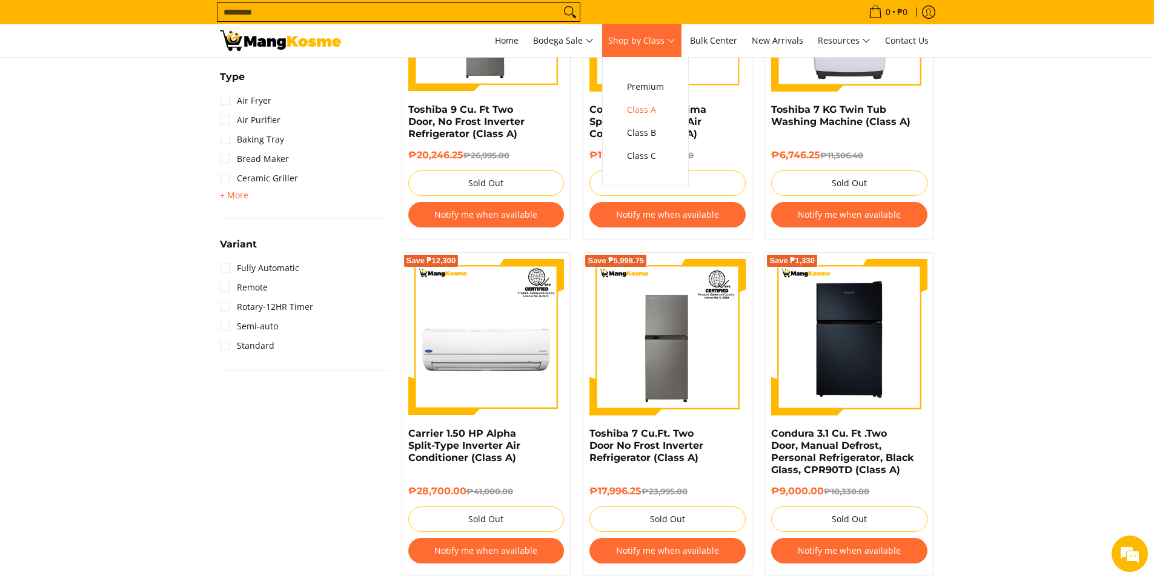
click at [668, 44] on span "Shop by Class" at bounding box center [641, 40] width 67 height 15
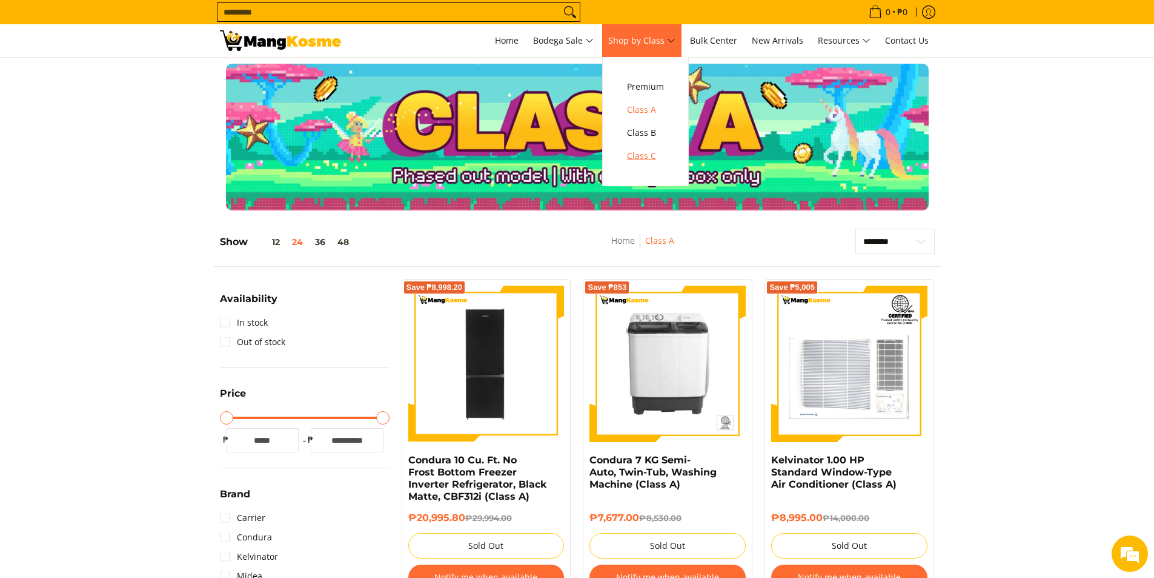
click at [660, 152] on span "Class C" at bounding box center [645, 155] width 37 height 15
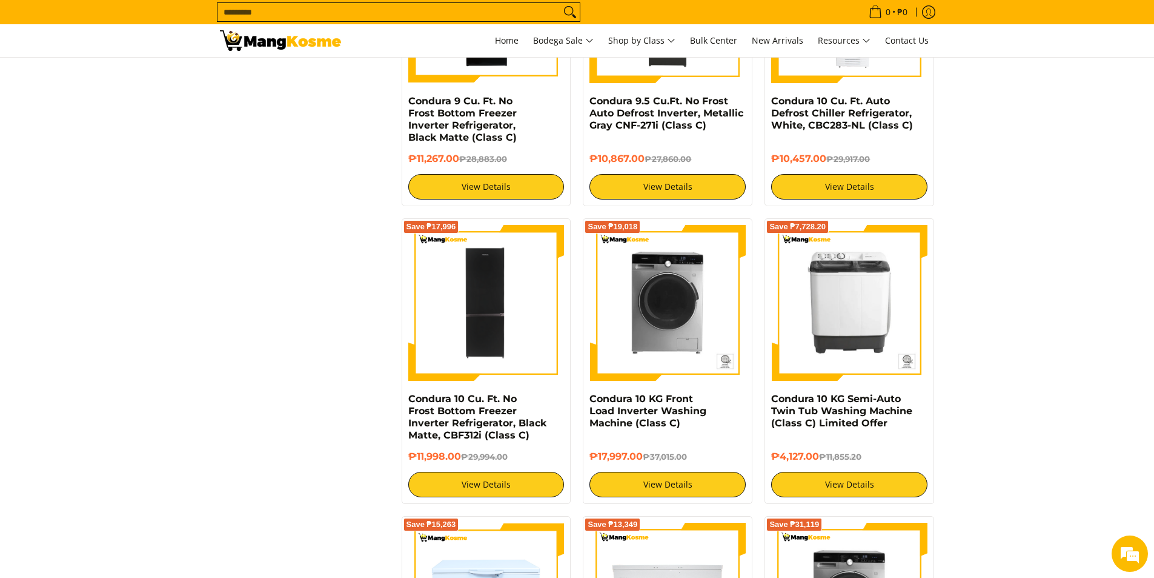
scroll to position [1636, 0]
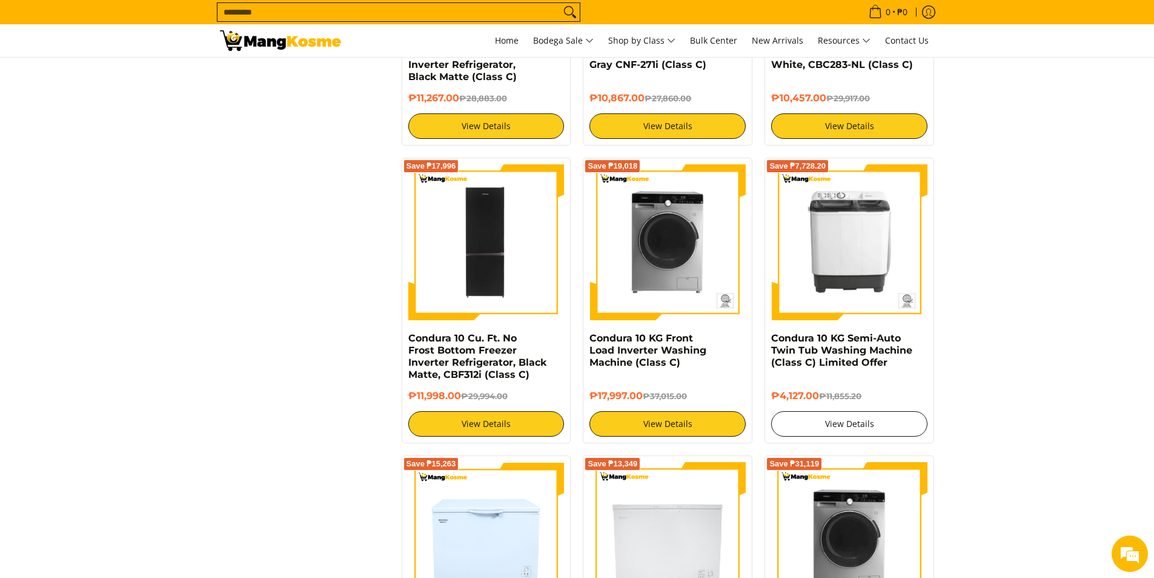
click at [859, 435] on link "View Details" at bounding box center [849, 423] width 156 height 25
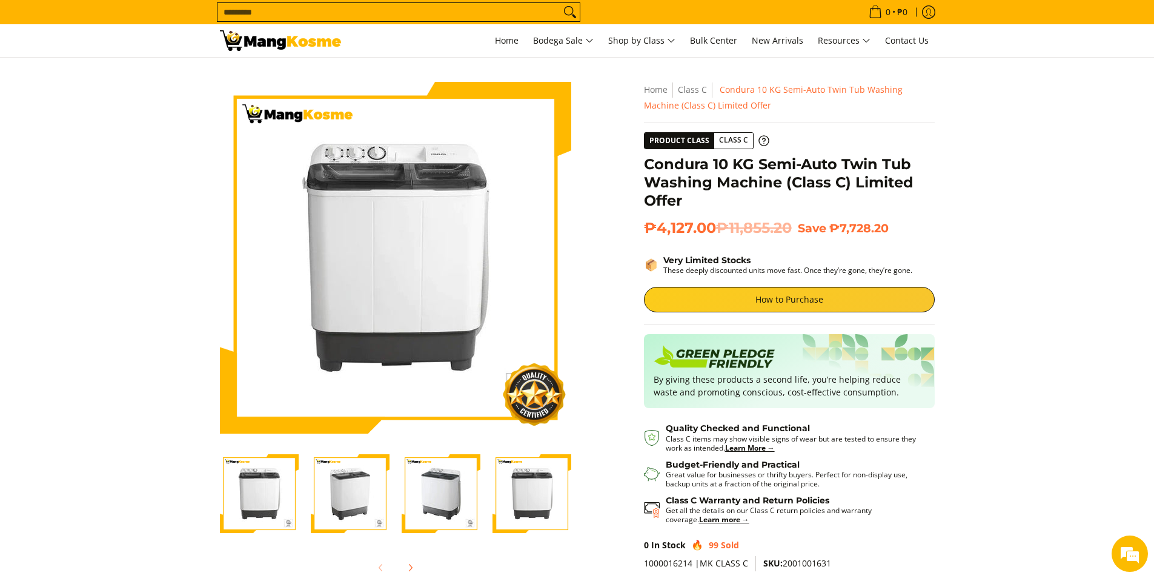
click at [370, 507] on img "condura-semi-automatic-10-kilos-twin-tub-washing-machine-right-side-view-mang-k…" at bounding box center [350, 493] width 79 height 79
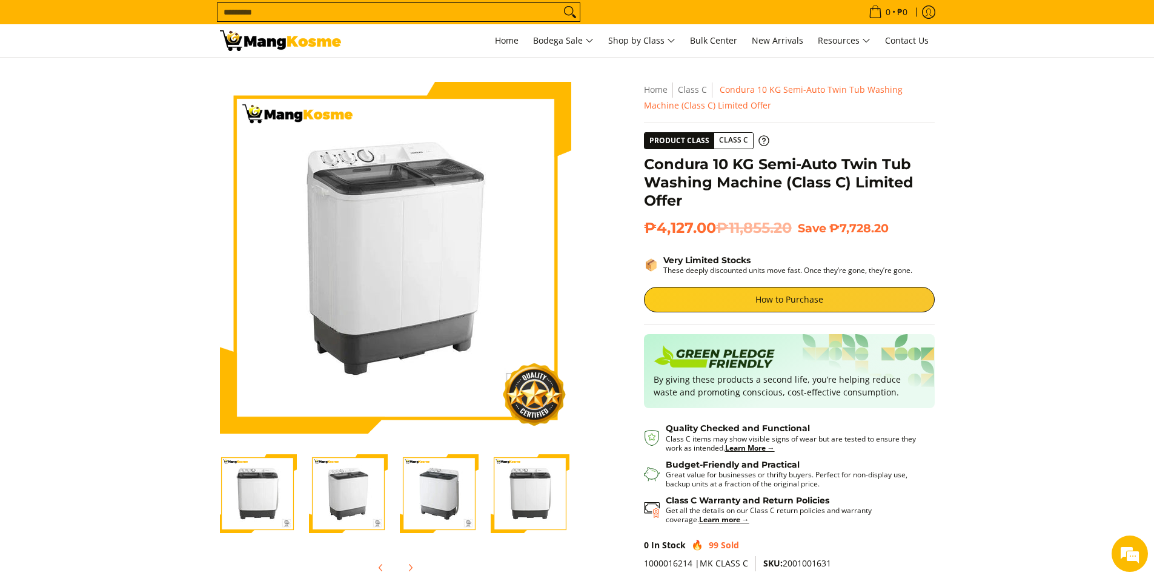
click at [423, 490] on img "condura-semi-automatic-10-kilos-twin-tub-washing-machine-left-side-view-mang-ko…" at bounding box center [439, 493] width 79 height 79
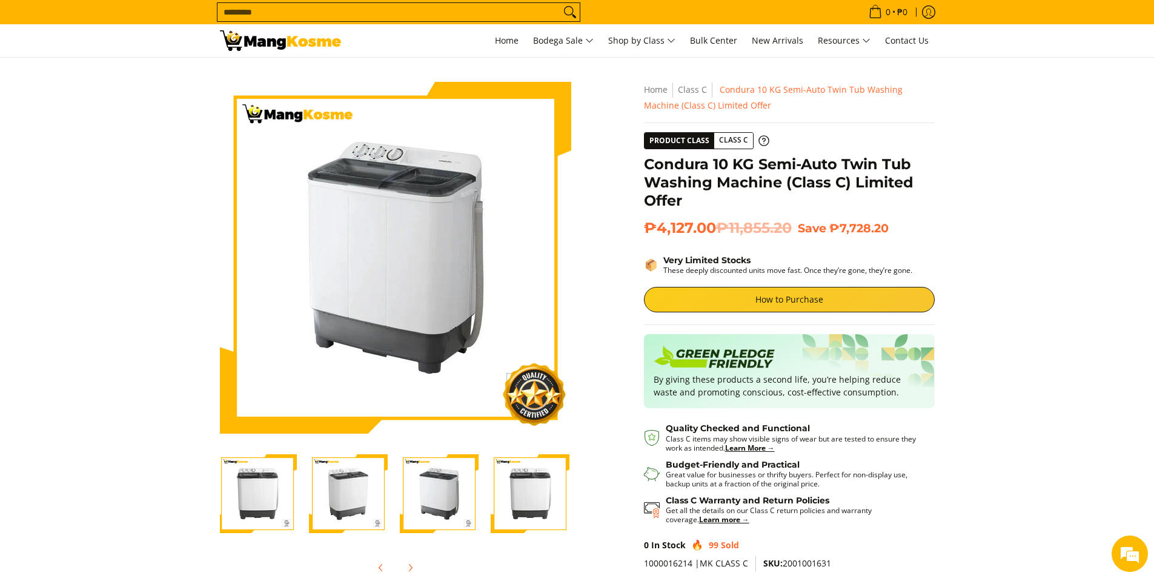
click at [543, 507] on img "condura-semi-automatic-10-kilos-twin-tub-washing-machine-without-icc-sticker-fr…" at bounding box center [530, 493] width 79 height 79
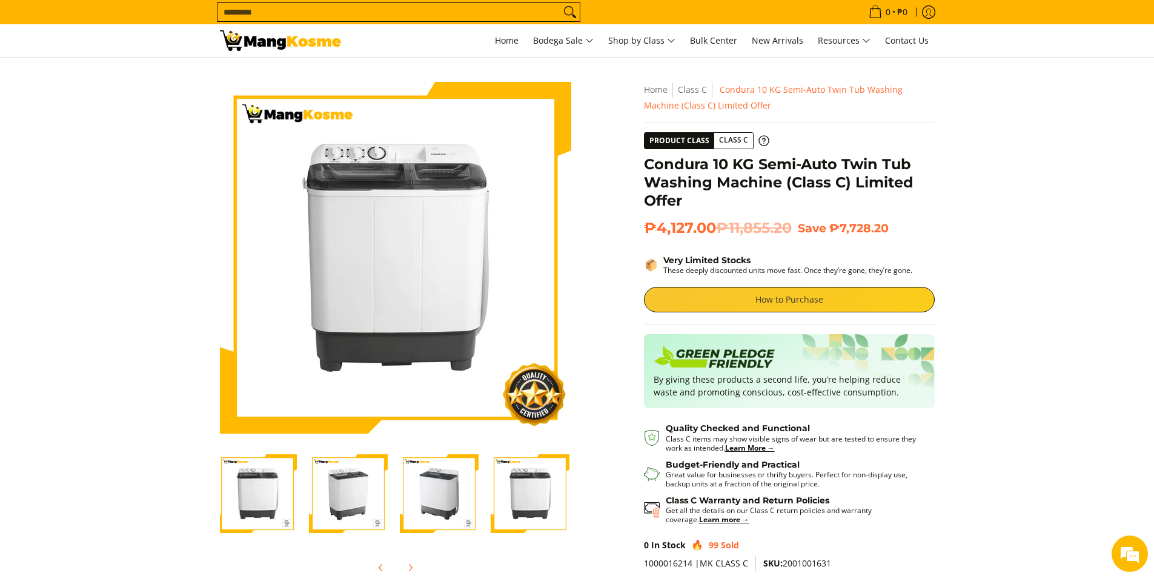
click at [806, 299] on link "How to Purchase" at bounding box center [789, 299] width 291 height 25
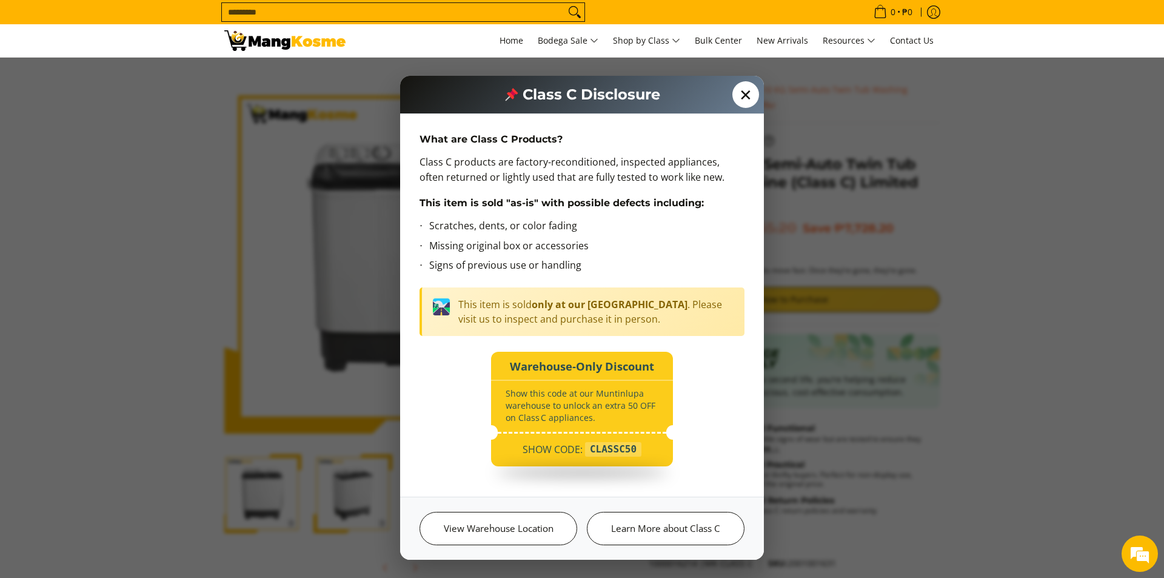
click at [750, 90] on span "✕" at bounding box center [745, 94] width 27 height 27
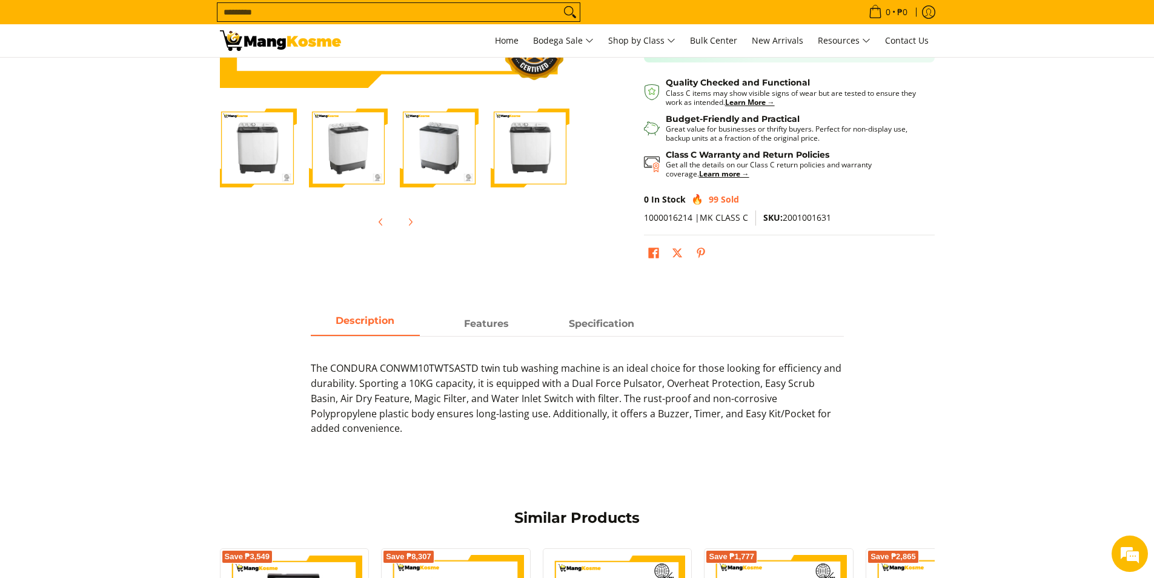
scroll to position [364, 0]
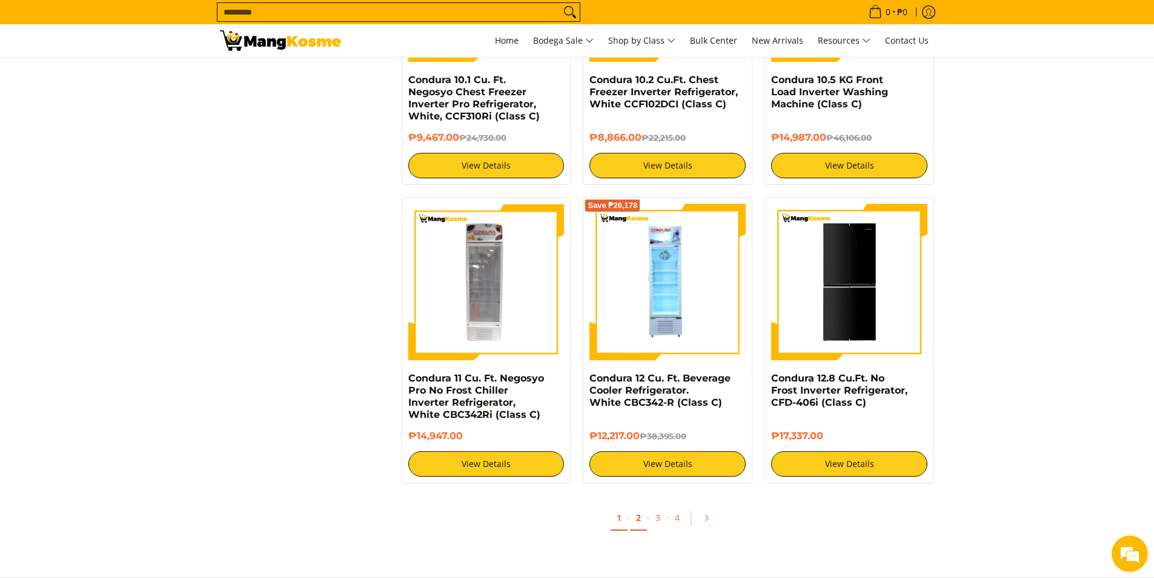
click at [643, 524] on link "2" at bounding box center [638, 517] width 17 height 25
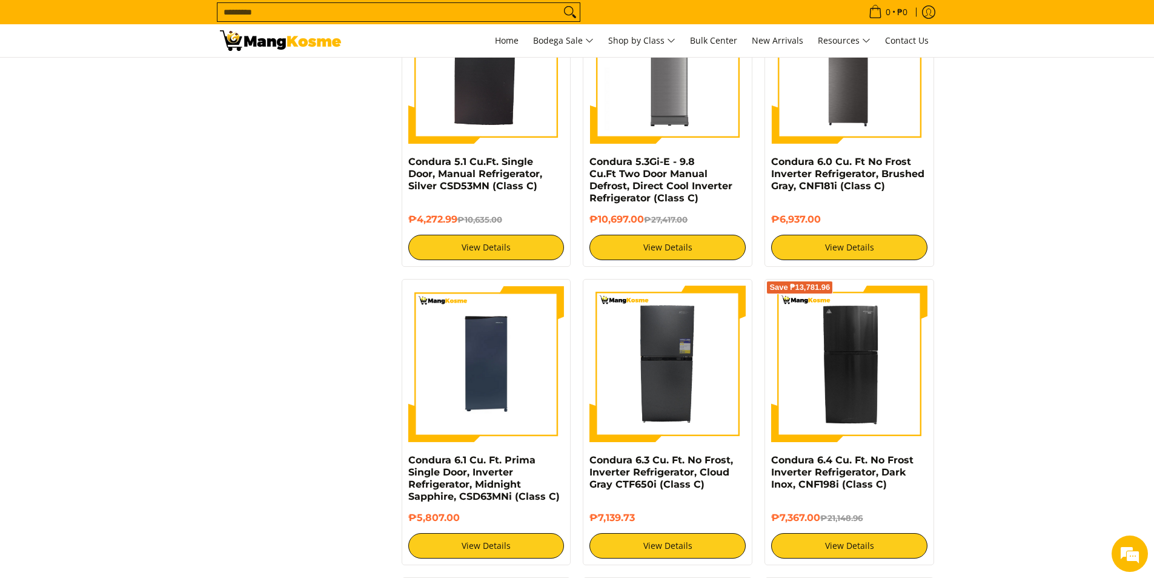
scroll to position [1818, 0]
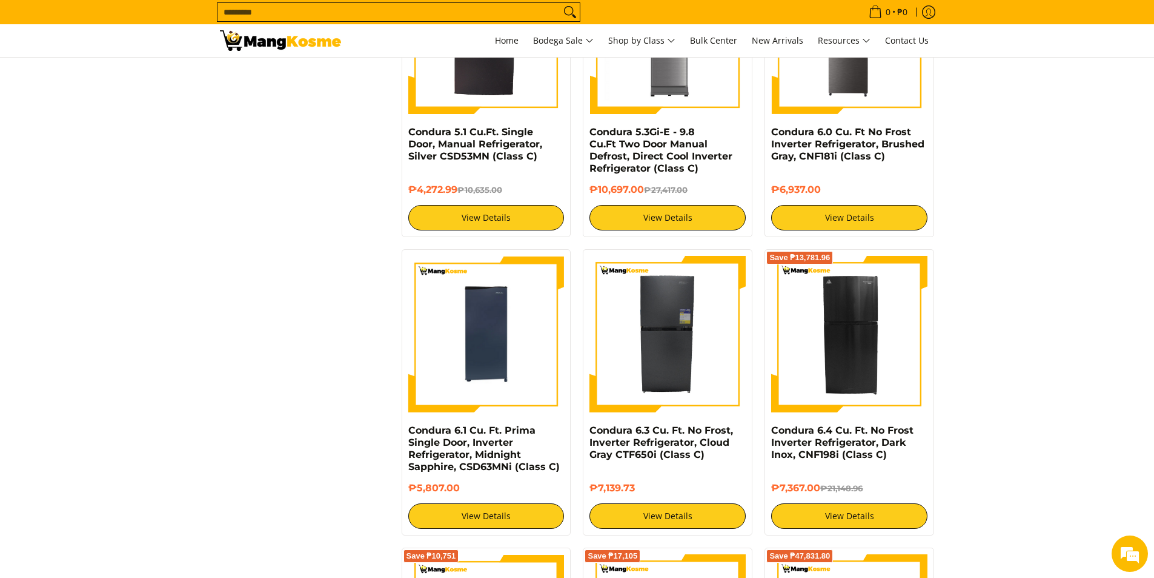
click at [690, 335] on img at bounding box center [668, 334] width 156 height 156
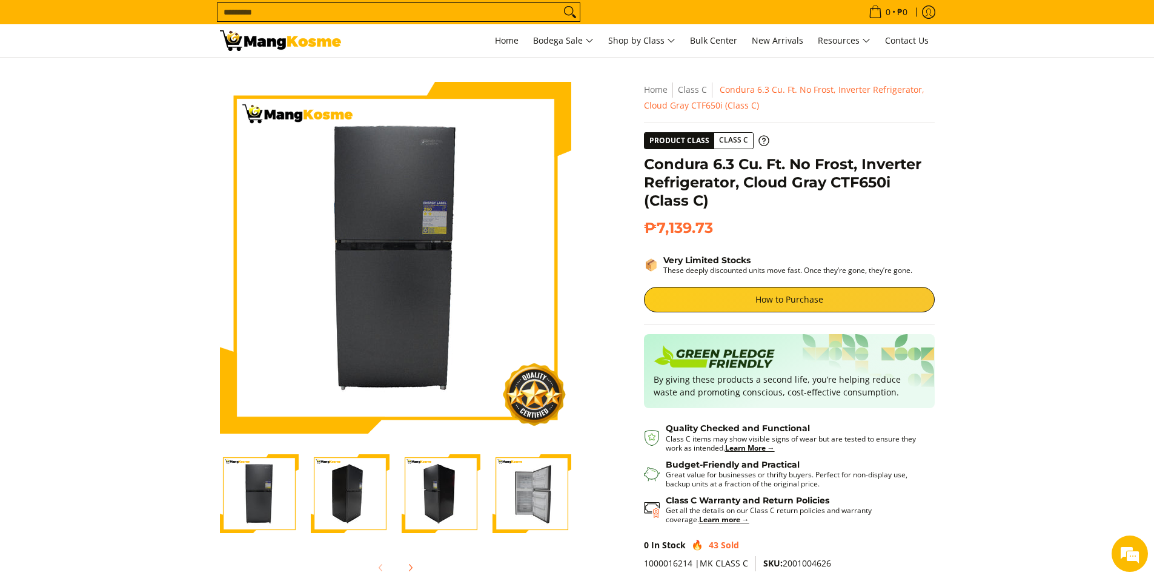
click at [524, 509] on img "Condura 6.3 Cu. Ft. No Frost, Inverter Refrigerator, Cloud Gray CTF650i (Class …" at bounding box center [532, 493] width 79 height 79
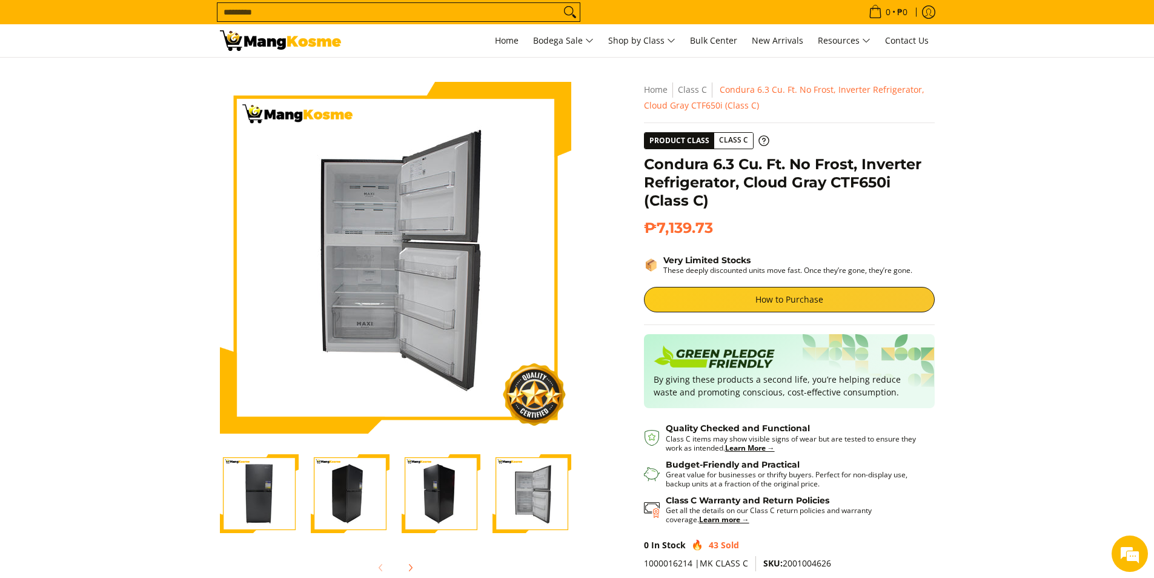
click at [540, 487] on img "Condura 6.3 Cu. Ft. No Frost, Inverter Refrigerator, Cloud Gray CTF650i (Class …" at bounding box center [532, 493] width 79 height 79
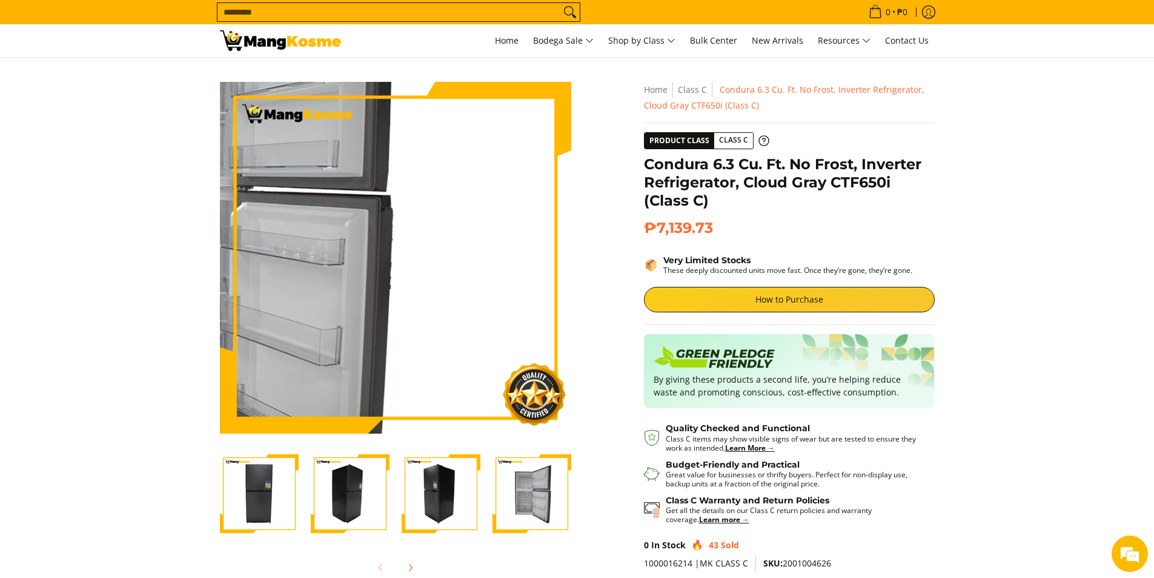
click at [482, 275] on img at bounding box center [395, 257] width 351 height 351
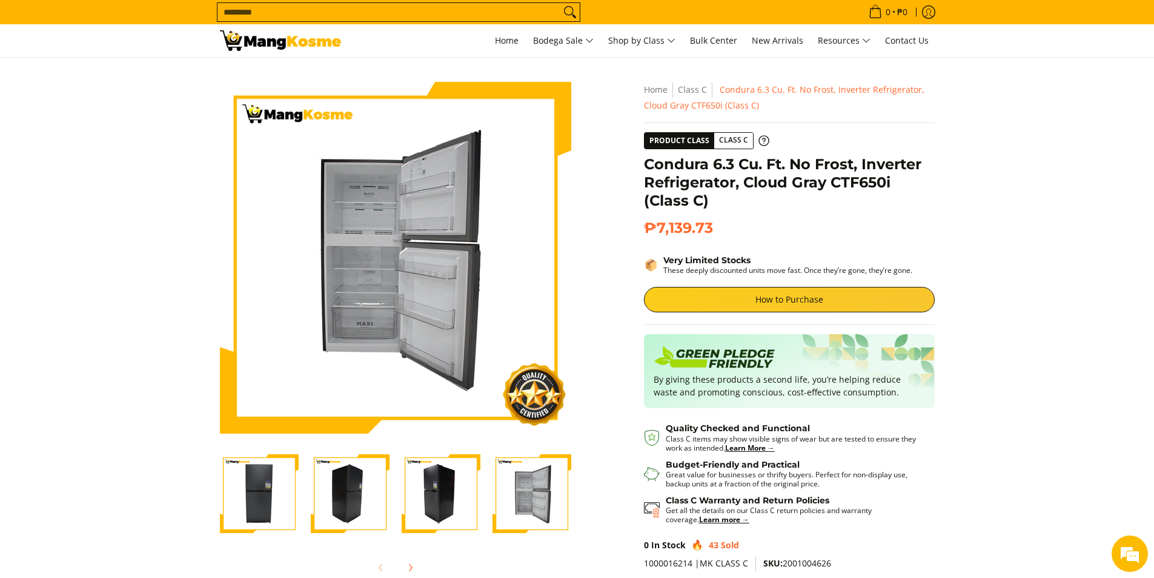
click at [104, 288] on section "Skip to Main Content Enable zoom Disable zoom Enable zoom Disable zoom Enable z…" at bounding box center [577, 349] width 1154 height 582
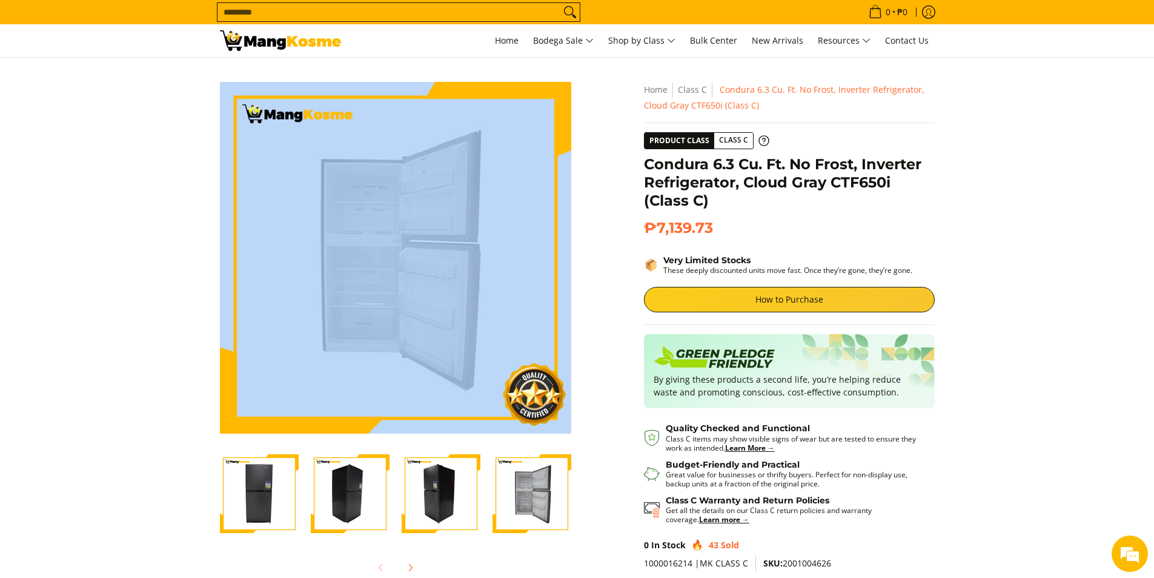
click at [104, 288] on section "Skip to Main Content Enable zoom Disable zoom Enable zoom Disable zoom Enable z…" at bounding box center [577, 349] width 1154 height 582
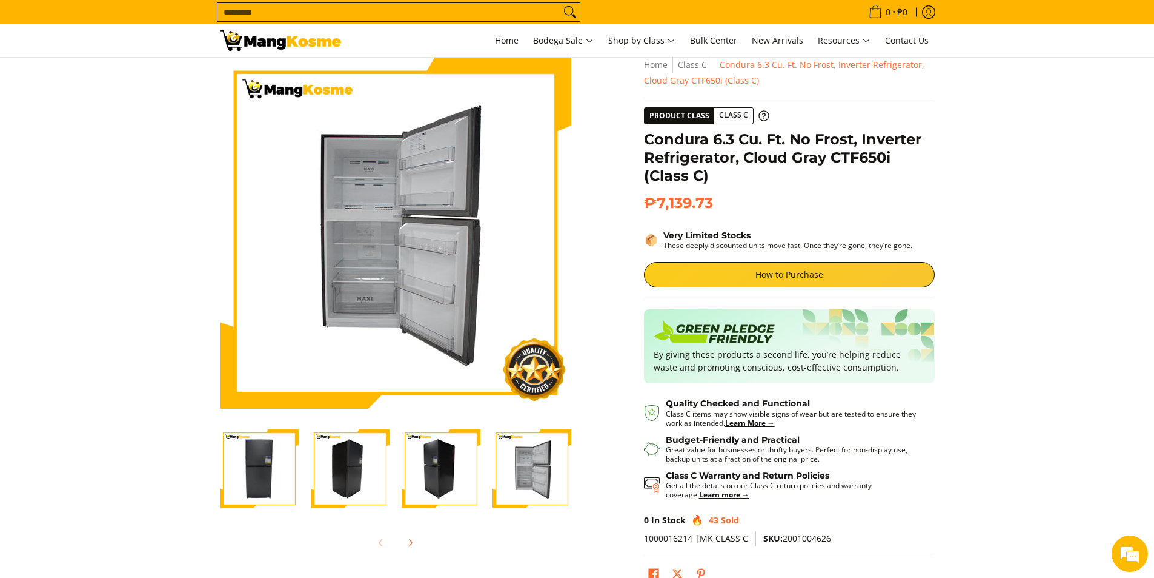
scroll to position [24, 0]
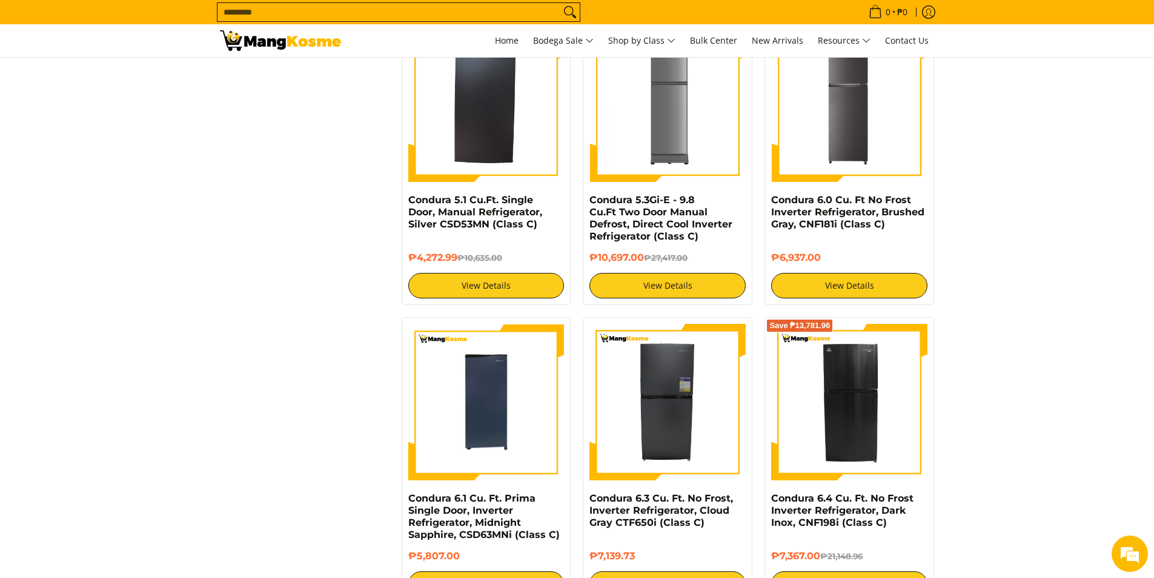
scroll to position [1697, 0]
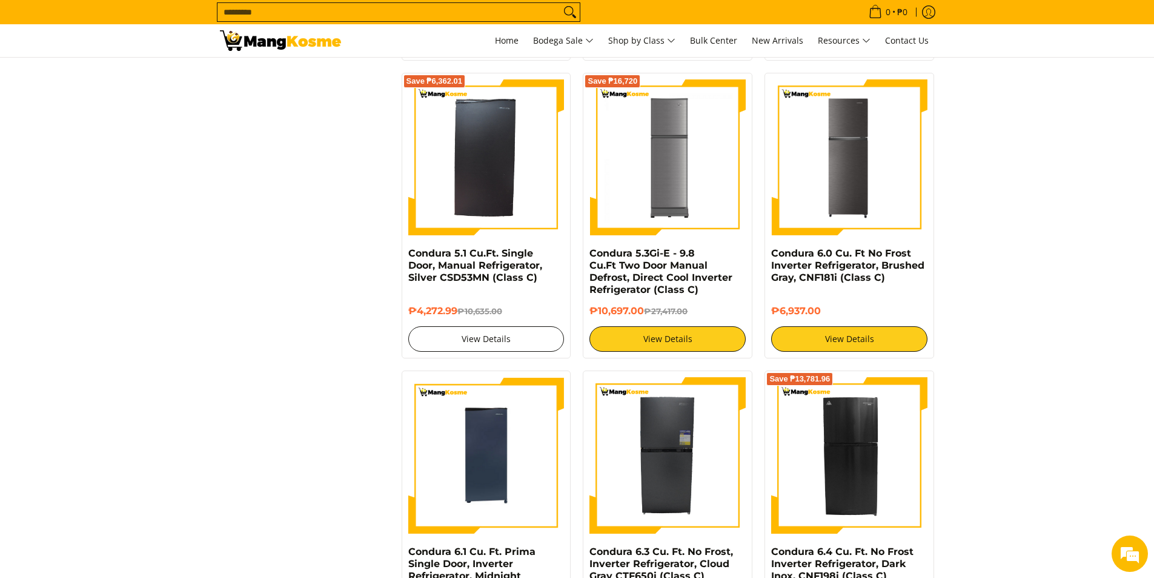
click at [484, 338] on link "View Details" at bounding box center [486, 338] width 156 height 25
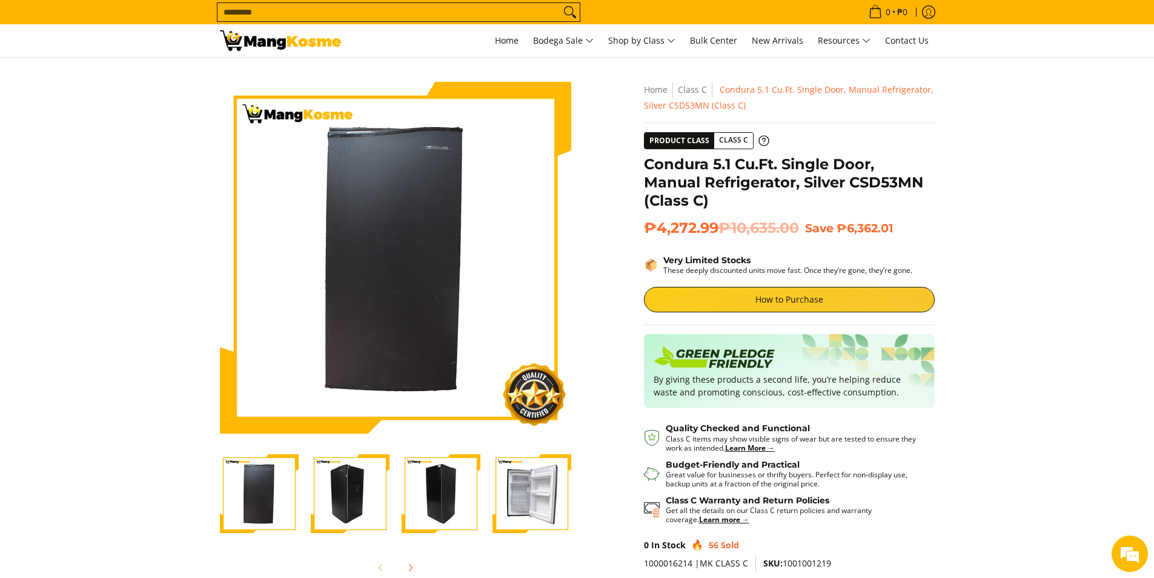
click at [526, 474] on img "Condura 5.1 Cu.Ft. Single Door, Manual Refrigerator, Silver CSD53MN (Class C)-4" at bounding box center [532, 493] width 79 height 79
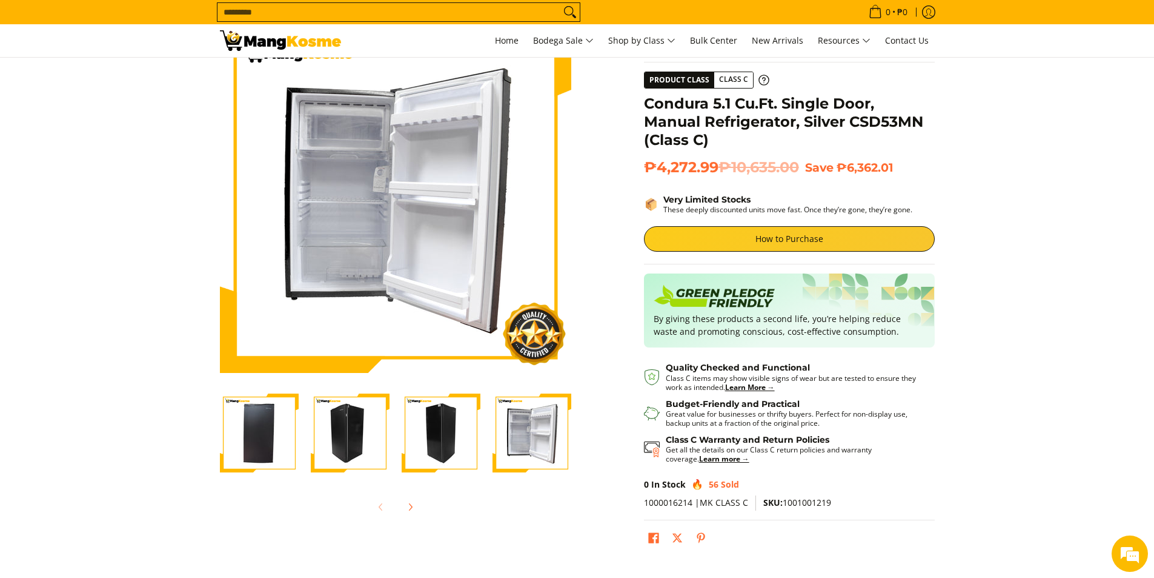
click at [429, 445] on img "Condura 5.1 Cu.Ft. Single Door, Manual Refrigerator, Silver CSD53MN (Class C)-3" at bounding box center [441, 432] width 79 height 79
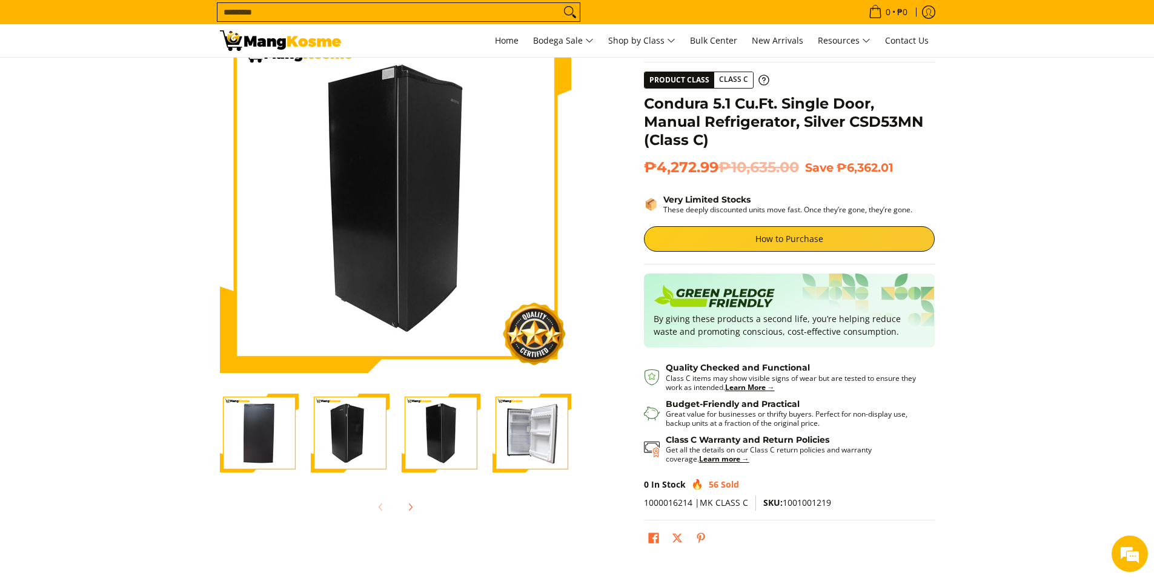
click at [294, 451] on img "Condura 5.1 Cu.Ft. Single Door, Manual Refrigerator, Silver CSD53MN (Class C)-1" at bounding box center [259, 432] width 79 height 79
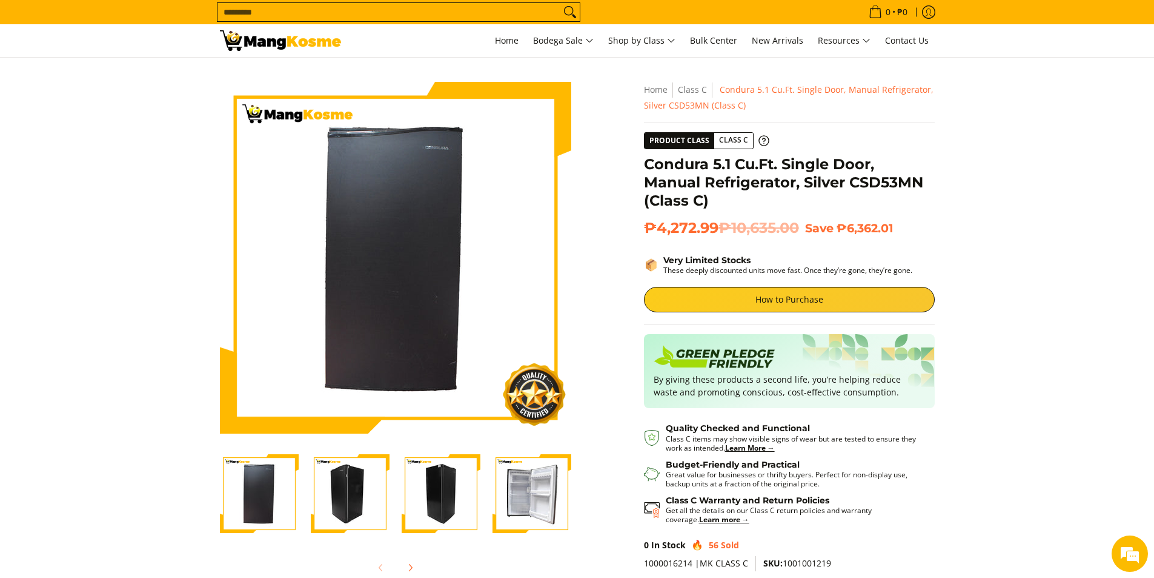
click at [3, 61] on section "Skip to Main Content Enable zoom Disable zoom Enable zoom Disable zoom Enable z…" at bounding box center [577, 349] width 1154 height 582
click at [542, 487] on img "Condura 5.1 Cu.Ft. Single Door, Manual Refrigerator, Silver CSD53MN (Class C)-4" at bounding box center [532, 493] width 79 height 79
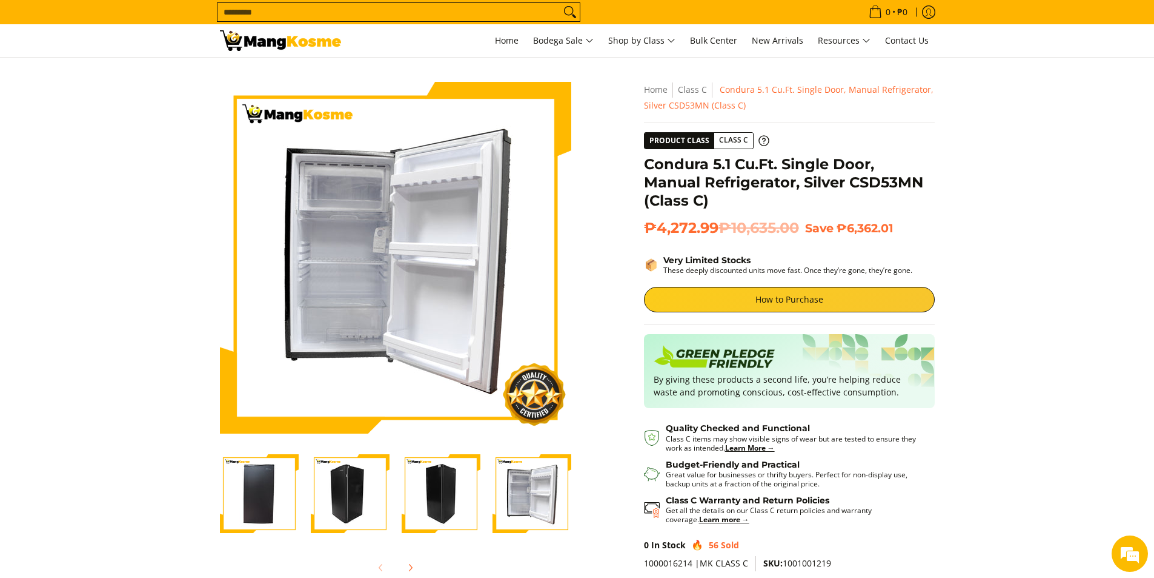
click at [37, 191] on section "Skip to Main Content Enable zoom Disable zoom Enable zoom Disable zoom Enable z…" at bounding box center [577, 349] width 1154 height 582
